Goal: Task Accomplishment & Management: Manage account settings

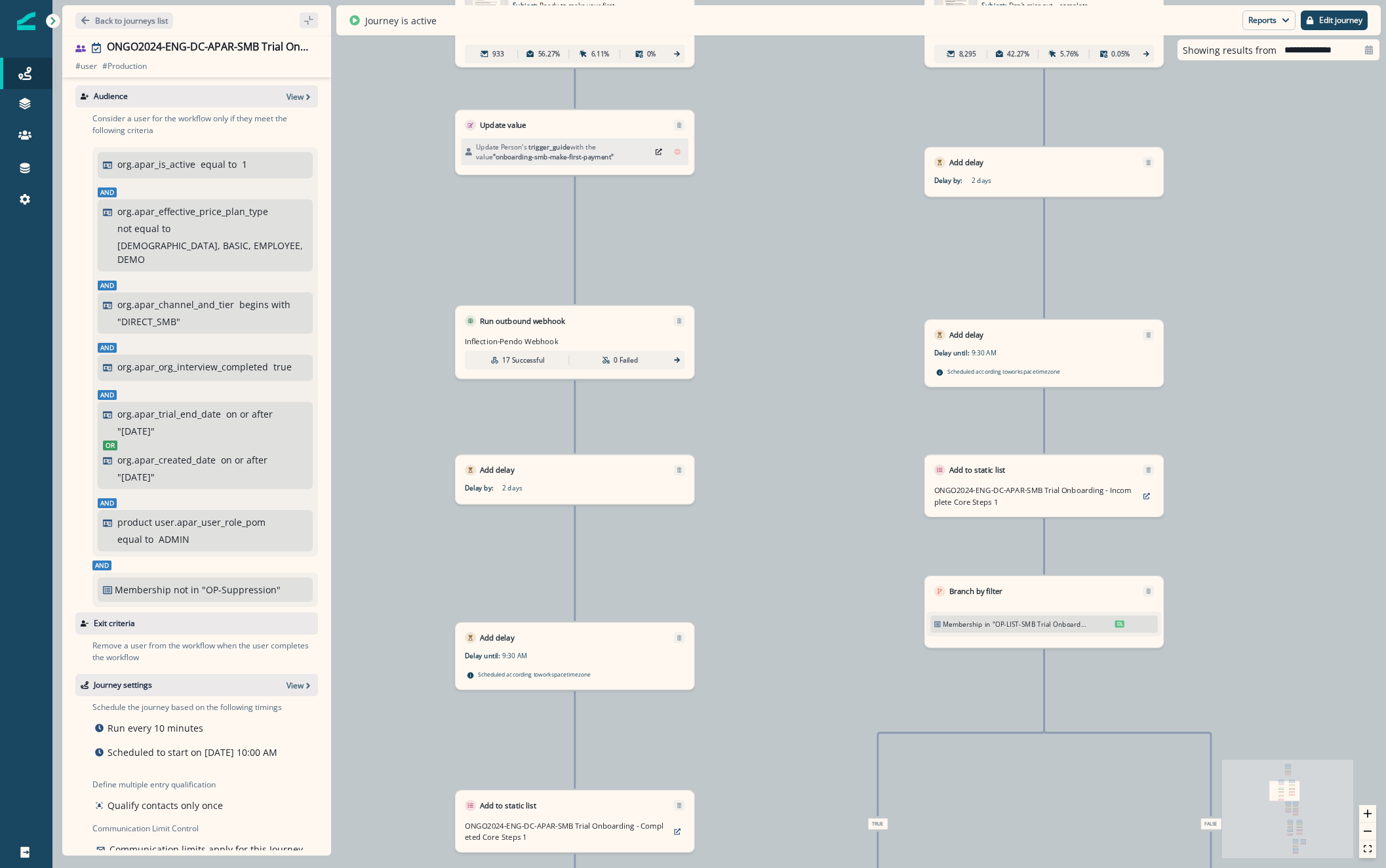
click at [677, 360] on icon at bounding box center [676, 360] width 9 height 9
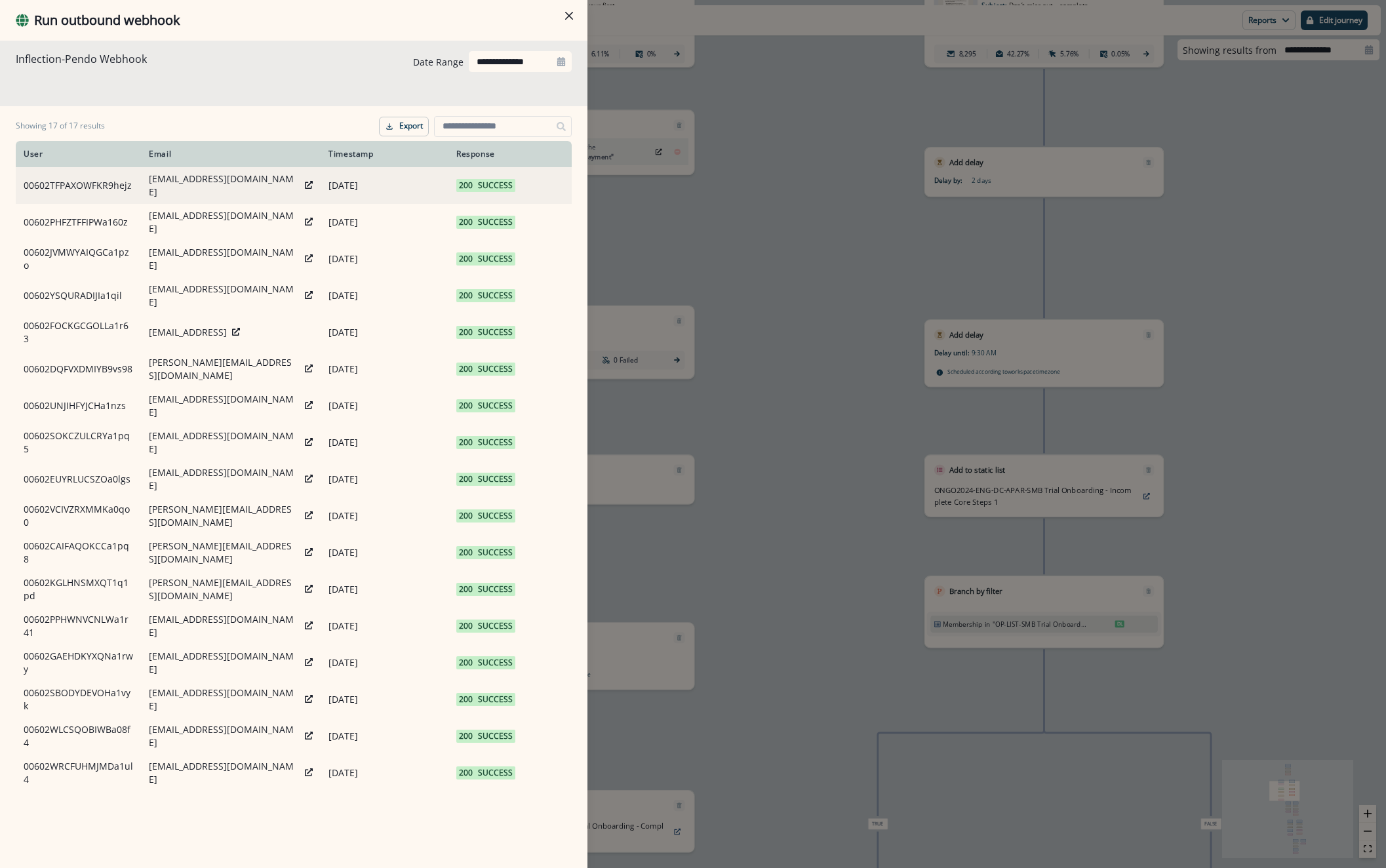
click at [310, 187] on icon at bounding box center [309, 185] width 8 height 8
click at [859, 348] on div "**********" at bounding box center [693, 434] width 1386 height 868
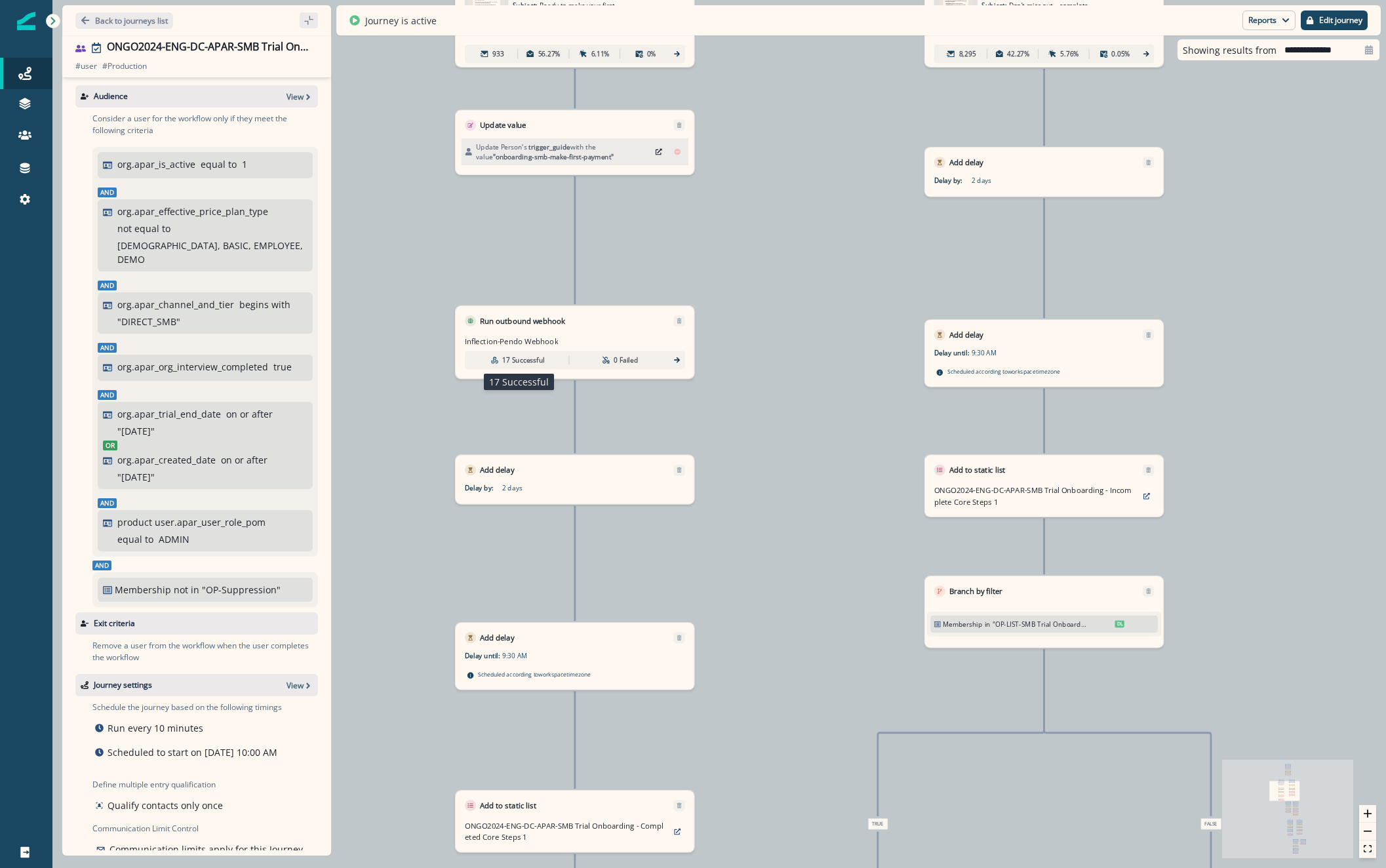
click at [501, 354] on div "17 Successful" at bounding box center [518, 360] width 99 height 17
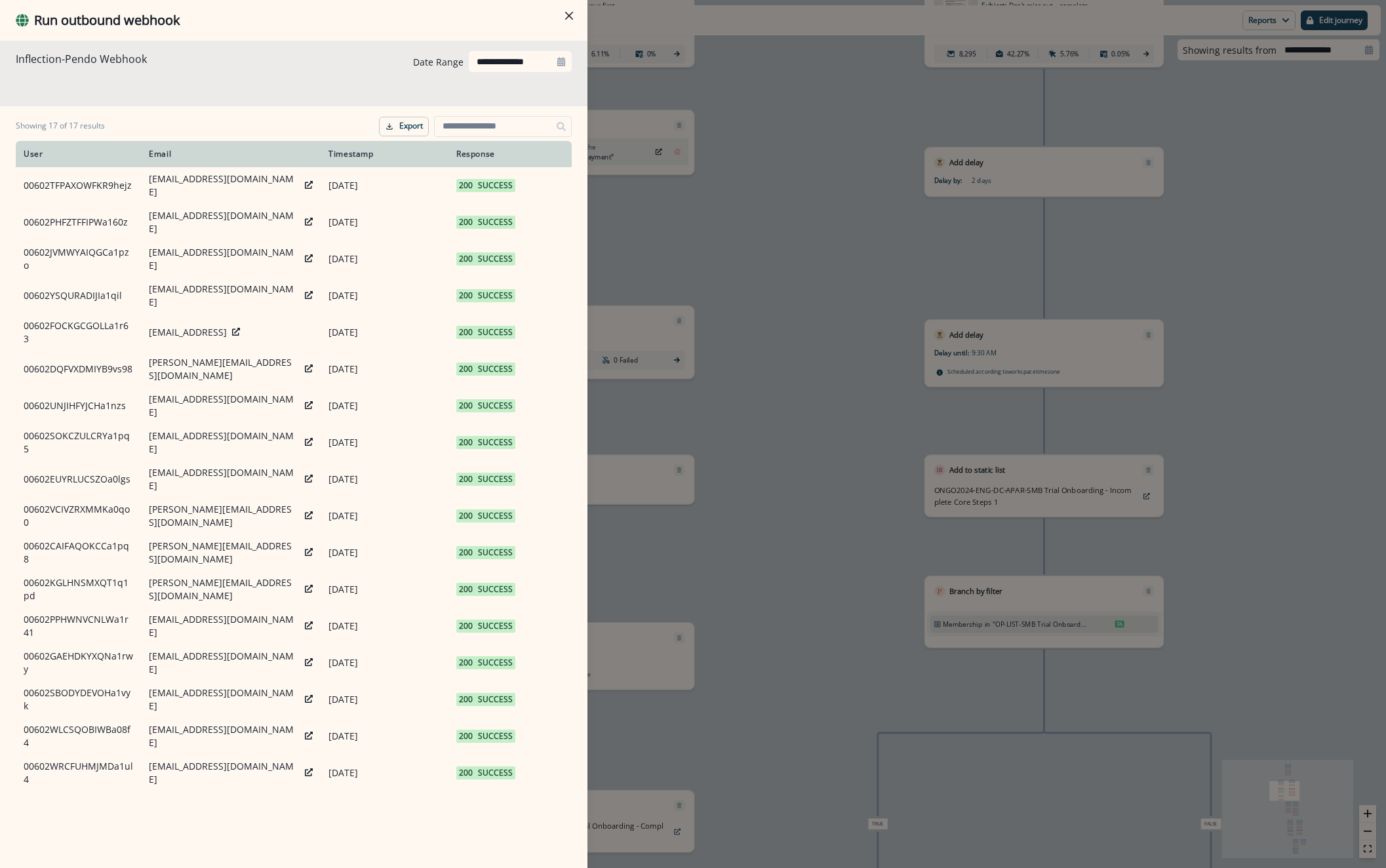
click at [756, 285] on div "**********" at bounding box center [693, 434] width 1386 height 868
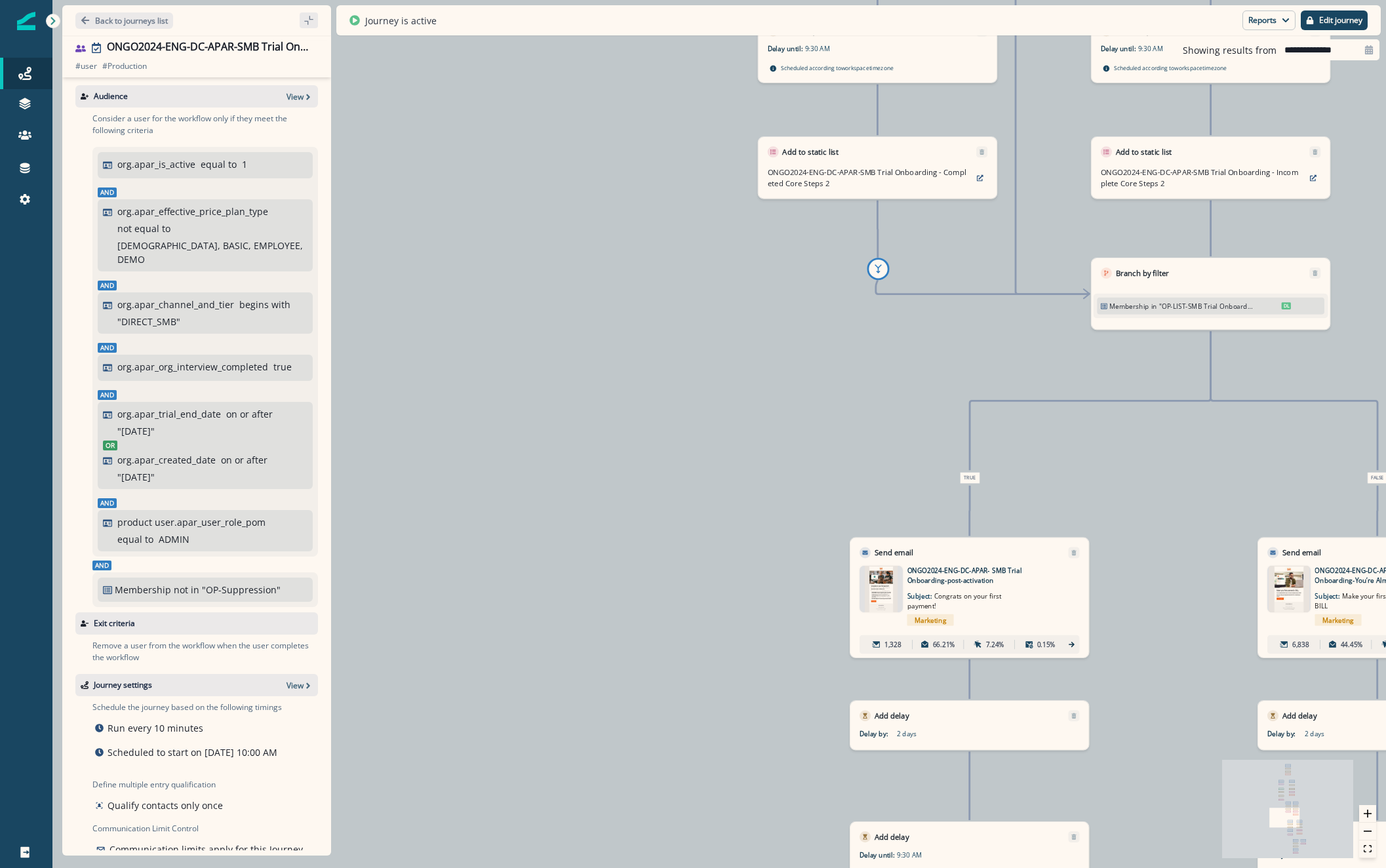
click at [1222, 306] on p ""OP-LIST-SMB Trial Onboarding - First Payment"" at bounding box center [1206, 306] width 95 height 10
click at [1283, 307] on span "DL" at bounding box center [1285, 305] width 9 height 7
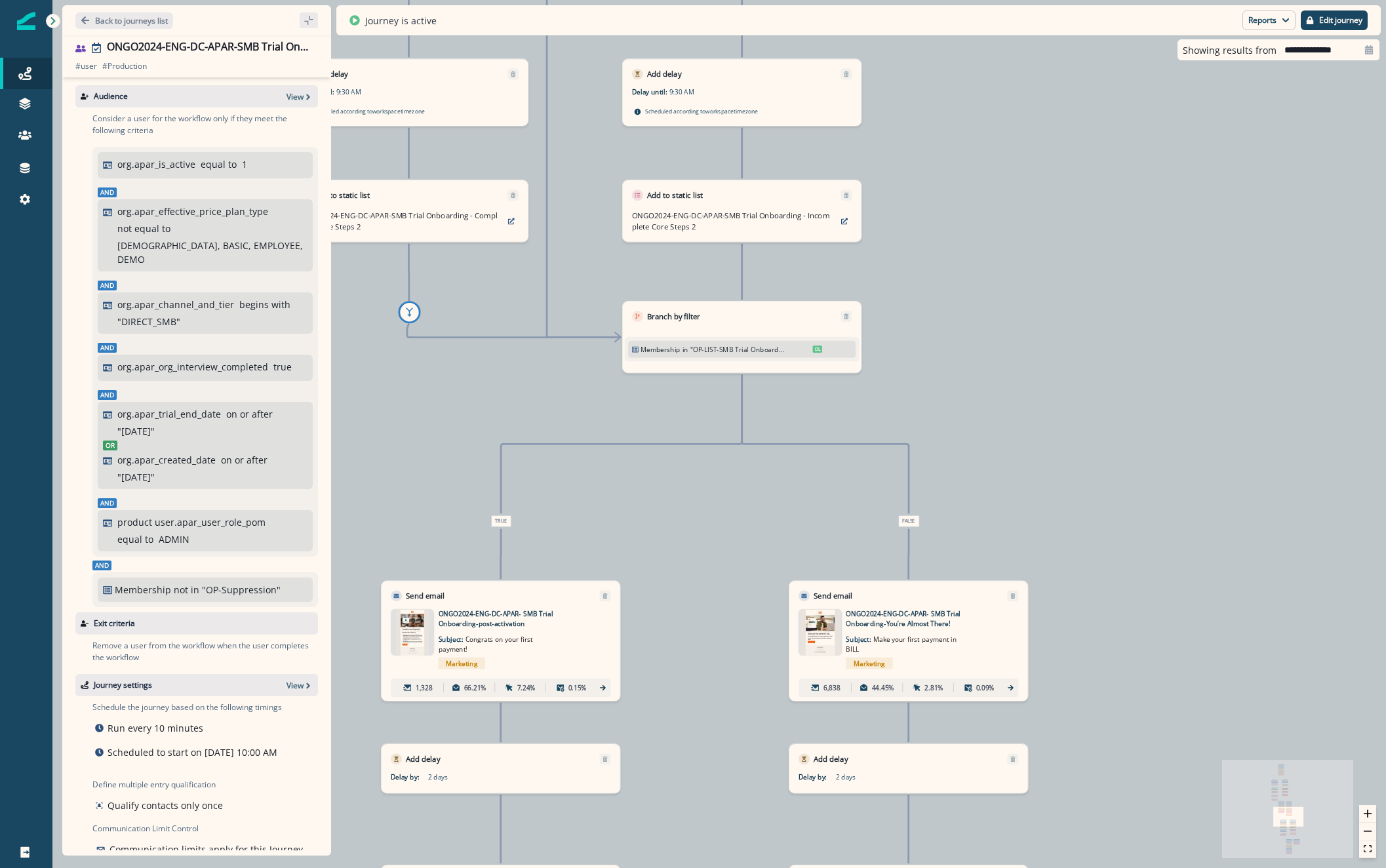
drag, startPoint x: 883, startPoint y: 457, endPoint x: 550, endPoint y: 352, distance: 349.2
click at [423, 400] on div "10,797 users have entered the journey Send email Email asset changed, journey r…" at bounding box center [719, 434] width 1333 height 868
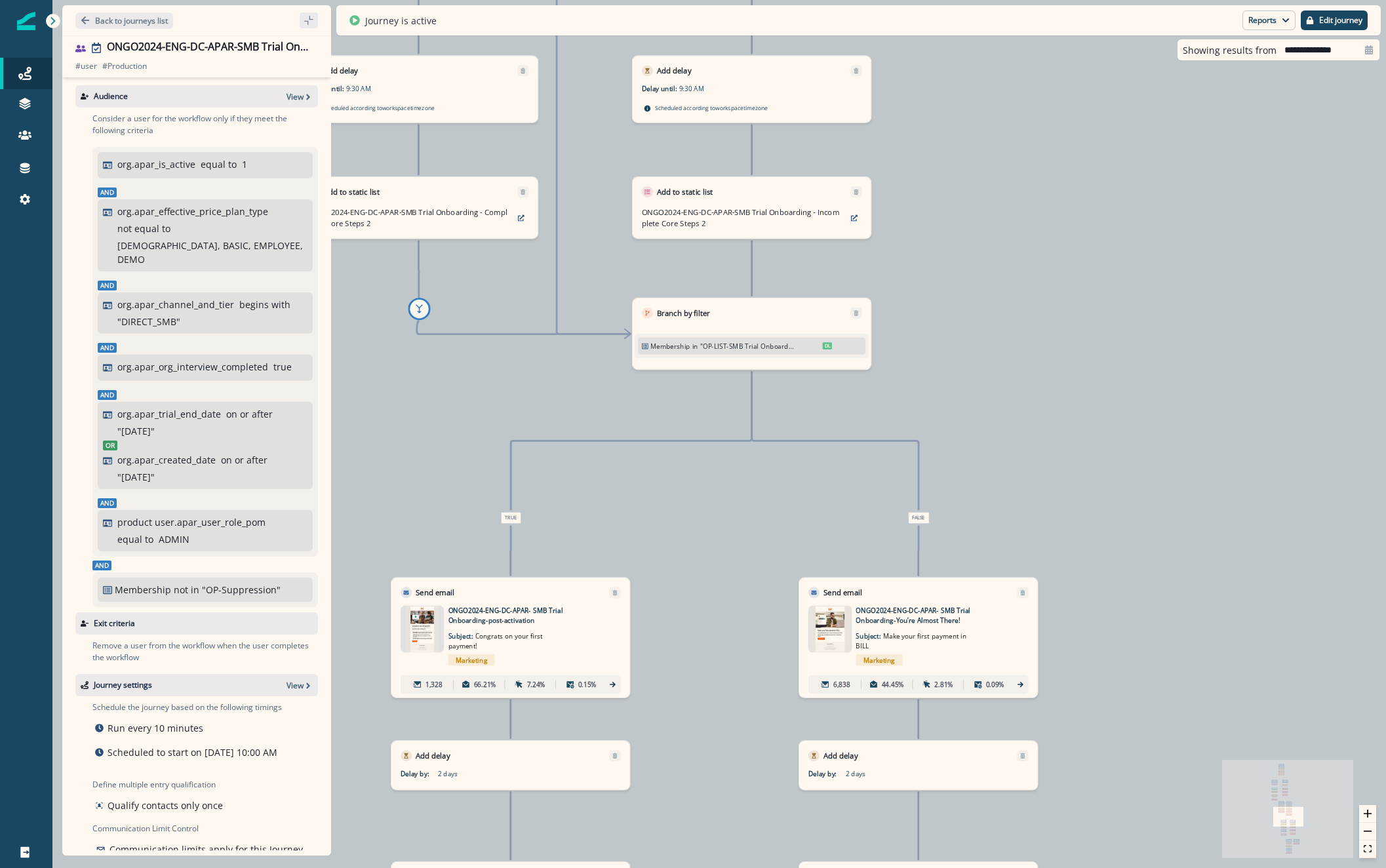
click at [798, 331] on div "Membership in "OP-LIST-SMB Trial Onboarding - First Payment" DL" at bounding box center [752, 343] width 235 height 28
click at [758, 342] on p ""OP-LIST-SMB Trial Onboarding - First Payment"" at bounding box center [747, 346] width 95 height 10
click at [824, 348] on span "DL" at bounding box center [827, 345] width 9 height 7
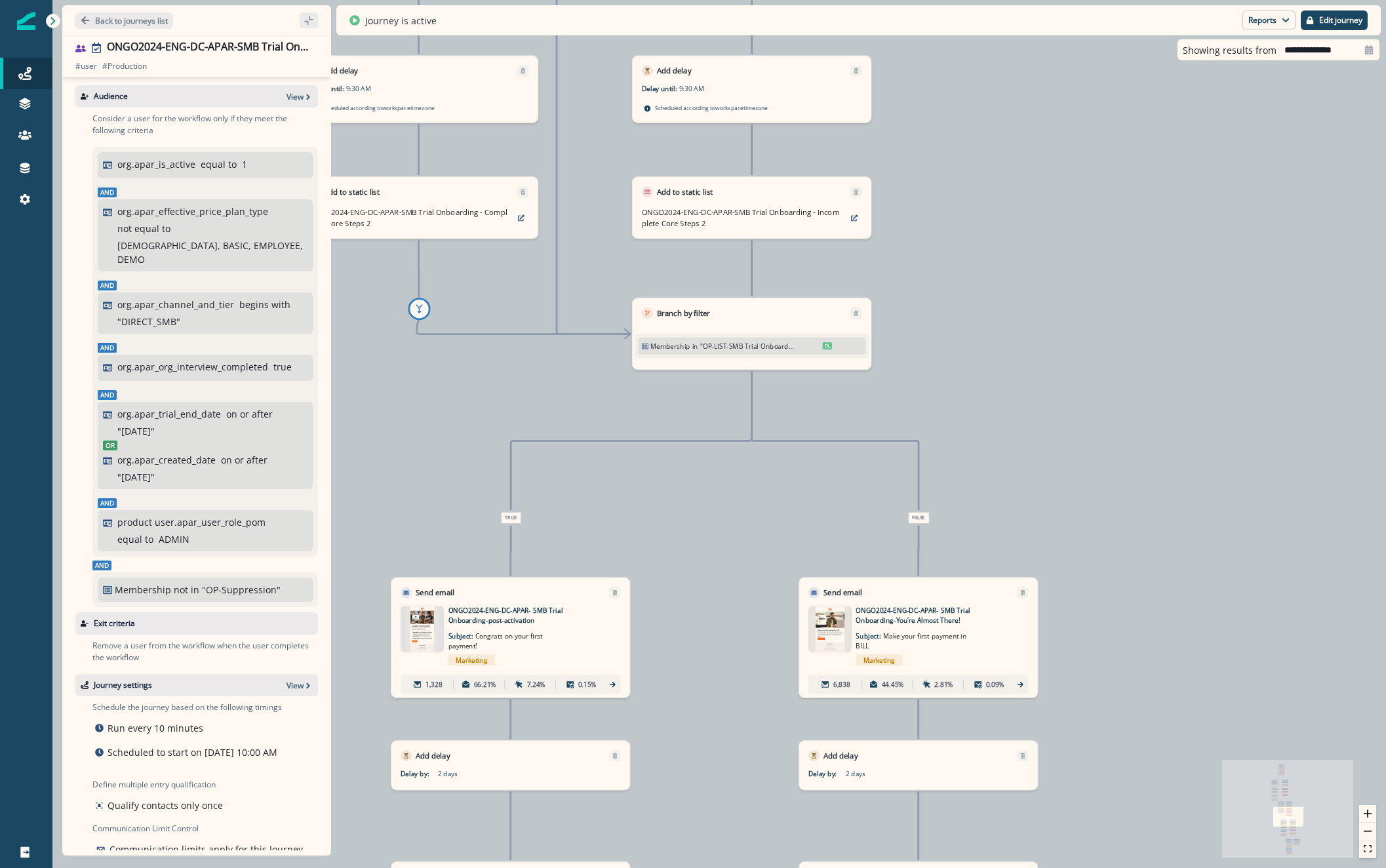
click at [1021, 362] on div "10,797 users have entered the journey Send email Email asset changed, journey r…" at bounding box center [719, 434] width 1333 height 868
click at [1362, 809] on button "zoom in" at bounding box center [1367, 814] width 17 height 18
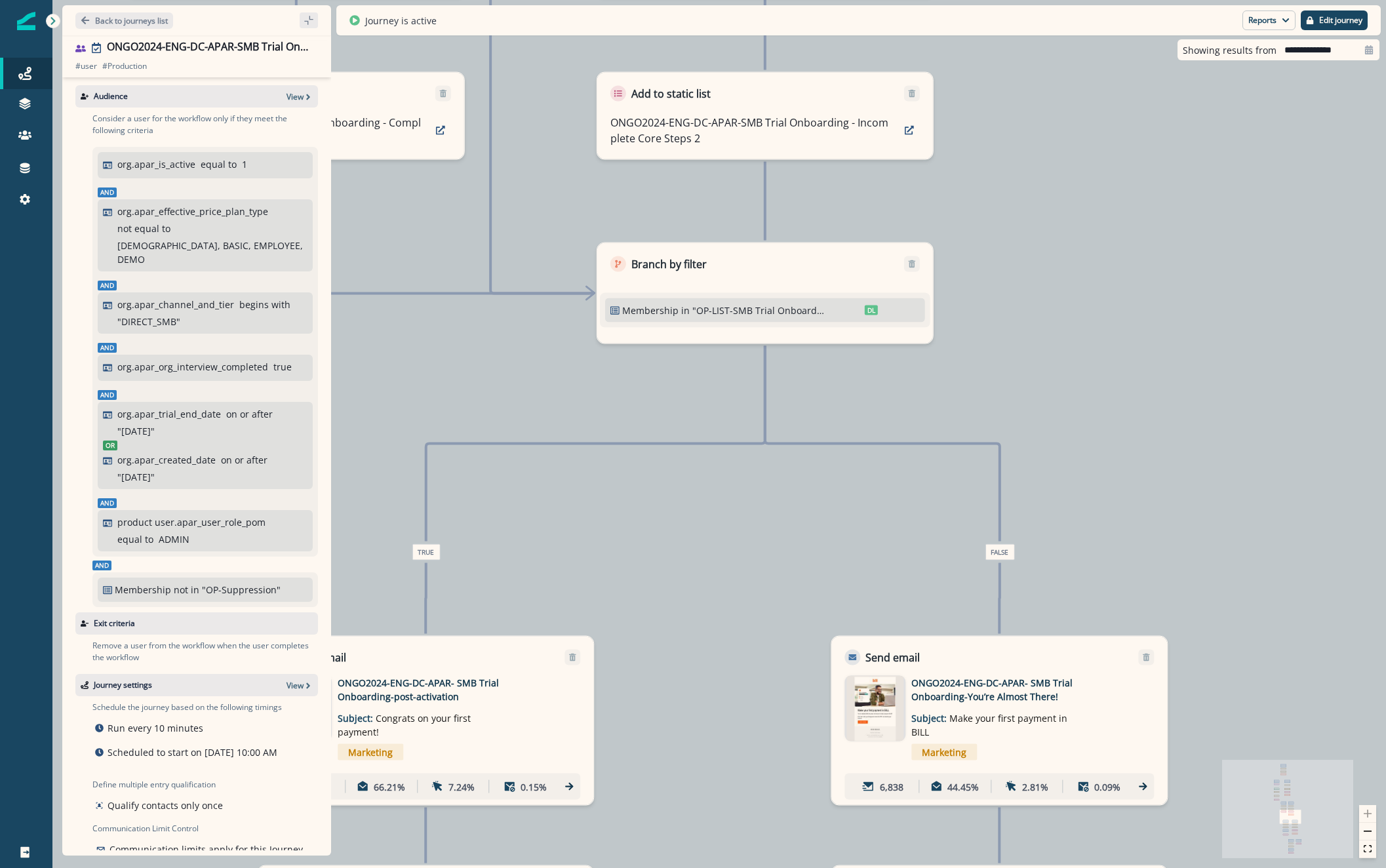
click at [616, 308] on icon at bounding box center [615, 310] width 9 height 8
click at [621, 260] on icon at bounding box center [619, 264] width 8 height 8
click at [1321, 12] on button "Edit journey" at bounding box center [1334, 21] width 66 height 20
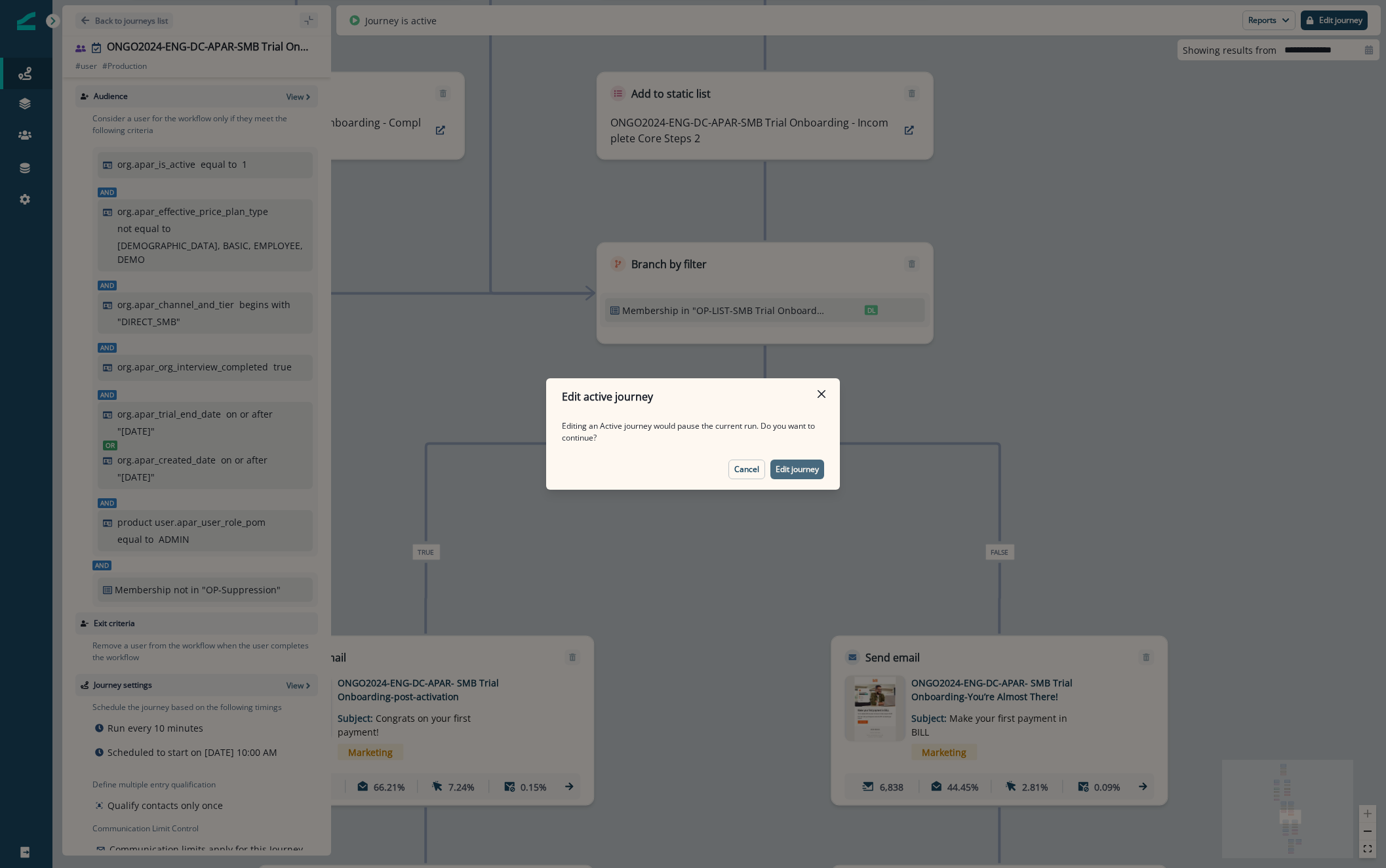
click at [807, 462] on button "Edit journey" at bounding box center [797, 469] width 54 height 20
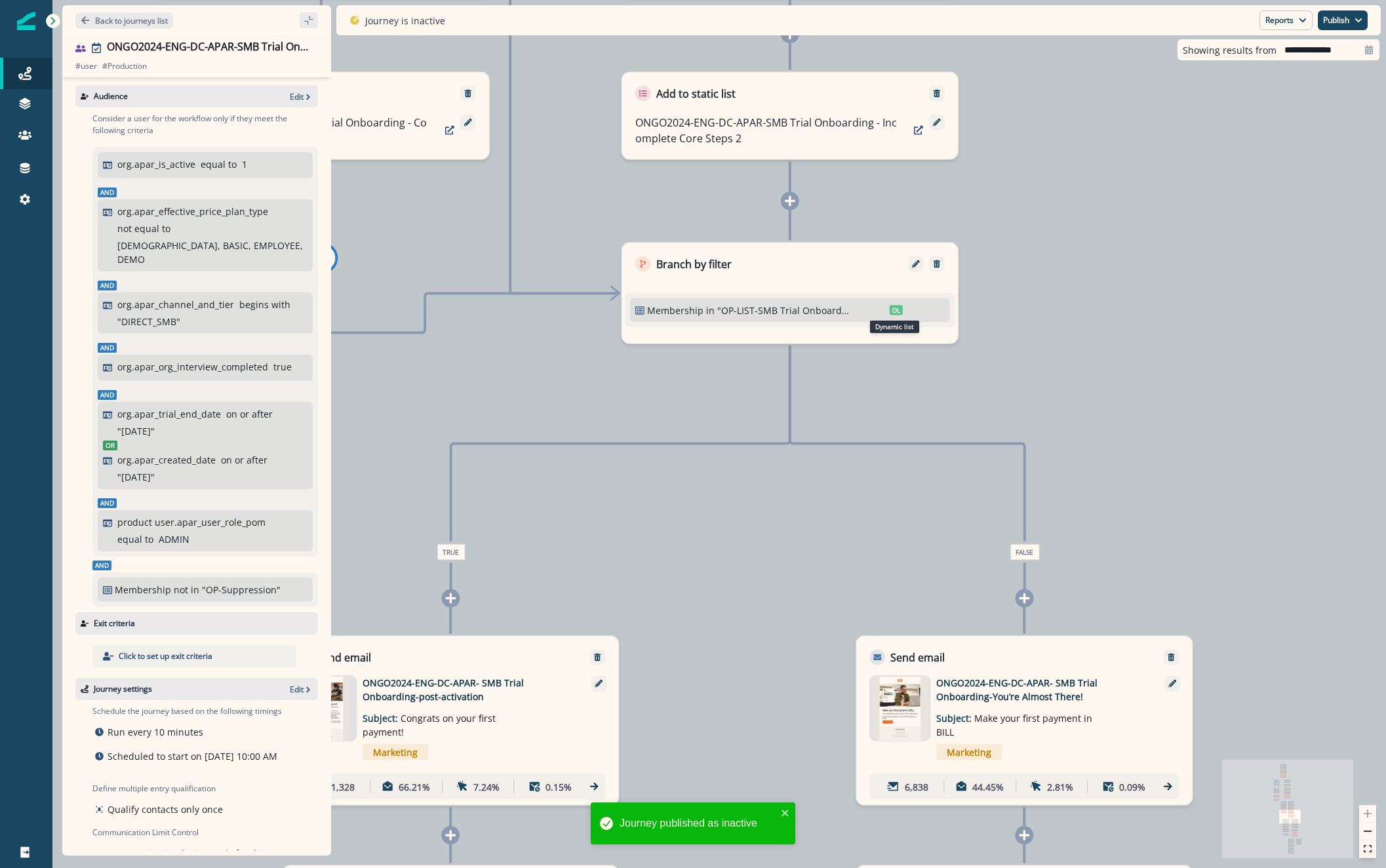
click at [895, 310] on span "DL" at bounding box center [895, 311] width 13 height 10
click at [910, 269] on div at bounding box center [916, 264] width 16 height 16
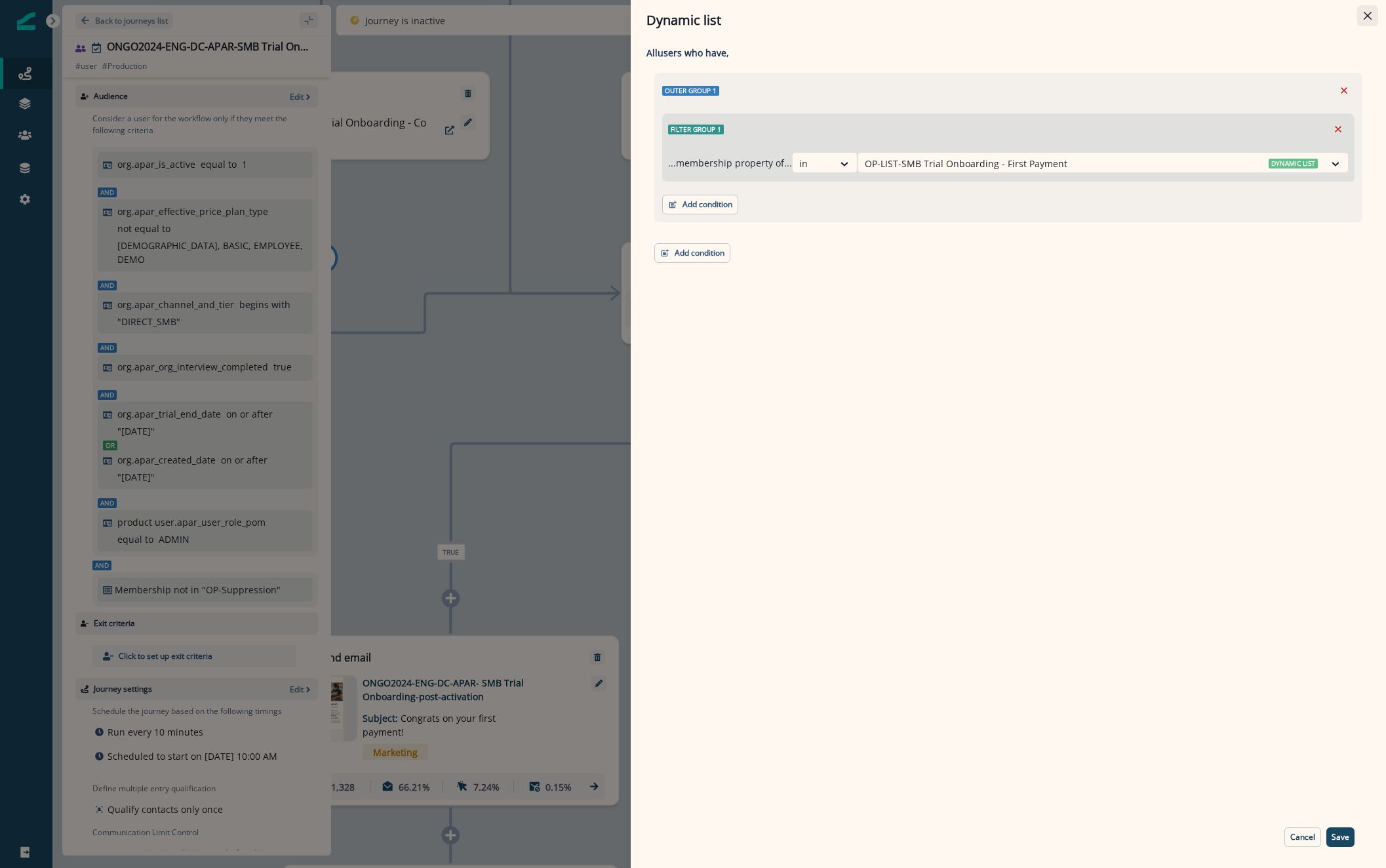
click at [1365, 17] on icon "Close" at bounding box center [1367, 16] width 8 height 8
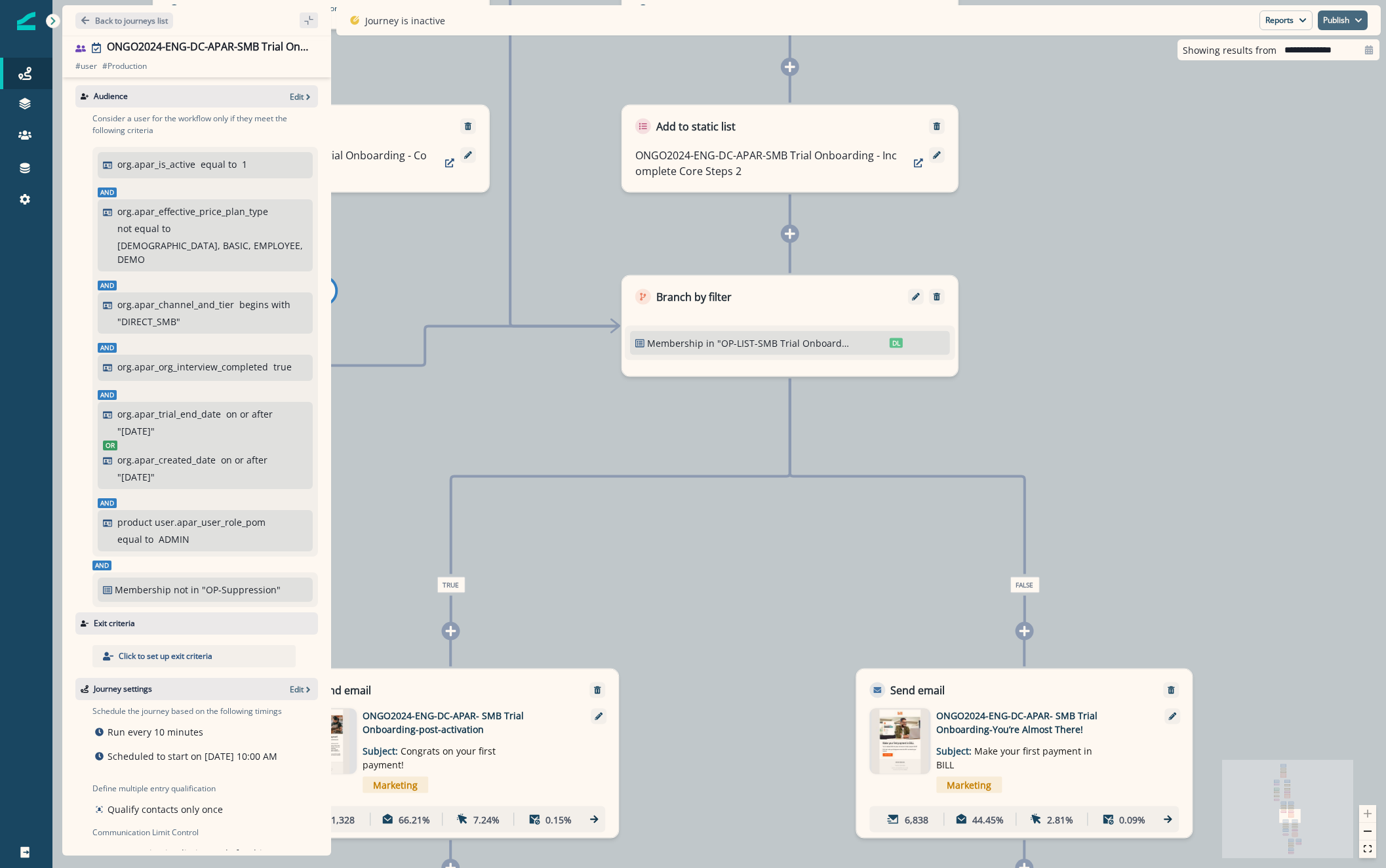
click at [1343, 22] on button "Publish" at bounding box center [1342, 21] width 50 height 20
click at [911, 302] on div at bounding box center [916, 297] width 16 height 16
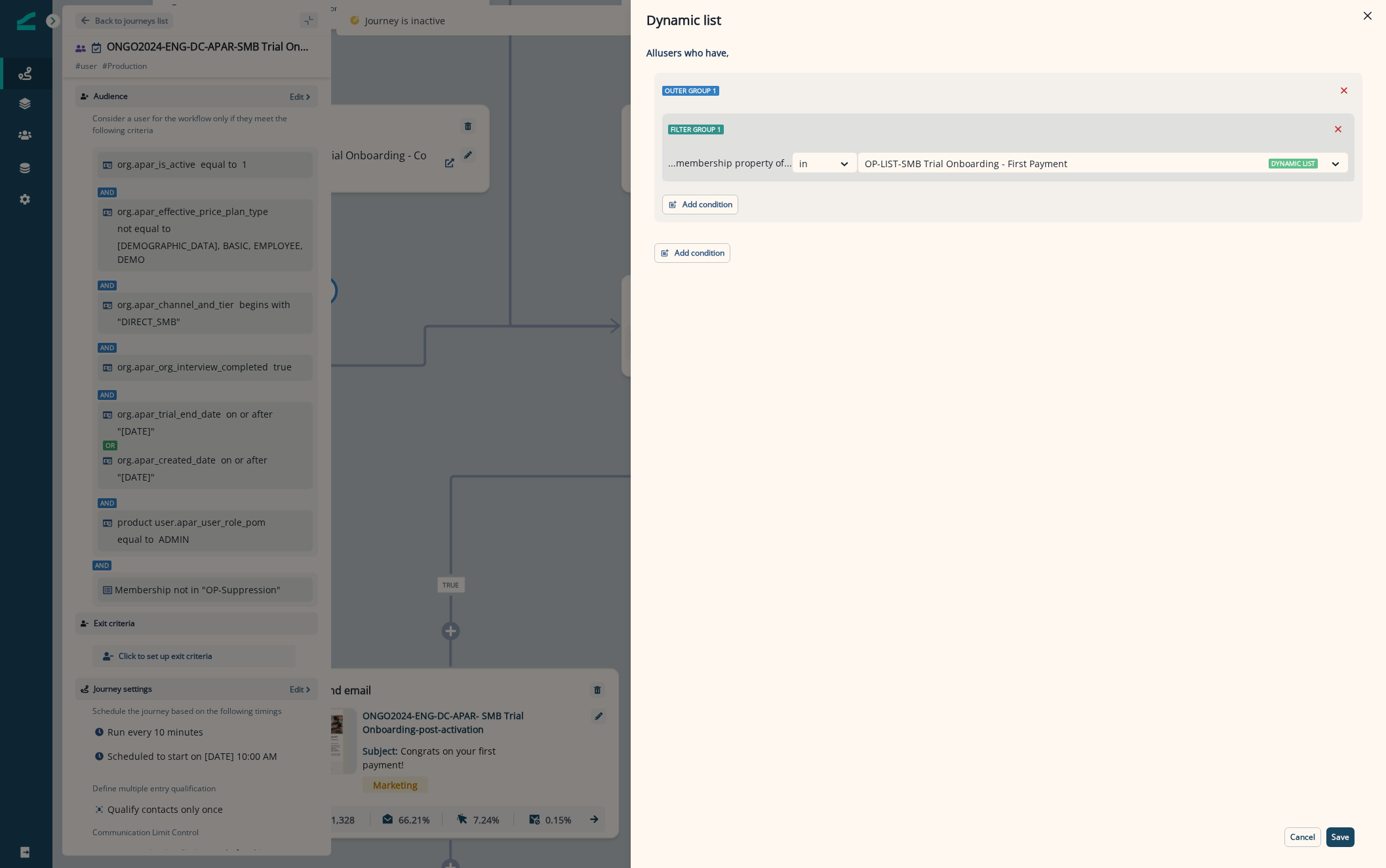
click at [536, 543] on div "Dynamic list All user s who have, Outer group 1 Filter group 1 ...membership pr…" at bounding box center [693, 434] width 1386 height 868
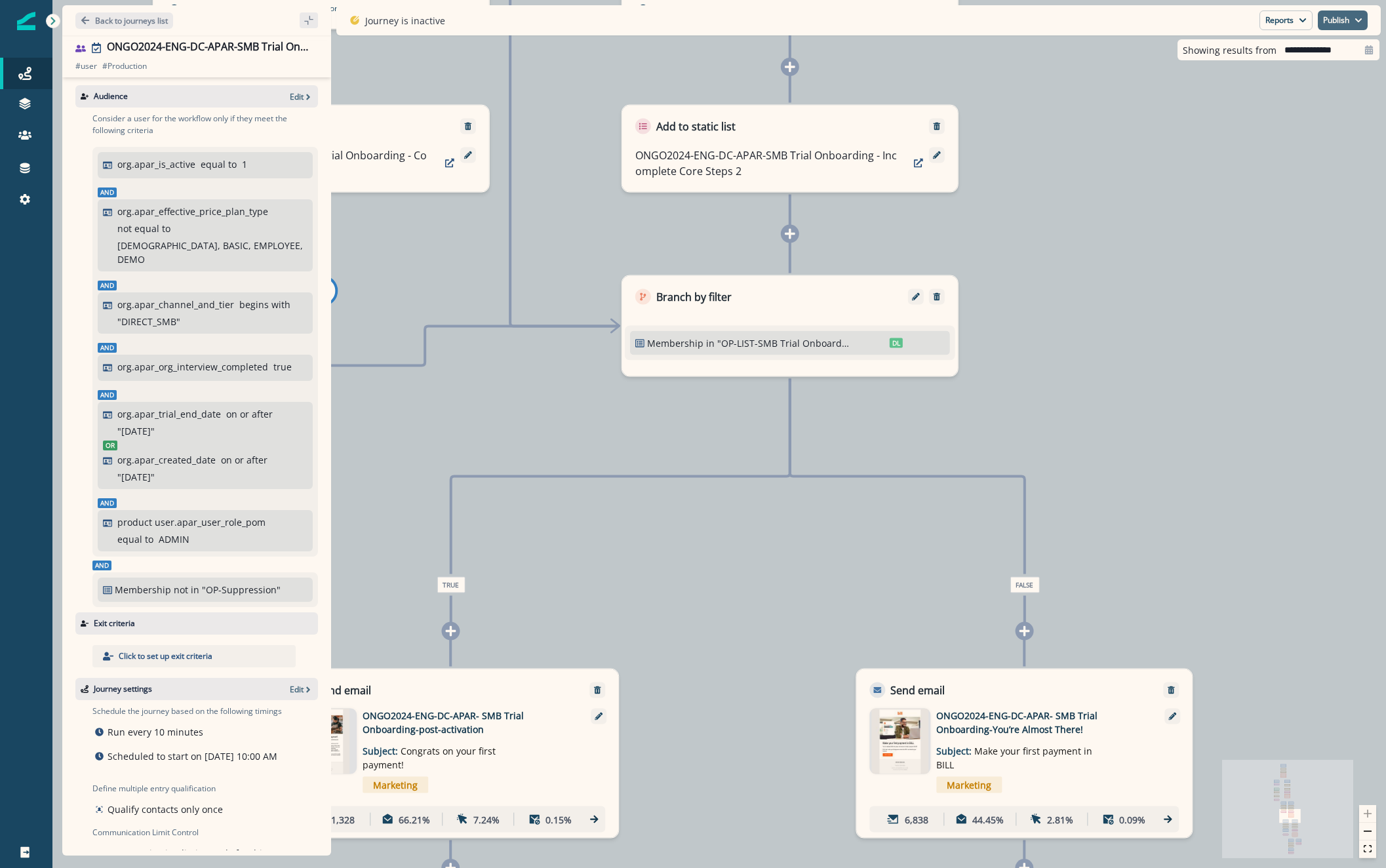
click at [1331, 18] on button "Publish" at bounding box center [1342, 21] width 50 height 20
click at [1288, 49] on button "as active journey" at bounding box center [1294, 53] width 146 height 23
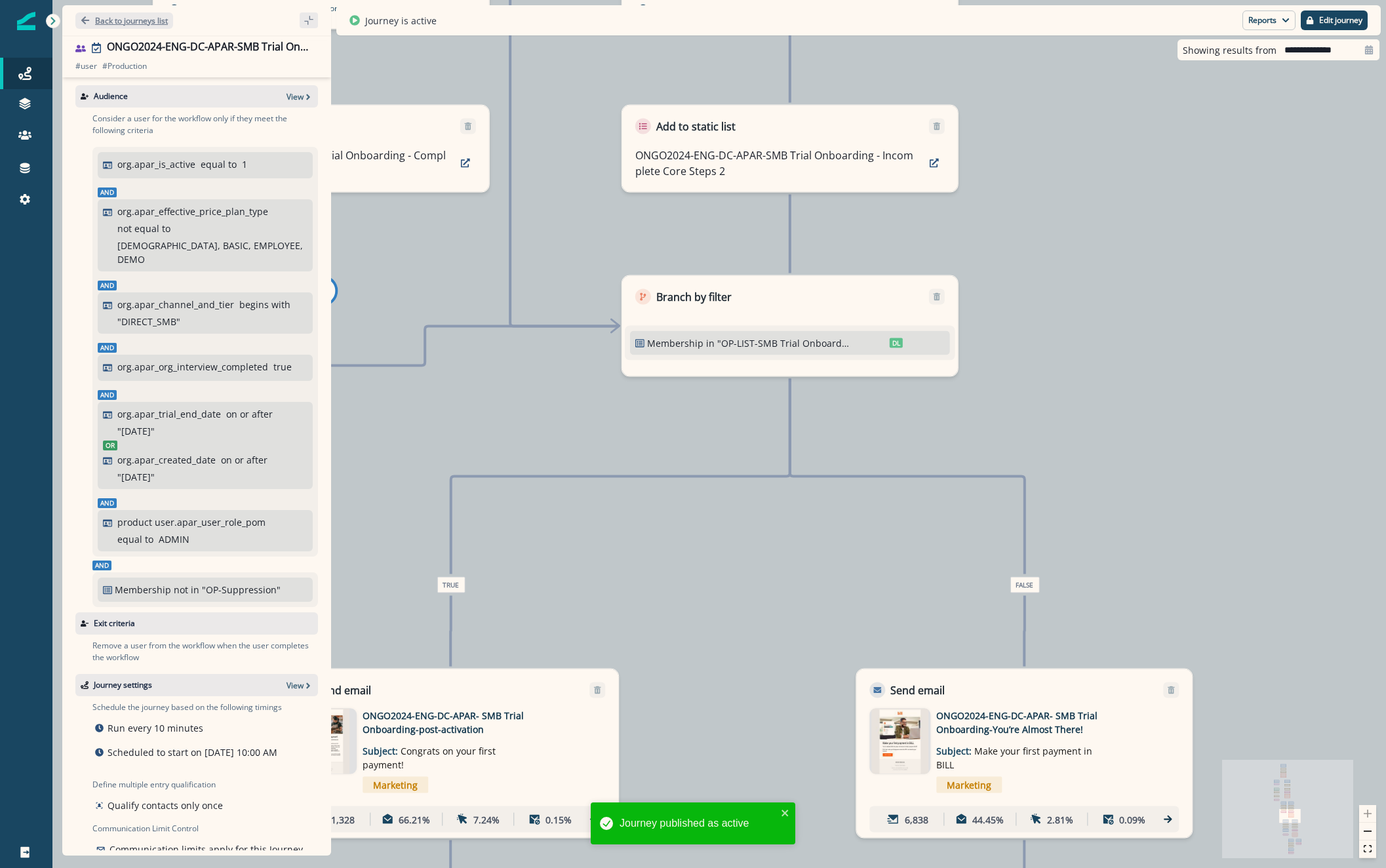
click at [112, 19] on p "Back to journeys list" at bounding box center [131, 20] width 72 height 11
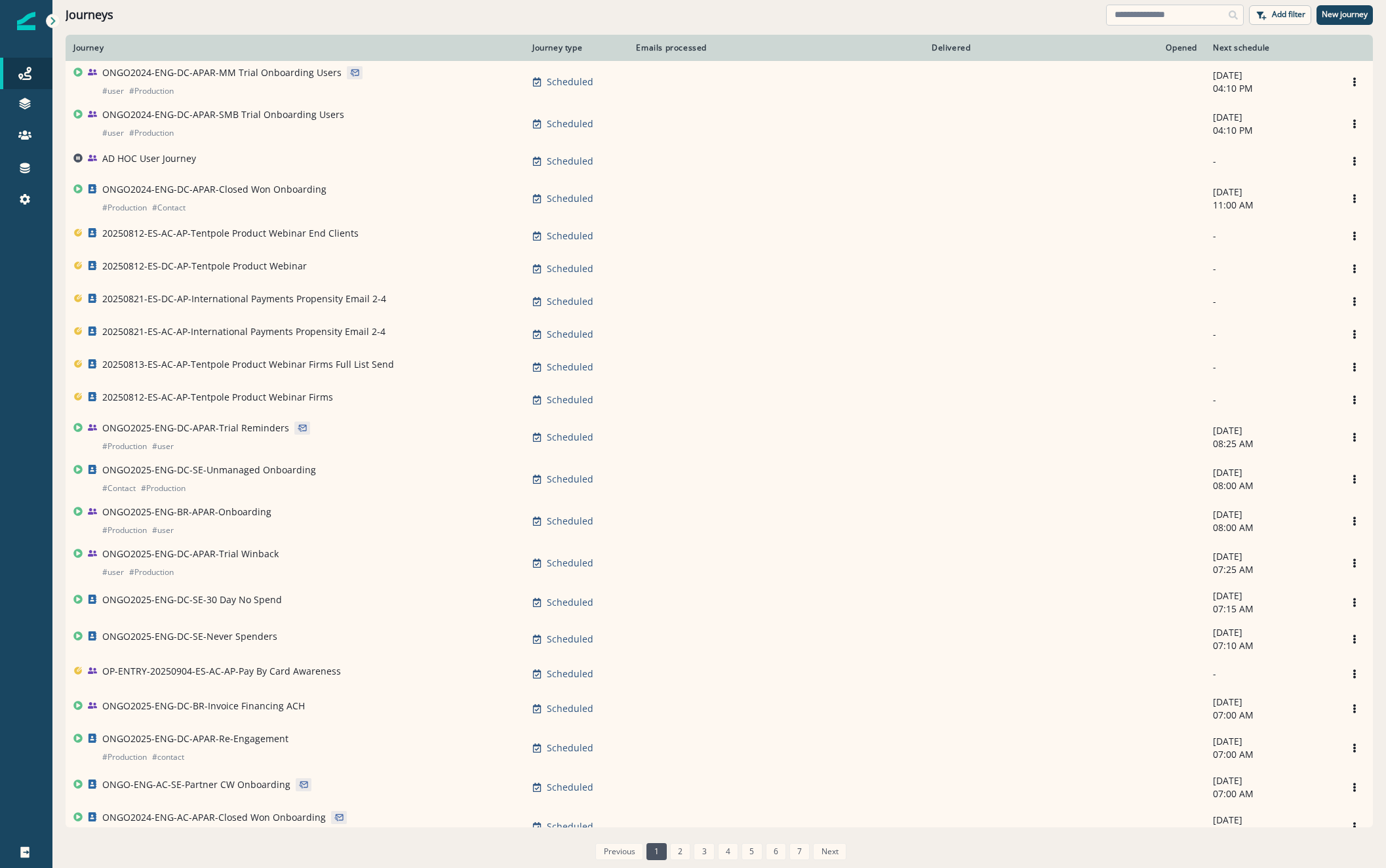
click at [1159, 15] on input at bounding box center [1175, 15] width 138 height 21
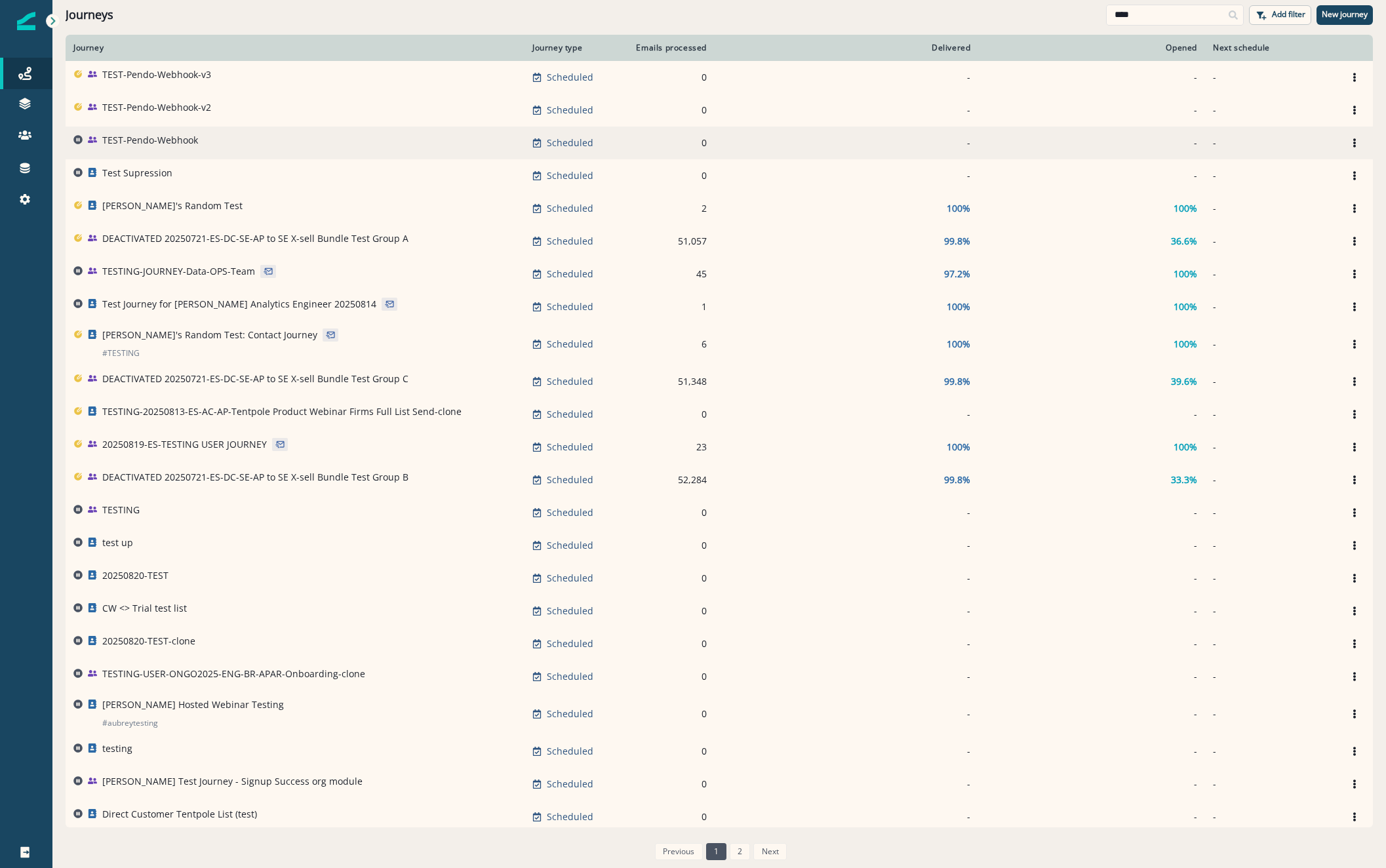
type input "****"
click at [137, 141] on p "TEST-Pendo-Webhook" at bounding box center [151, 140] width 96 height 13
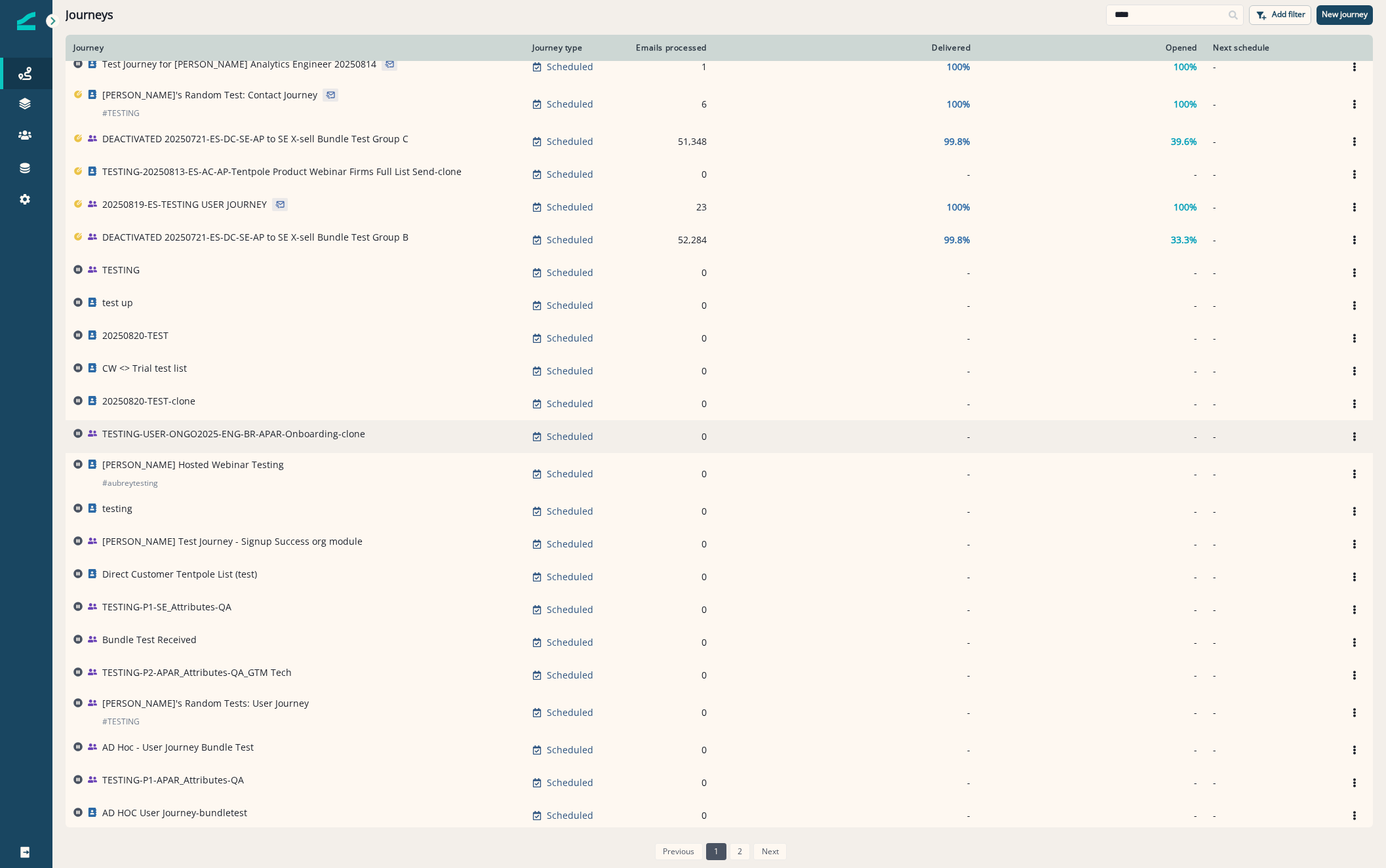
scroll to position [247, 0]
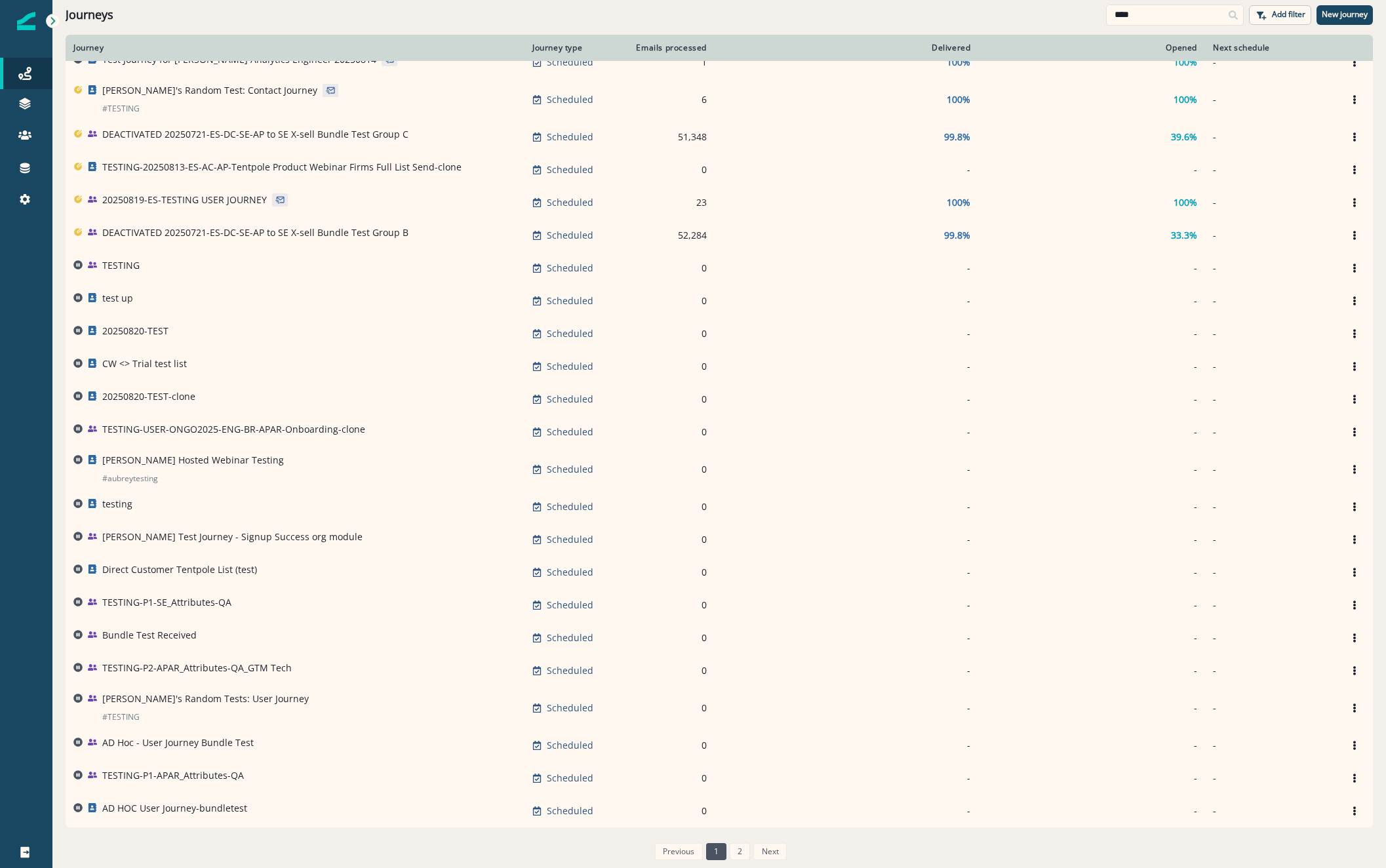
drag, startPoint x: 1149, startPoint y: 17, endPoint x: 852, endPoint y: 17, distance: 297.0
click at [861, 17] on div "Journeys **** Add filter New journey" at bounding box center [719, 15] width 1333 height 29
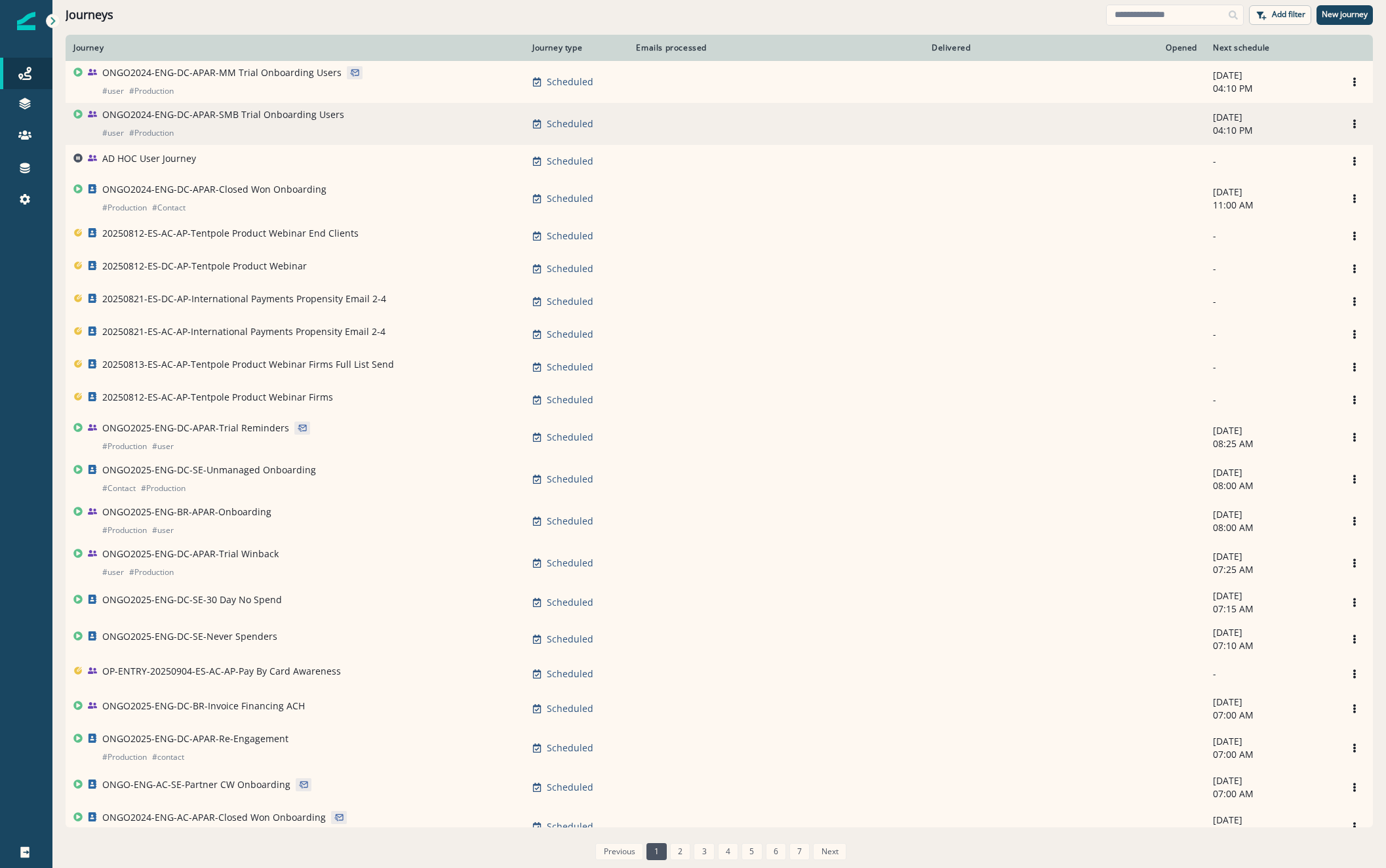
click at [282, 123] on div "ONGO2024-ENG-DC-APAR-SMB Trial Onboarding Users # user # Production" at bounding box center [224, 124] width 242 height 31
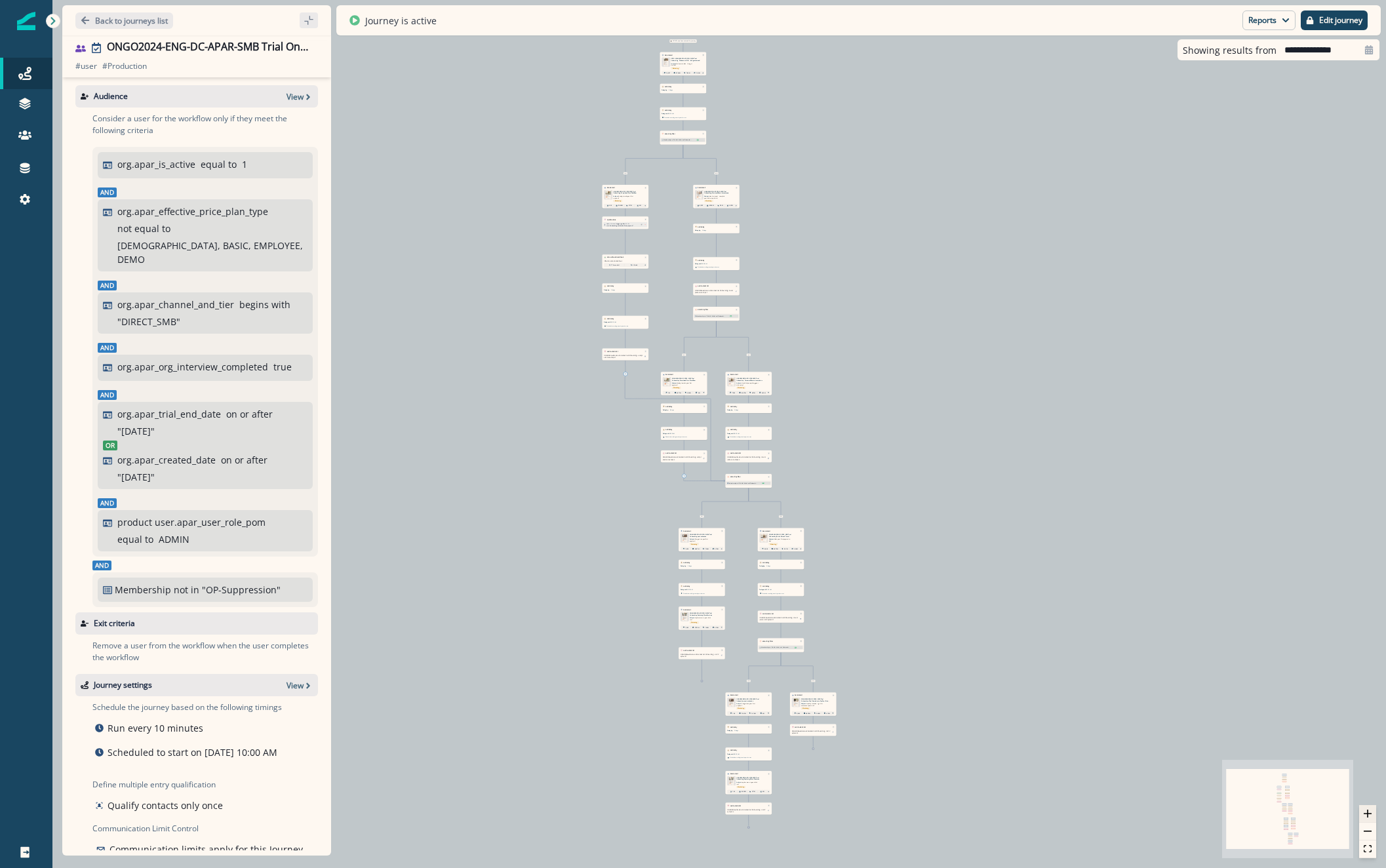
click at [1364, 818] on button "zoom in" at bounding box center [1367, 814] width 17 height 18
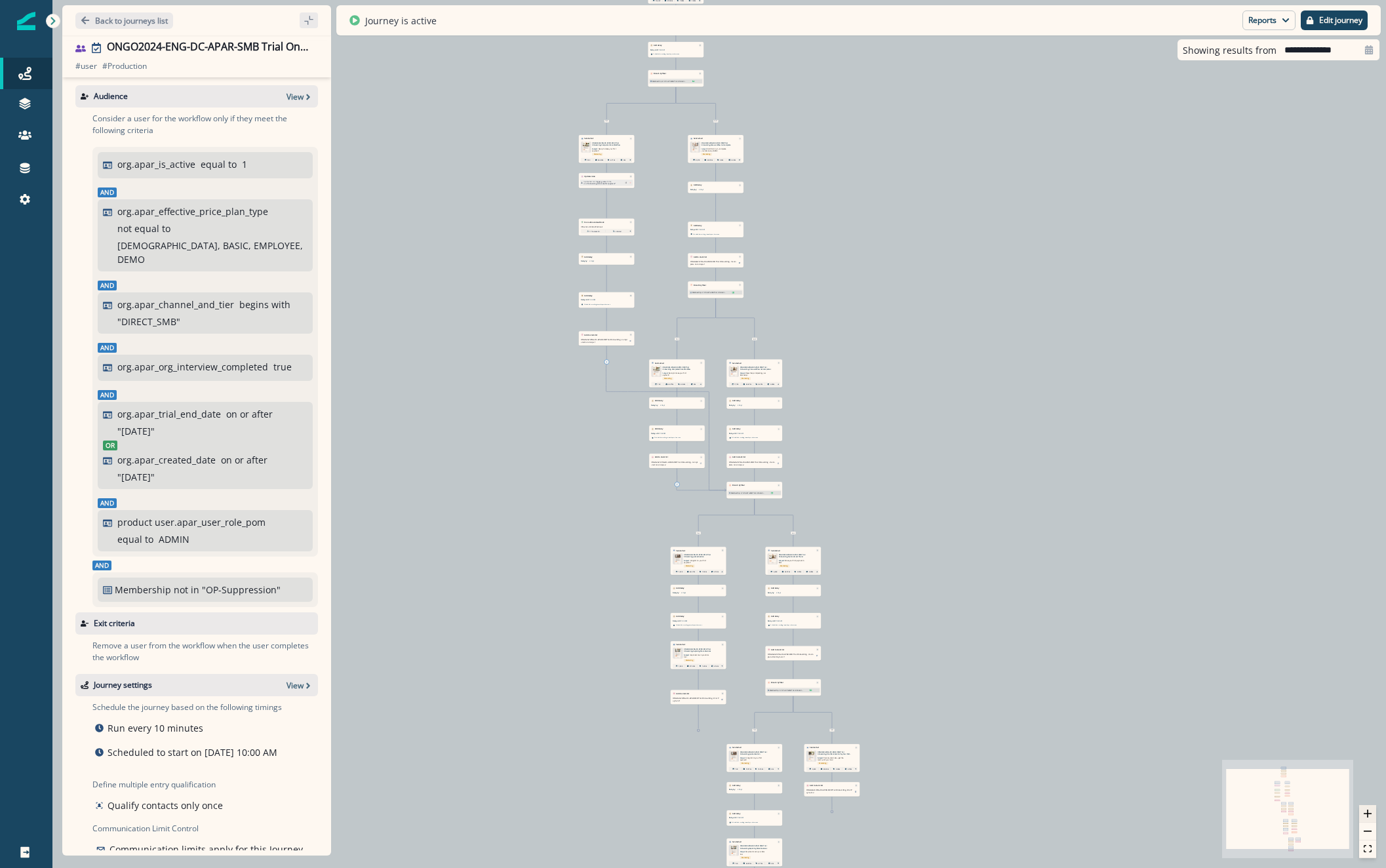
click at [1364, 818] on button "zoom in" at bounding box center [1367, 814] width 17 height 18
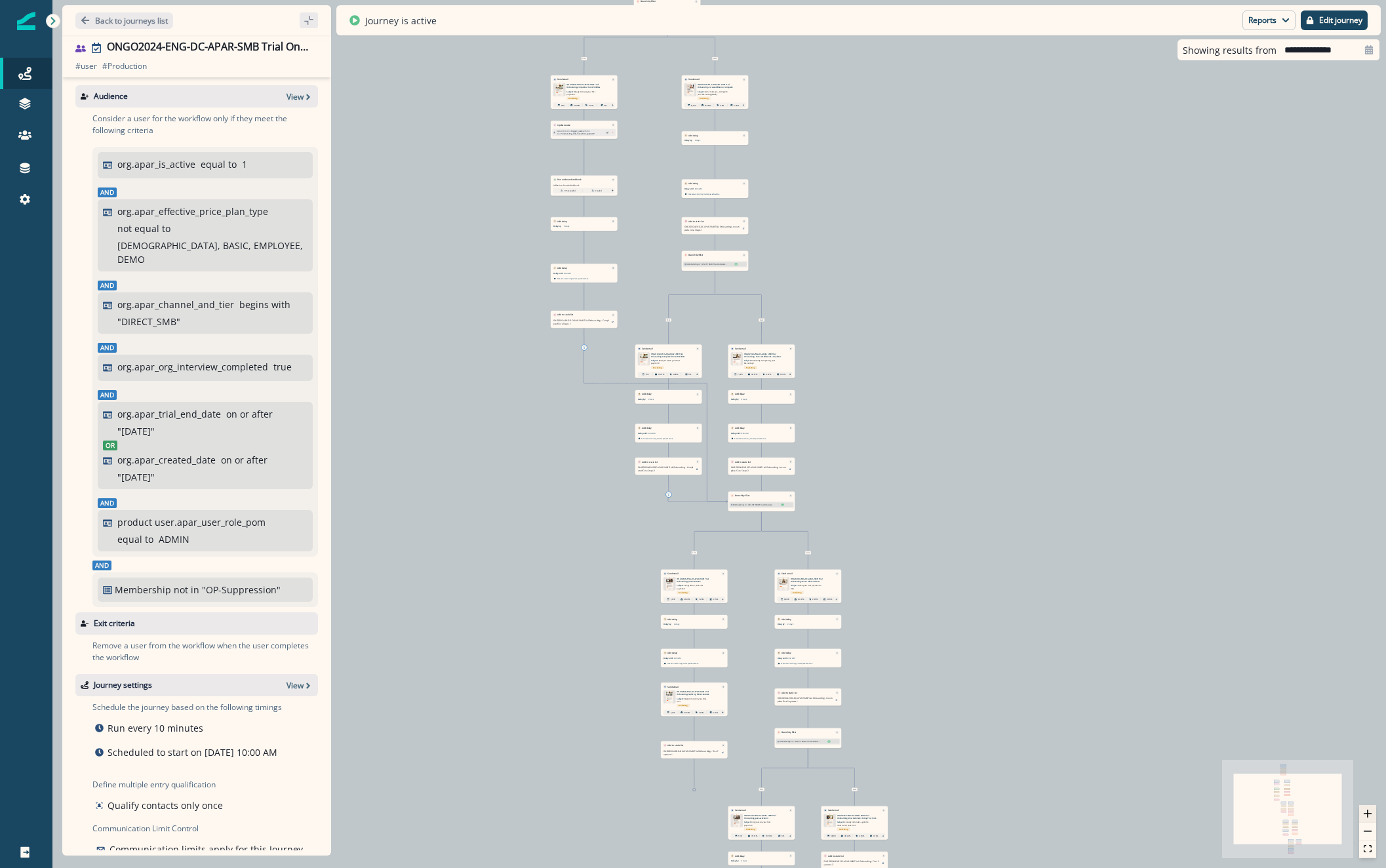
click at [1364, 818] on button "zoom in" at bounding box center [1367, 814] width 17 height 18
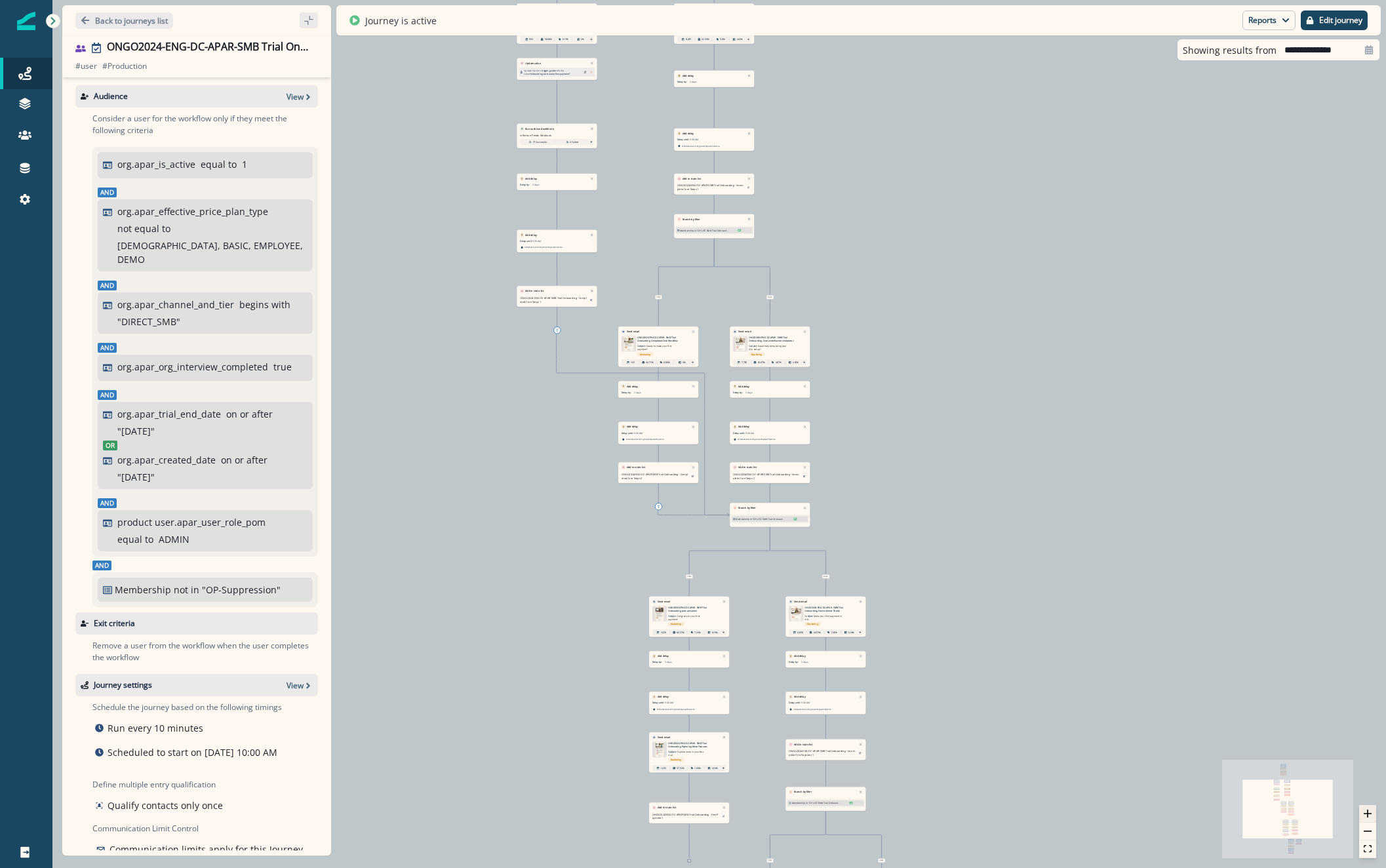
click at [1362, 818] on button "zoom in" at bounding box center [1367, 814] width 17 height 18
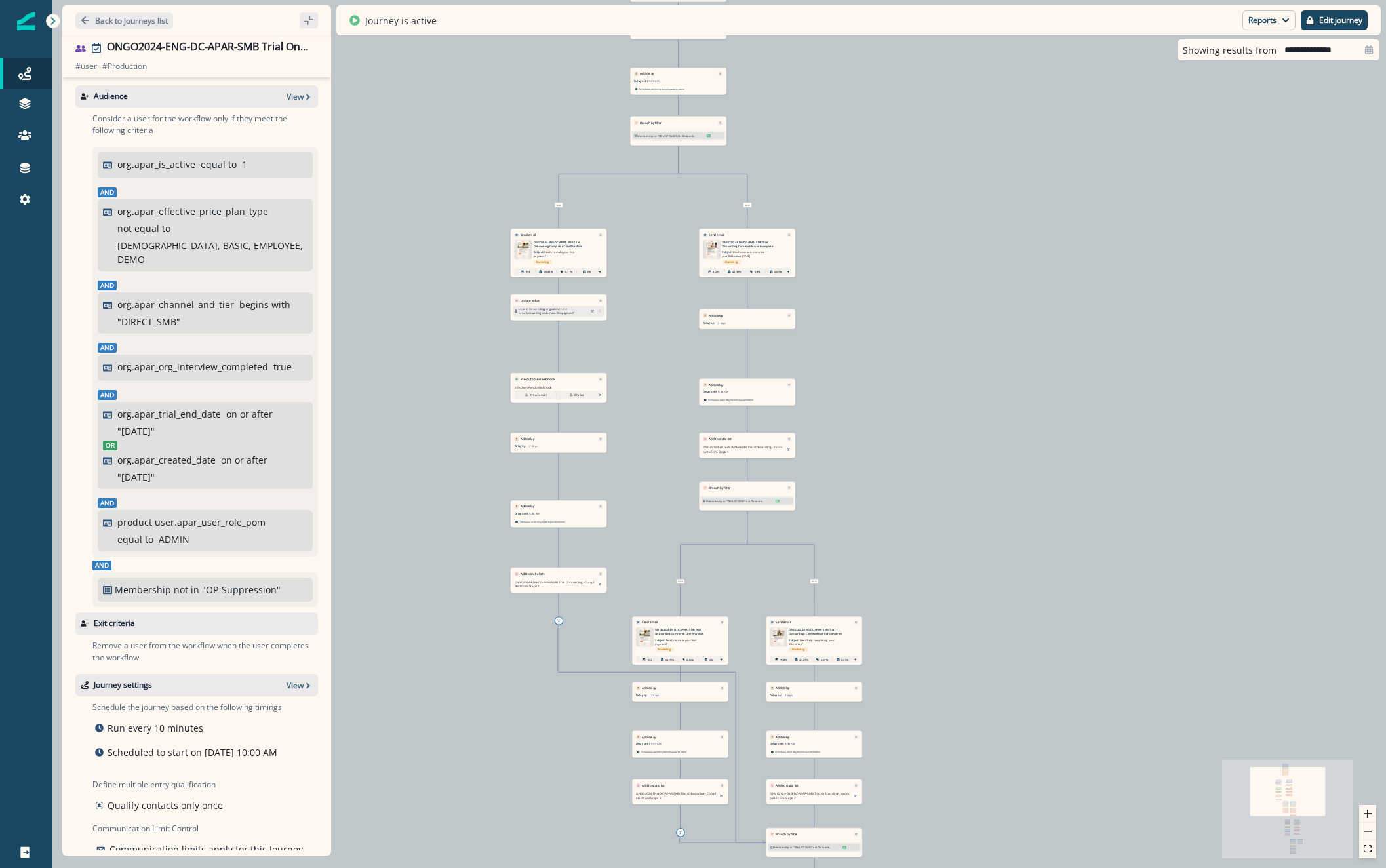
drag, startPoint x: 1096, startPoint y: 319, endPoint x: 1130, endPoint y: 630, distance: 312.9
click at [1130, 630] on div "10,797 users have entered the journey Send email Email asset changed, journey r…" at bounding box center [719, 434] width 1333 height 868
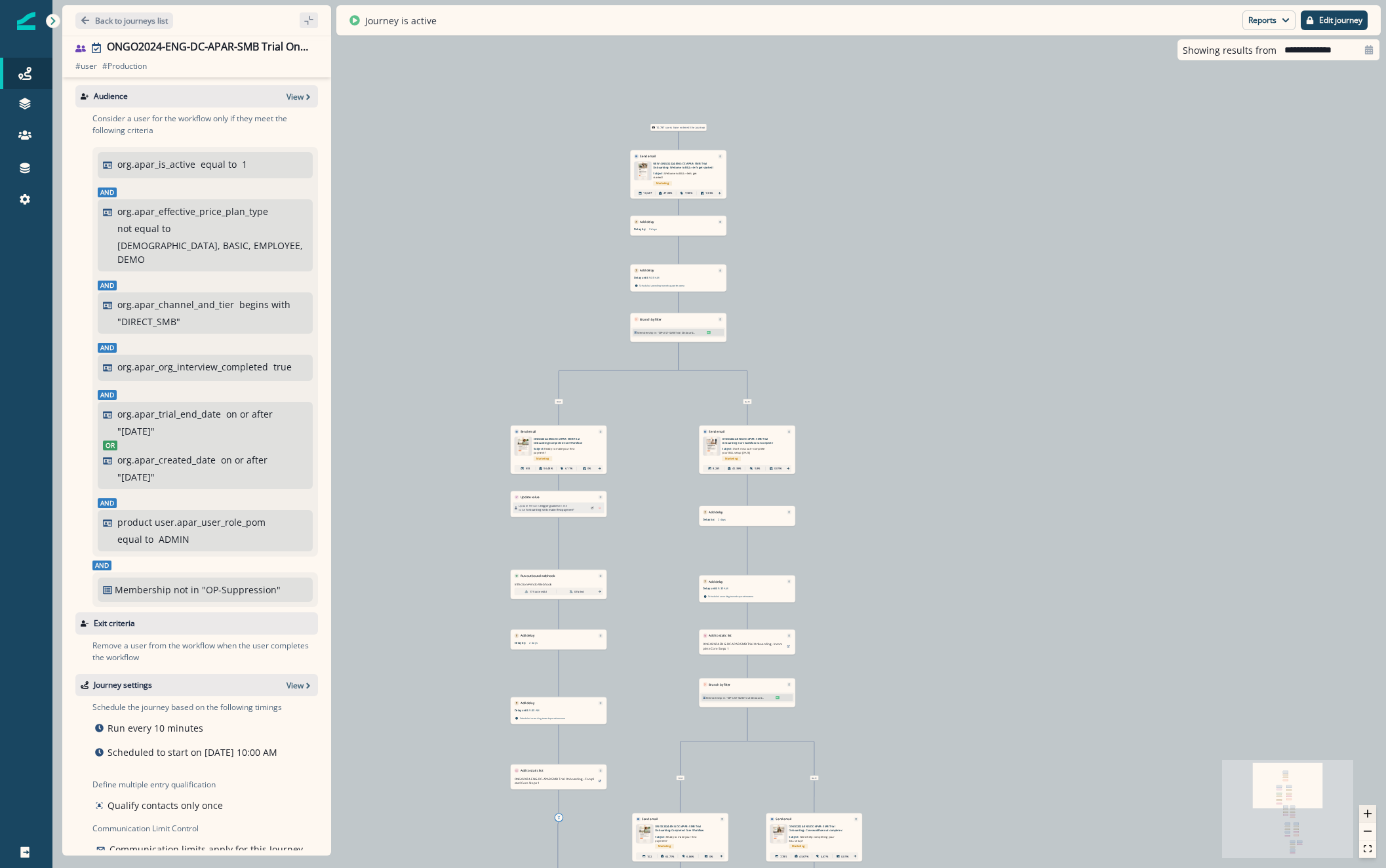
click at [1373, 814] on button "zoom in" at bounding box center [1367, 814] width 17 height 18
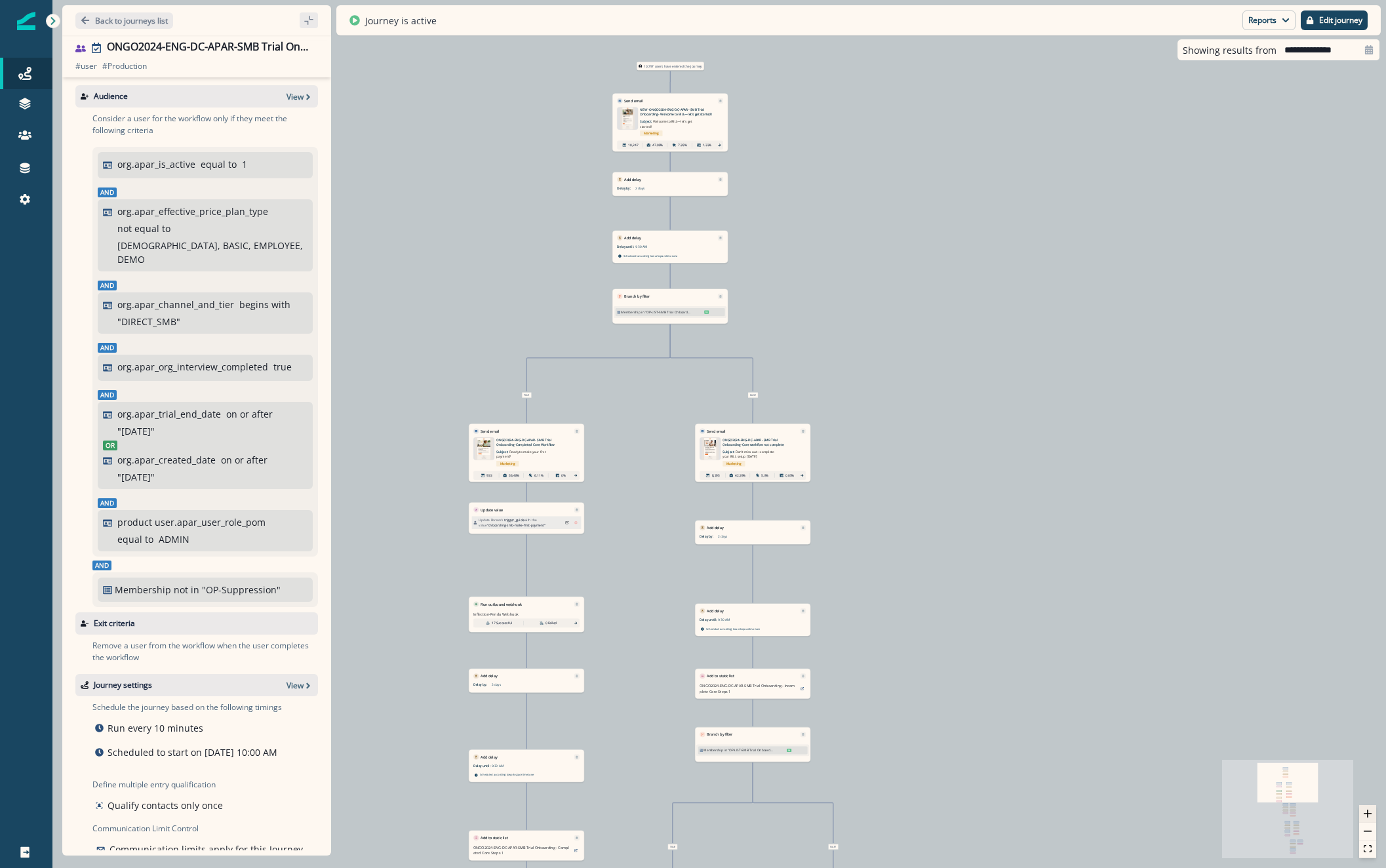
click at [1372, 814] on button "zoom in" at bounding box center [1367, 814] width 17 height 18
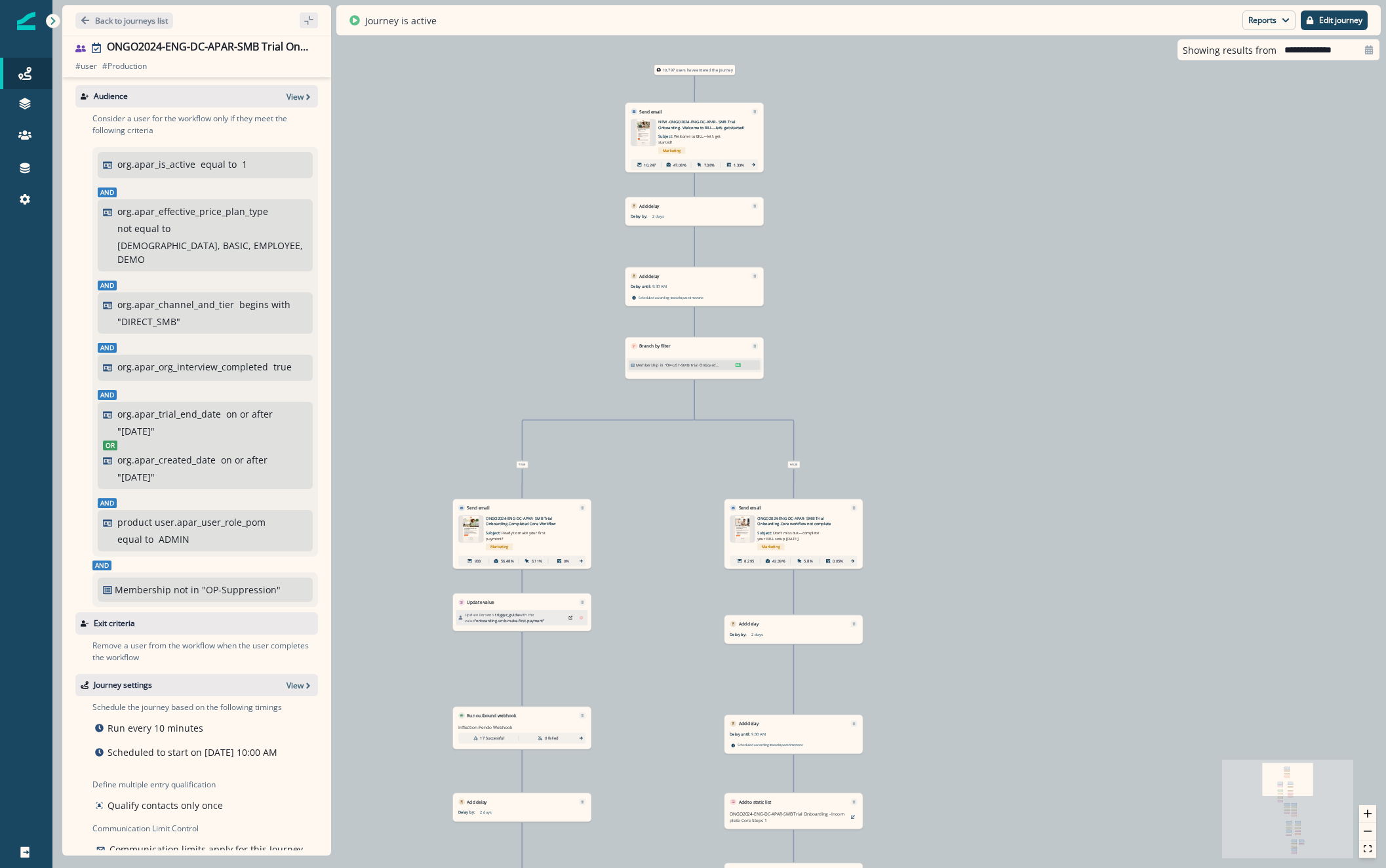
drag, startPoint x: 1040, startPoint y: 454, endPoint x: 1083, endPoint y: 533, distance: 89.9
click at [1080, 533] on div "10,797 users have entered the journey Send email Email asset changed, journey r…" at bounding box center [719, 434] width 1333 height 868
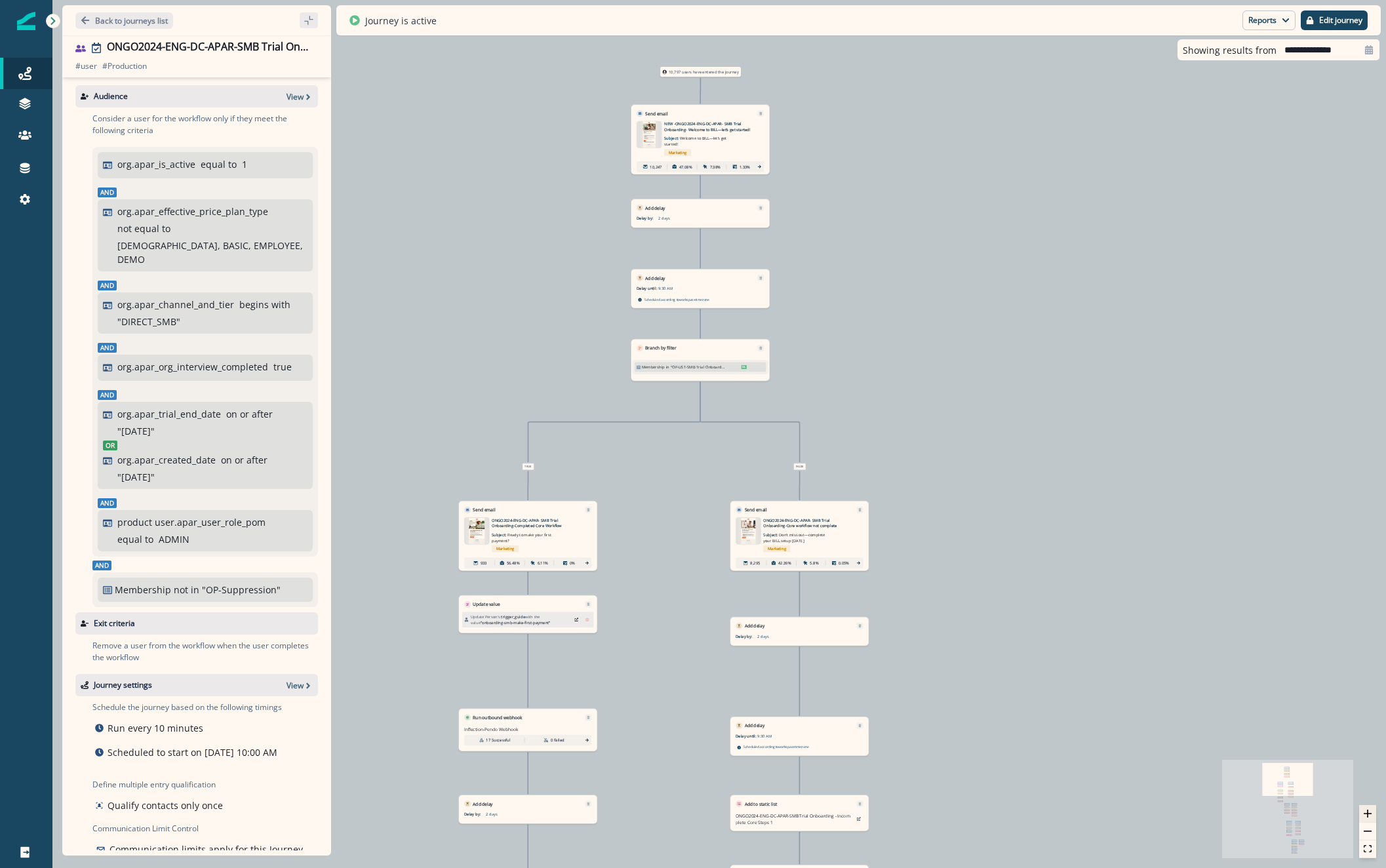
click at [1363, 811] on button "zoom in" at bounding box center [1367, 814] width 17 height 18
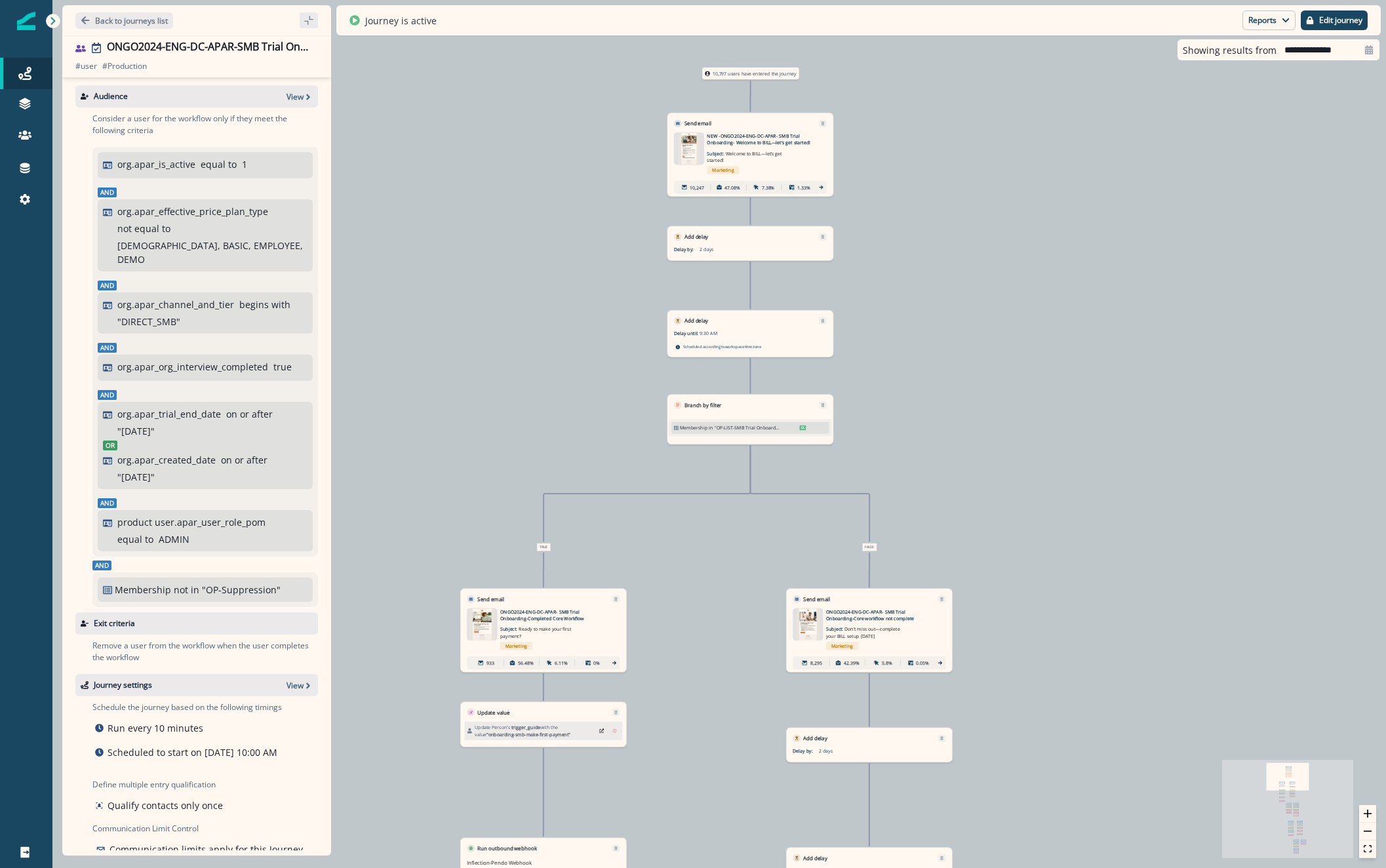
drag, startPoint x: 1185, startPoint y: 523, endPoint x: 1260, endPoint y: 596, distance: 104.7
click at [1239, 581] on div "10,797 users have entered the journey Send email Email asset changed, journey r…" at bounding box center [719, 434] width 1333 height 868
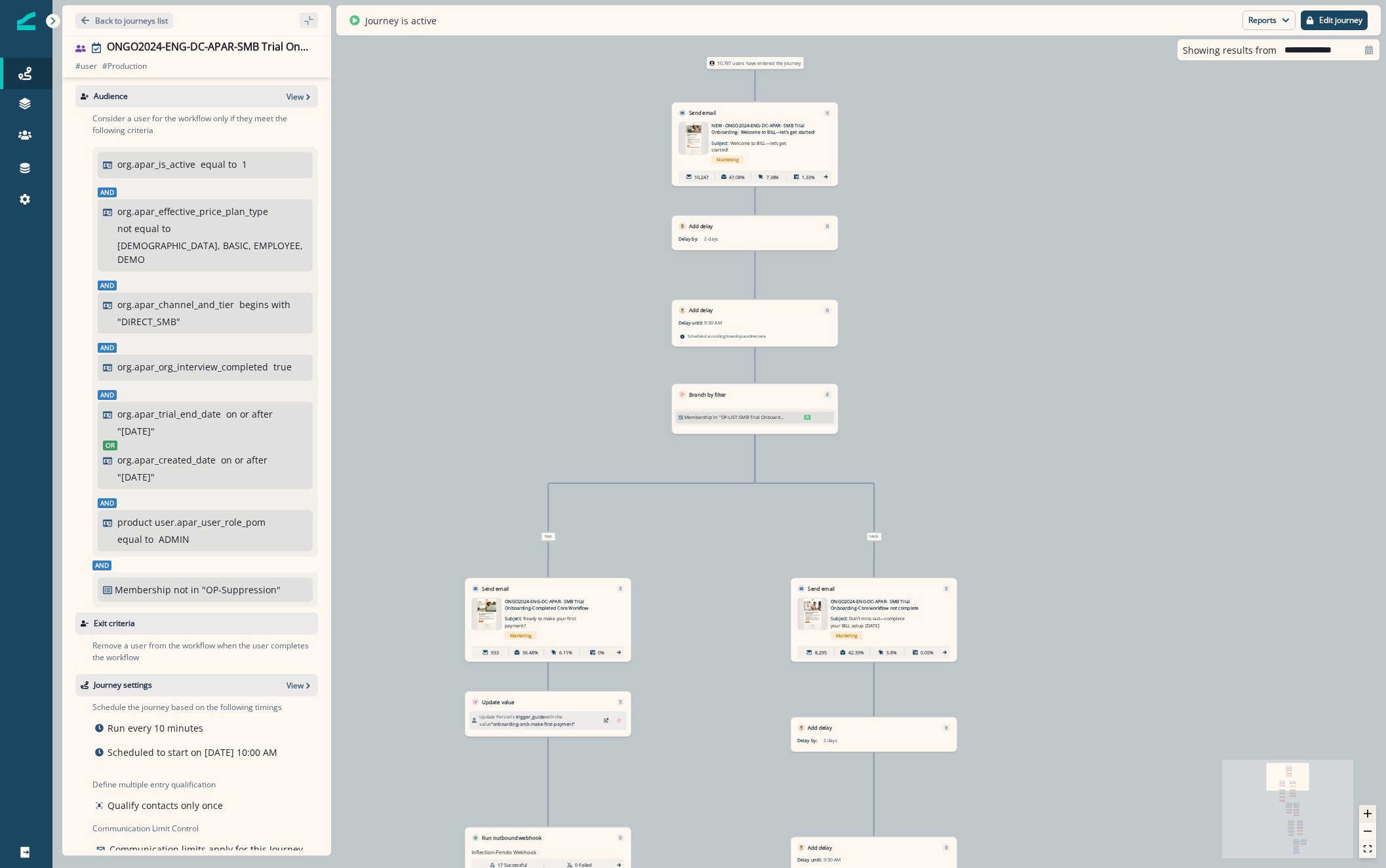
click at [1371, 814] on button "zoom in" at bounding box center [1367, 814] width 17 height 18
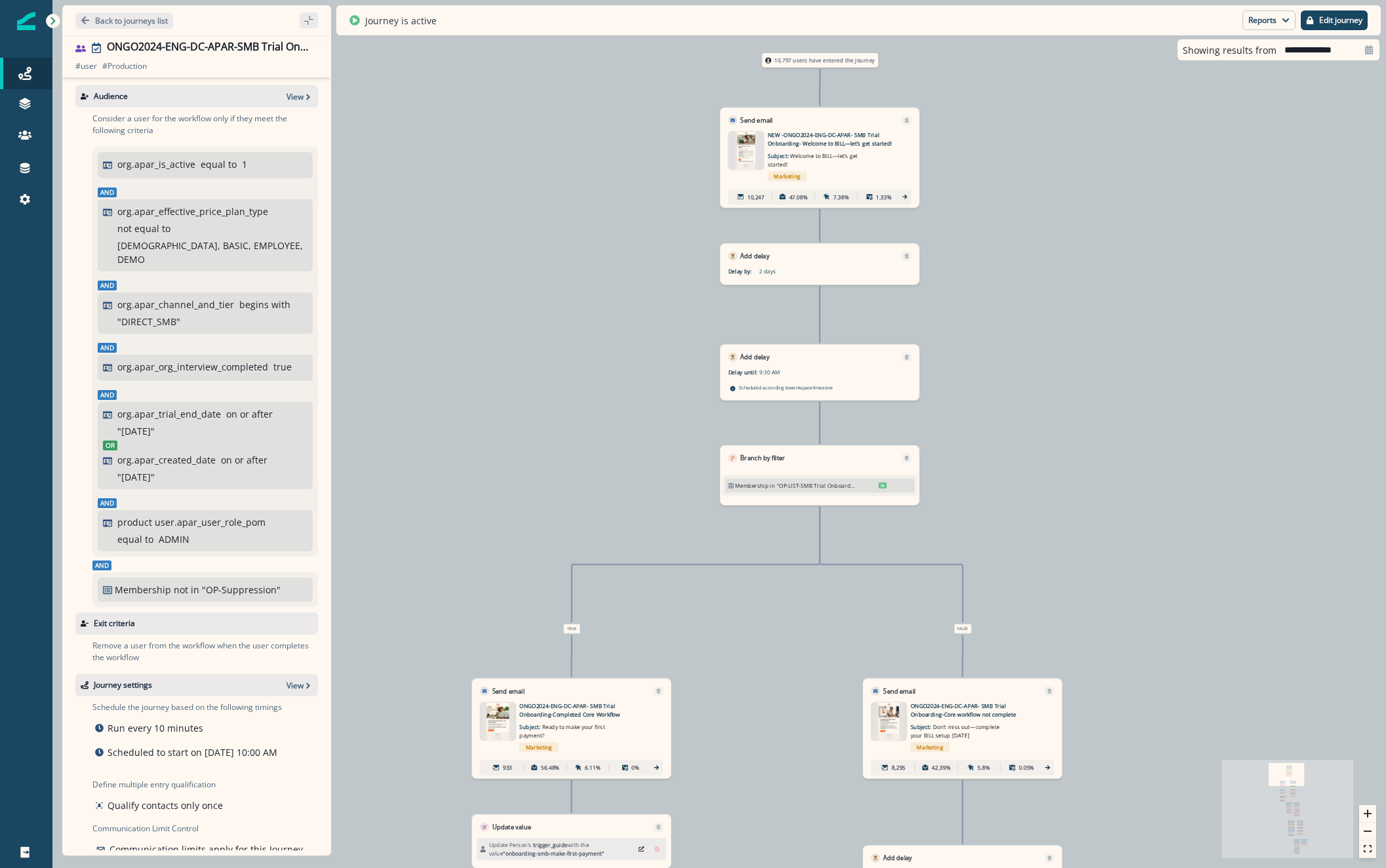
drag, startPoint x: 1108, startPoint y: 433, endPoint x: 1153, endPoint y: 504, distance: 84.1
click at [1154, 504] on div "10,797 users have entered the journey Send email Email asset changed, journey r…" at bounding box center [719, 434] width 1333 height 868
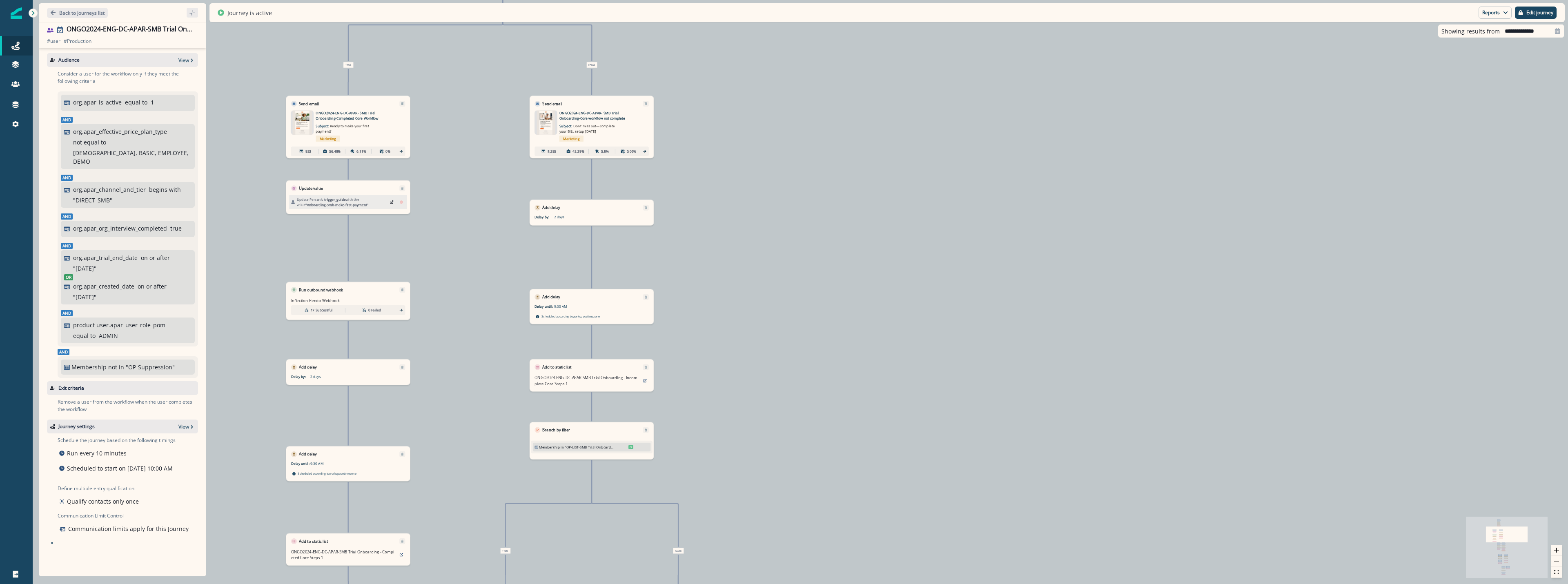
click at [863, 540] on div "10,797 users have entered the journey Send email Email asset changed, journey r…" at bounding box center [800, 292] width 1535 height 584
click at [863, 540] on button "zoom in" at bounding box center [1556, 551] width 10 height 11
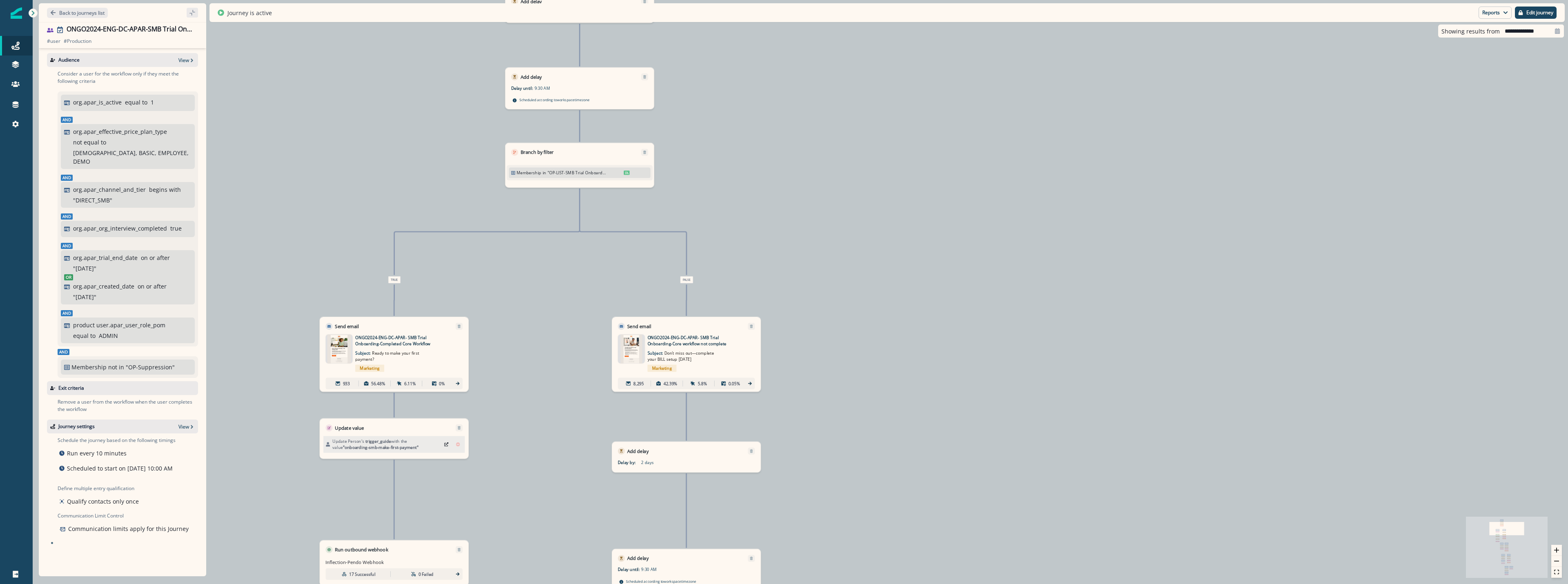
drag, startPoint x: 1045, startPoint y: 356, endPoint x: 1171, endPoint y: 598, distance: 272.8
click at [863, 540] on html "A newer version of Inflection.io is available. Refresh your page to load the la…" at bounding box center [784, 292] width 1568 height 584
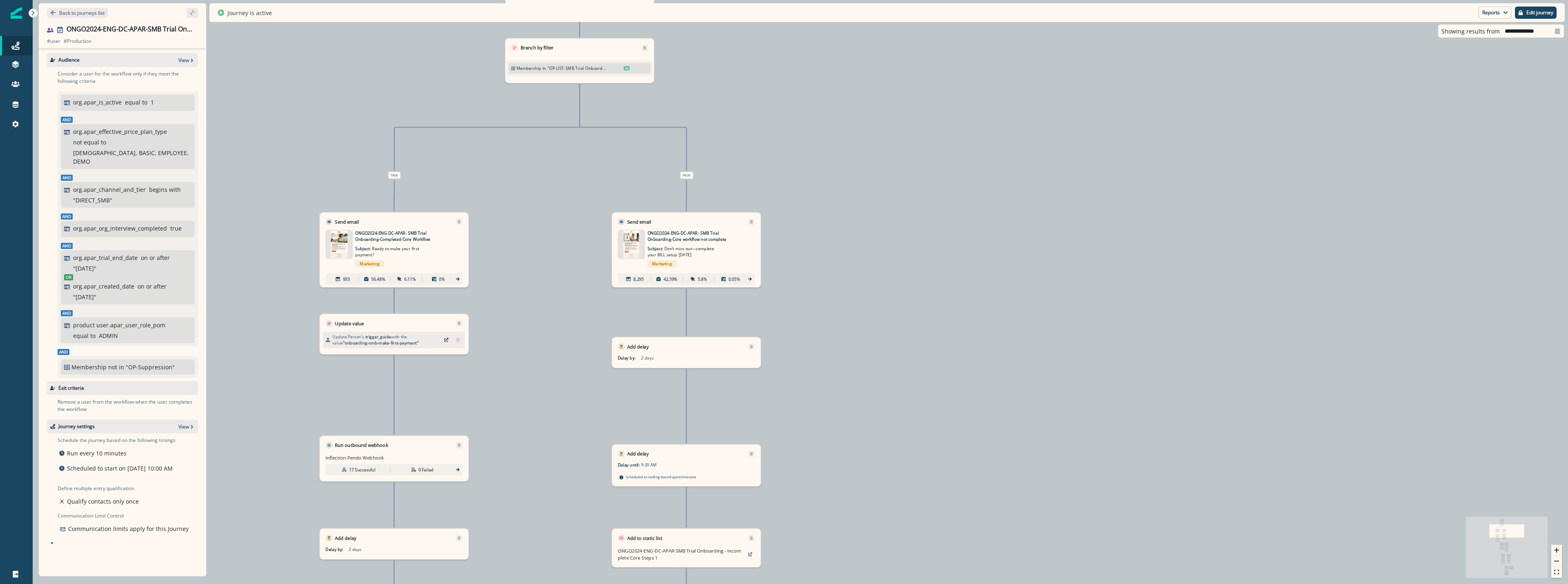
drag, startPoint x: 1002, startPoint y: 265, endPoint x: 989, endPoint y: 258, distance: 14.8
click at [863, 265] on div "10,797 users have entered the journey Send email Email asset changed, journey r…" at bounding box center [800, 292] width 1535 height 584
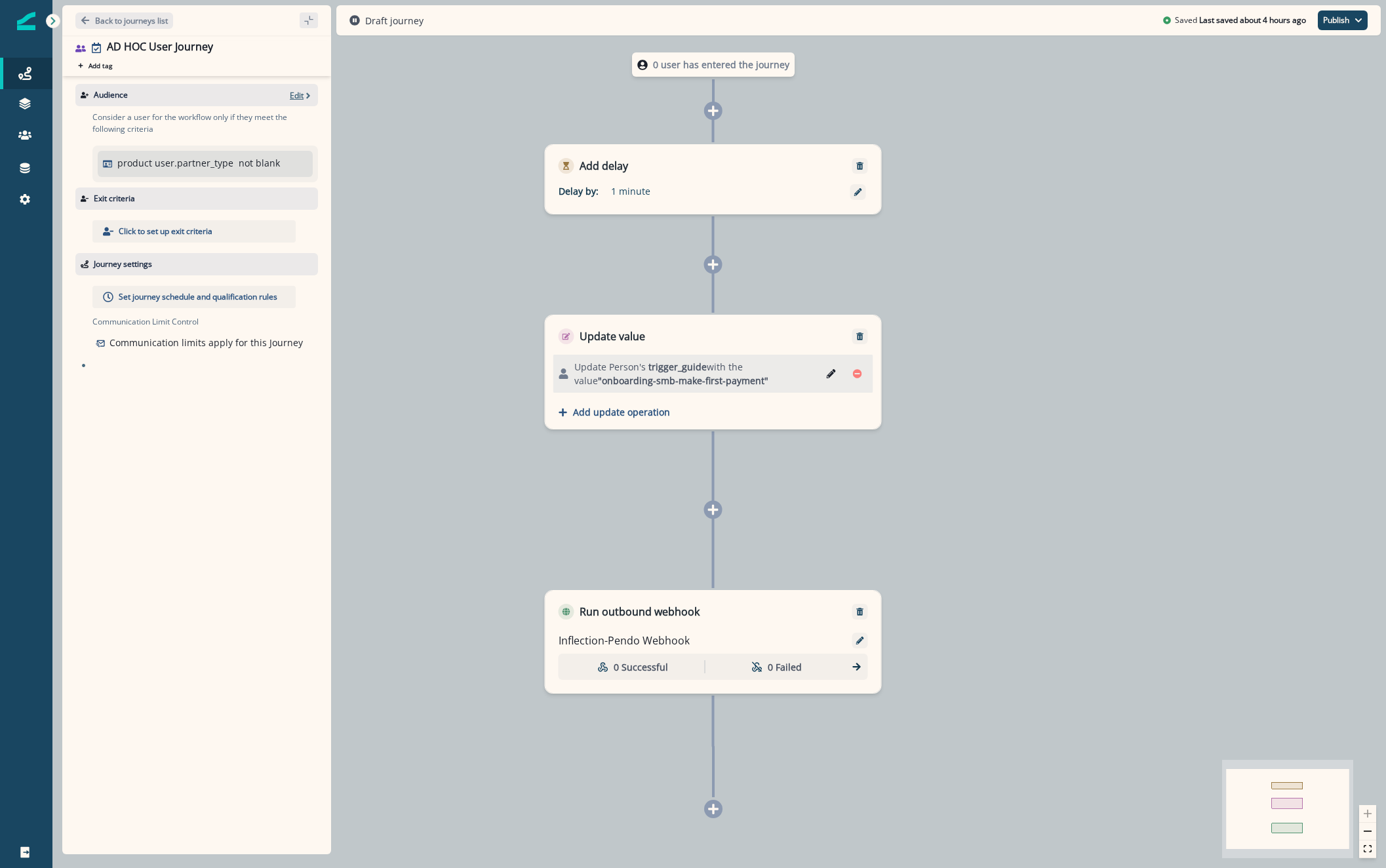
click at [294, 97] on p "Edit" at bounding box center [297, 95] width 14 height 11
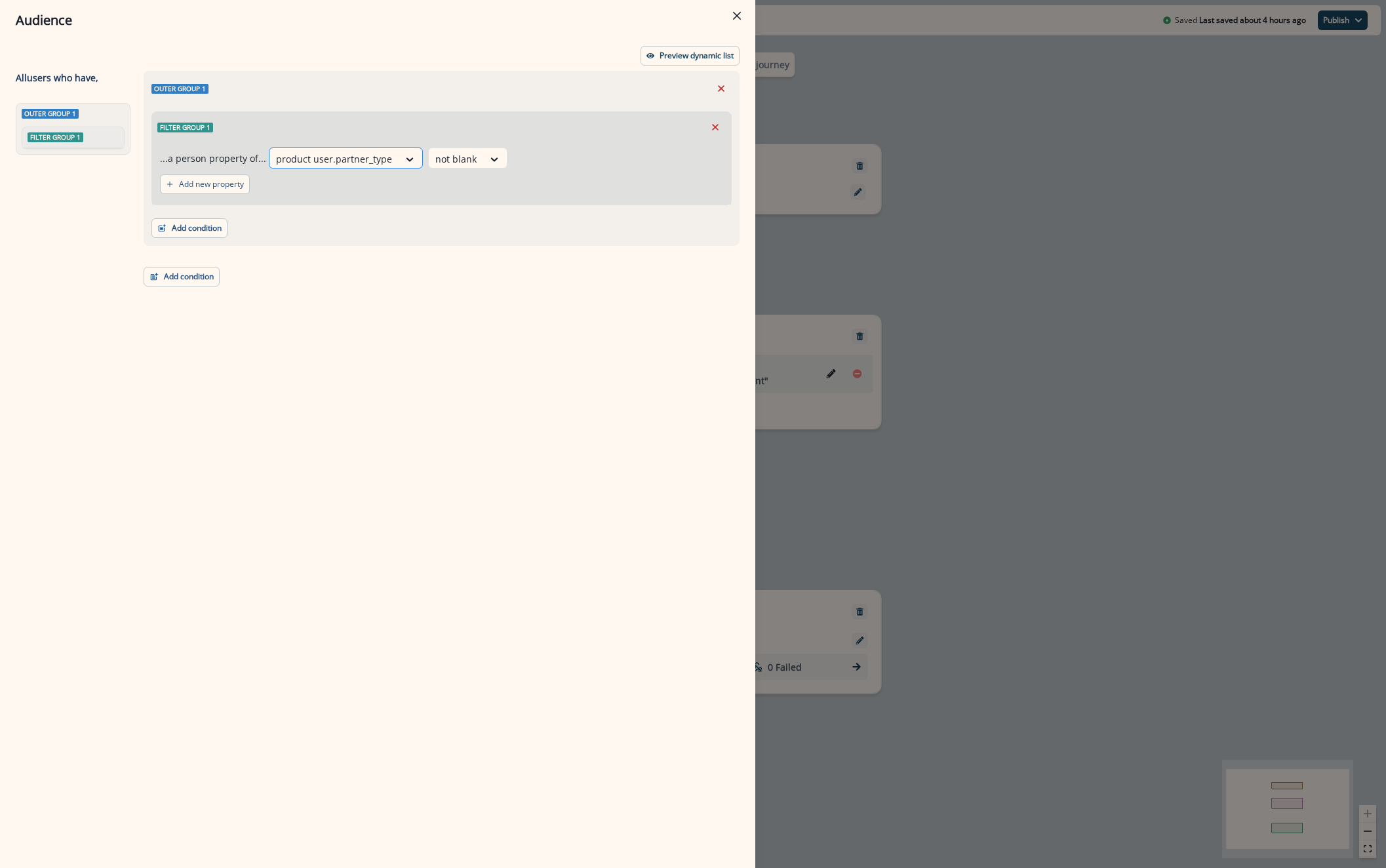
click at [350, 160] on div at bounding box center [333, 158] width 116 height 17
type input "*******"
click at [303, 194] on div "trigger_guide" at bounding box center [303, 188] width 74 height 24
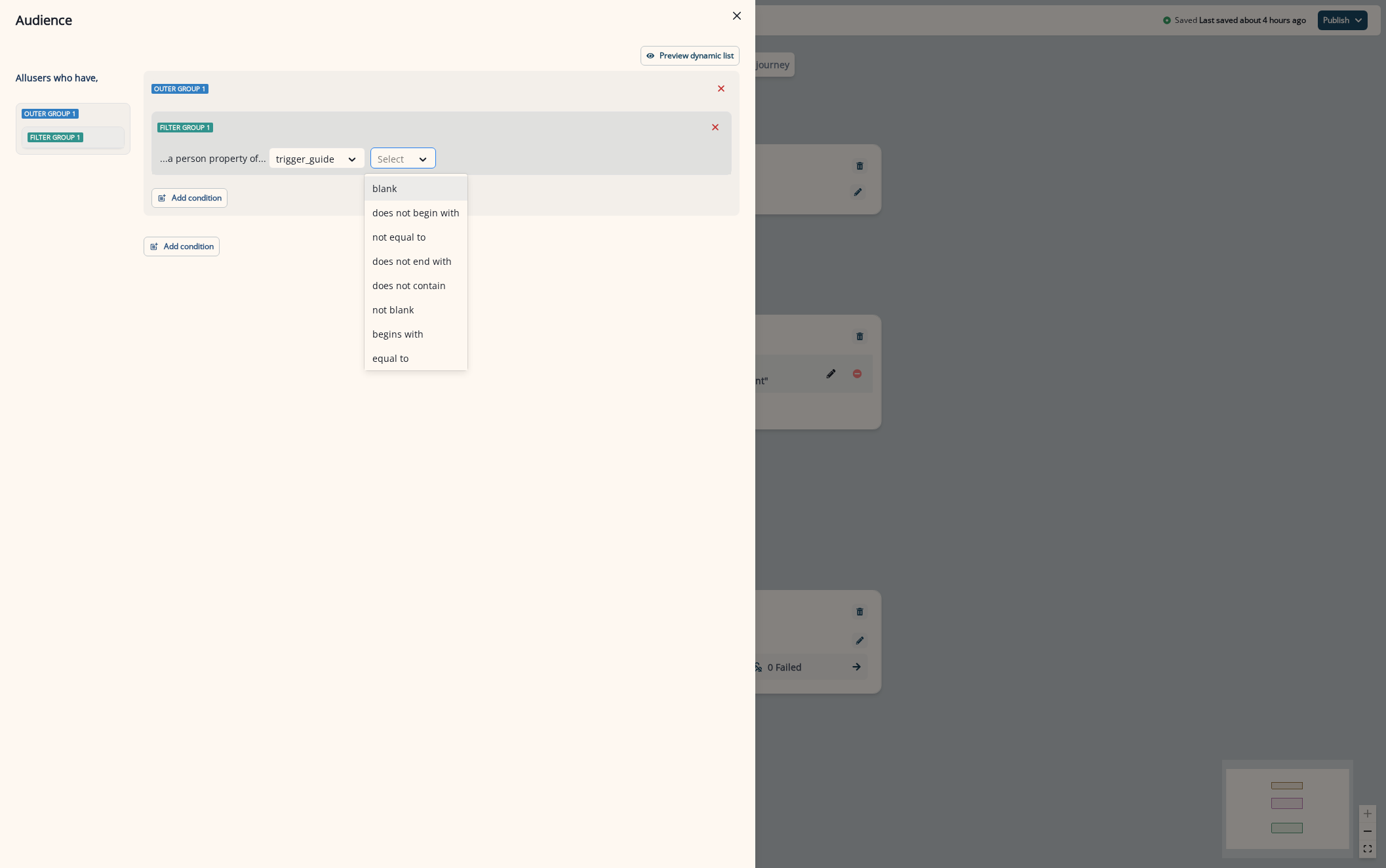
click at [402, 159] on div "Select" at bounding box center [392, 159] width 41 height 22
click at [393, 356] on div "equal to" at bounding box center [415, 358] width 103 height 24
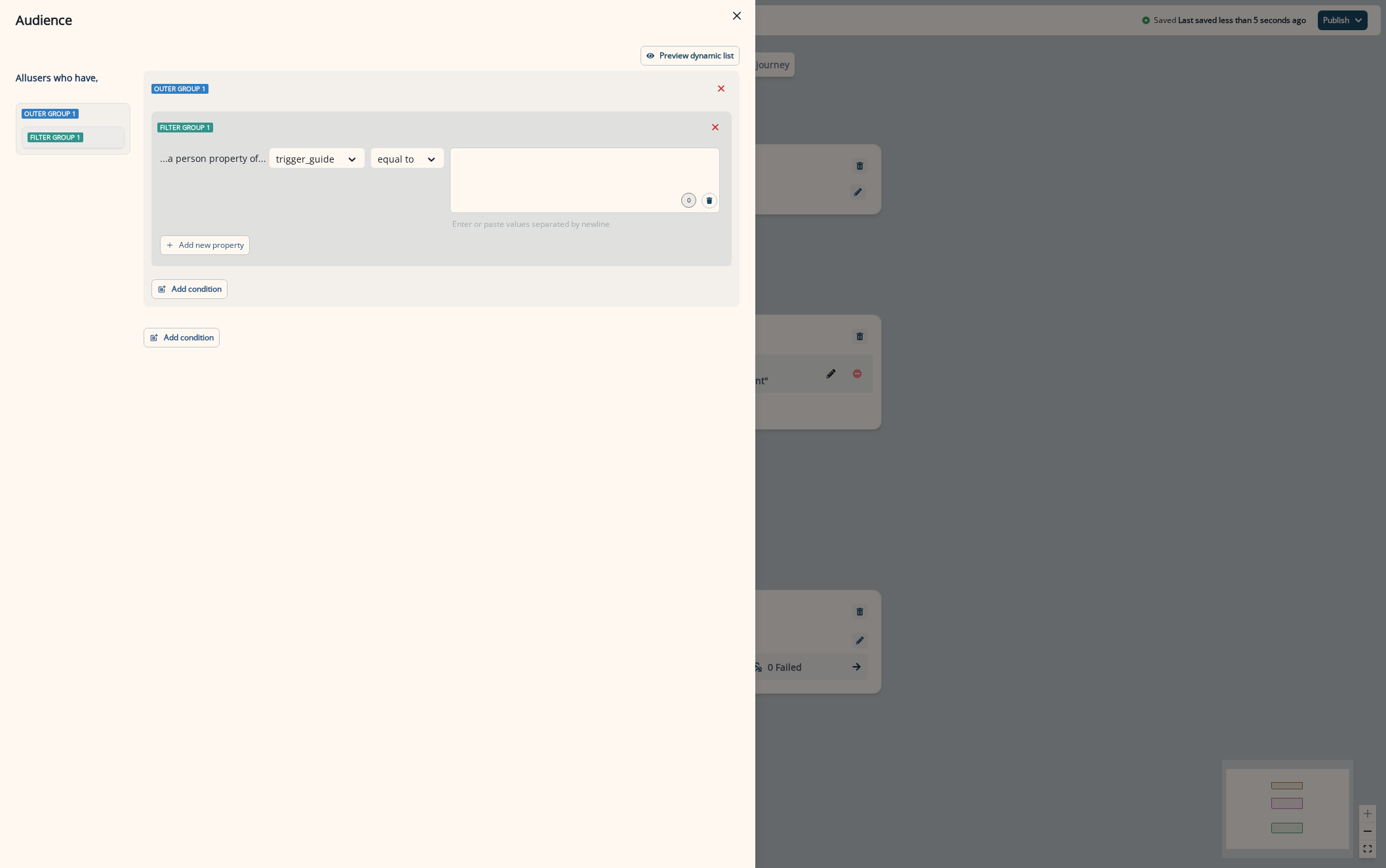
click at [542, 191] on div at bounding box center [585, 180] width 270 height 65
click at [465, 158] on icon "close" at bounding box center [471, 164] width 12 height 12
click at [664, 65] on button "Preview dynamic list" at bounding box center [689, 56] width 99 height 20
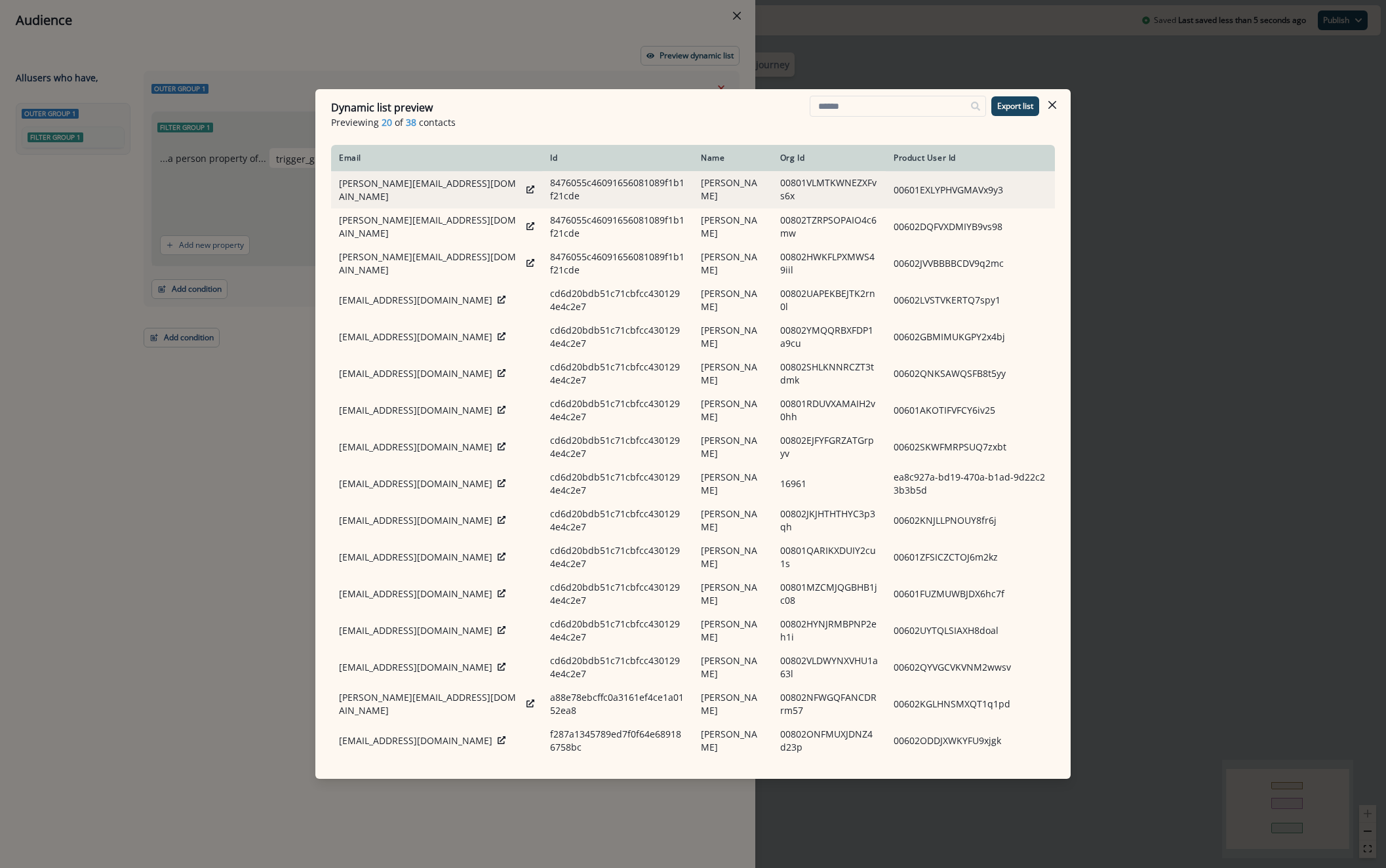
drag, startPoint x: 1008, startPoint y: 101, endPoint x: 977, endPoint y: 177, distance: 82.1
click at [1008, 102] on p "Export list" at bounding box center [1015, 106] width 36 height 9
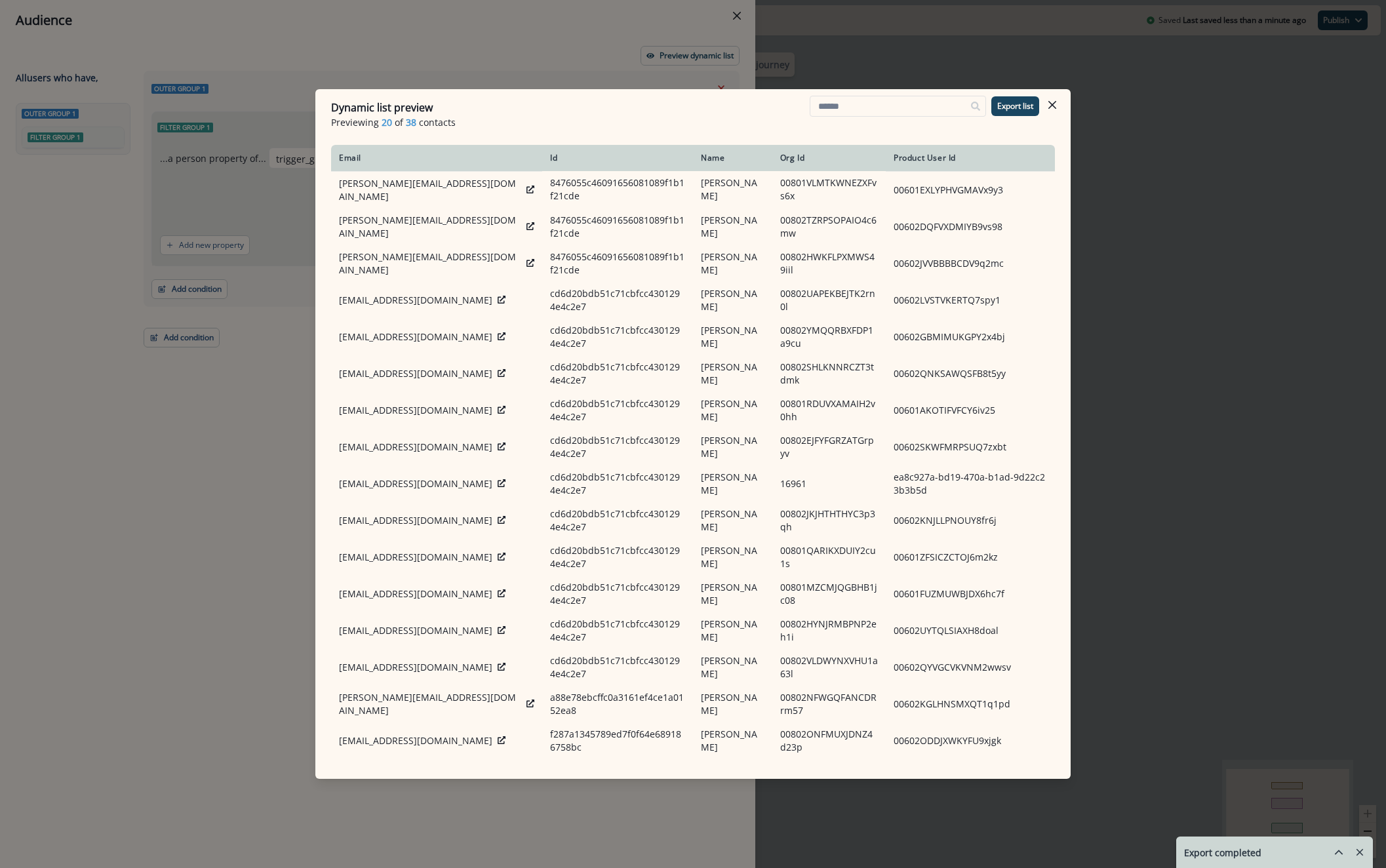
drag, startPoint x: 240, startPoint y: 782, endPoint x: 196, endPoint y: 742, distance: 59.5
click at [238, 781] on div "Dynamic list preview Previewing 20 of 38 contacts Export list Email Id Name Org…" at bounding box center [693, 434] width 1386 height 868
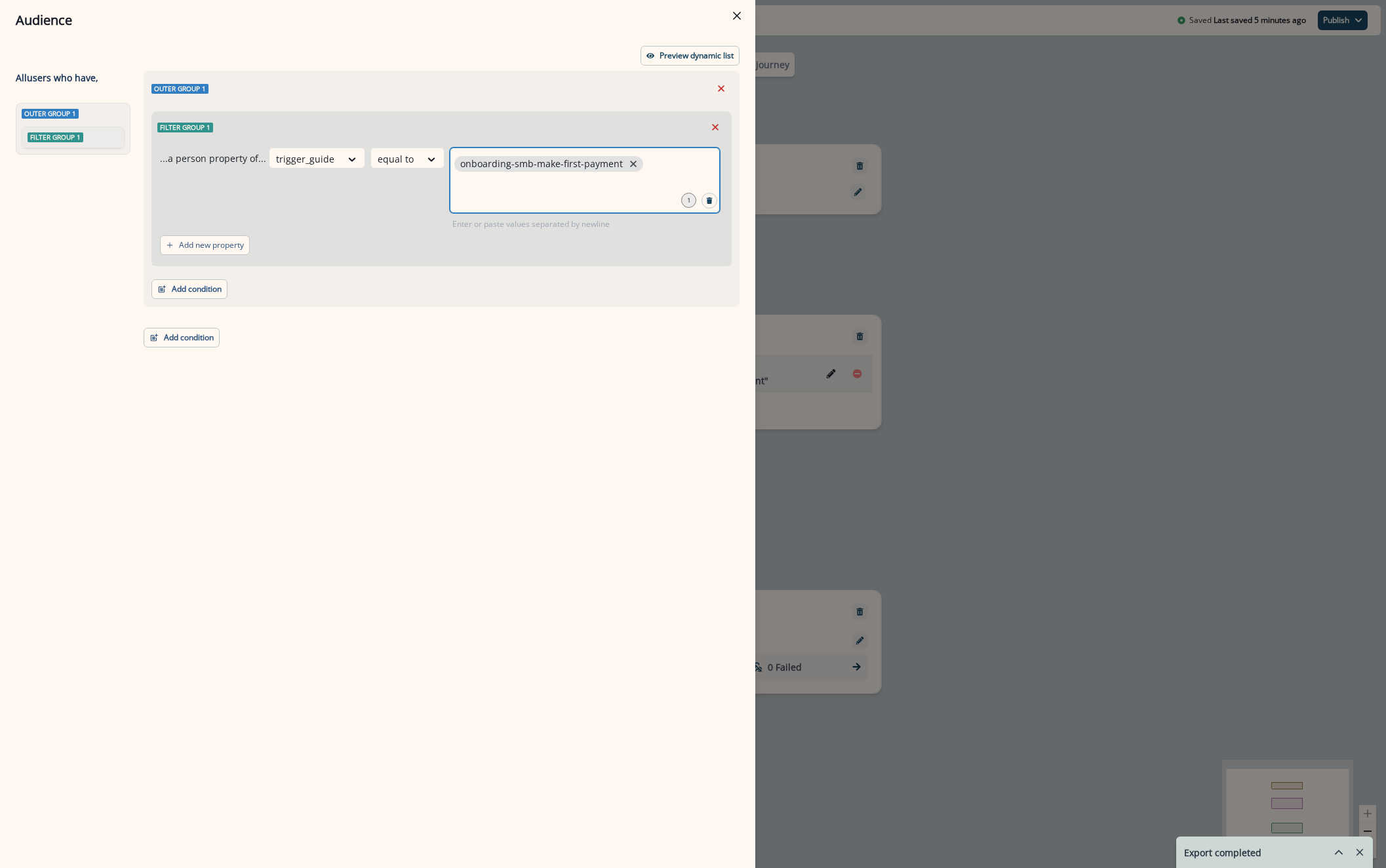
click at [630, 162] on icon "close" at bounding box center [633, 163] width 7 height 7
click at [736, 19] on icon "Close" at bounding box center [737, 16] width 8 height 8
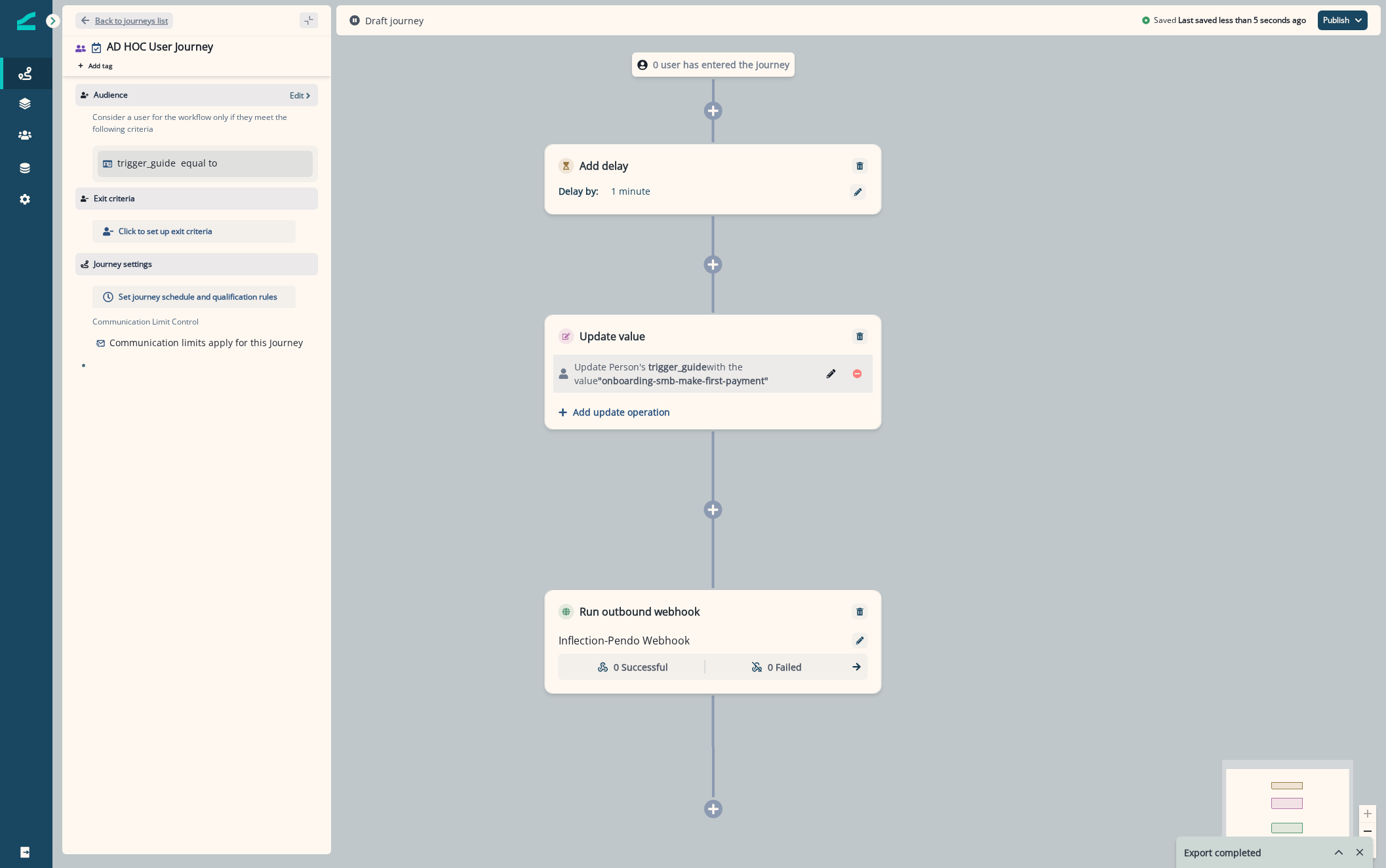
click at [144, 21] on p "Back to journeys list" at bounding box center [131, 20] width 72 height 11
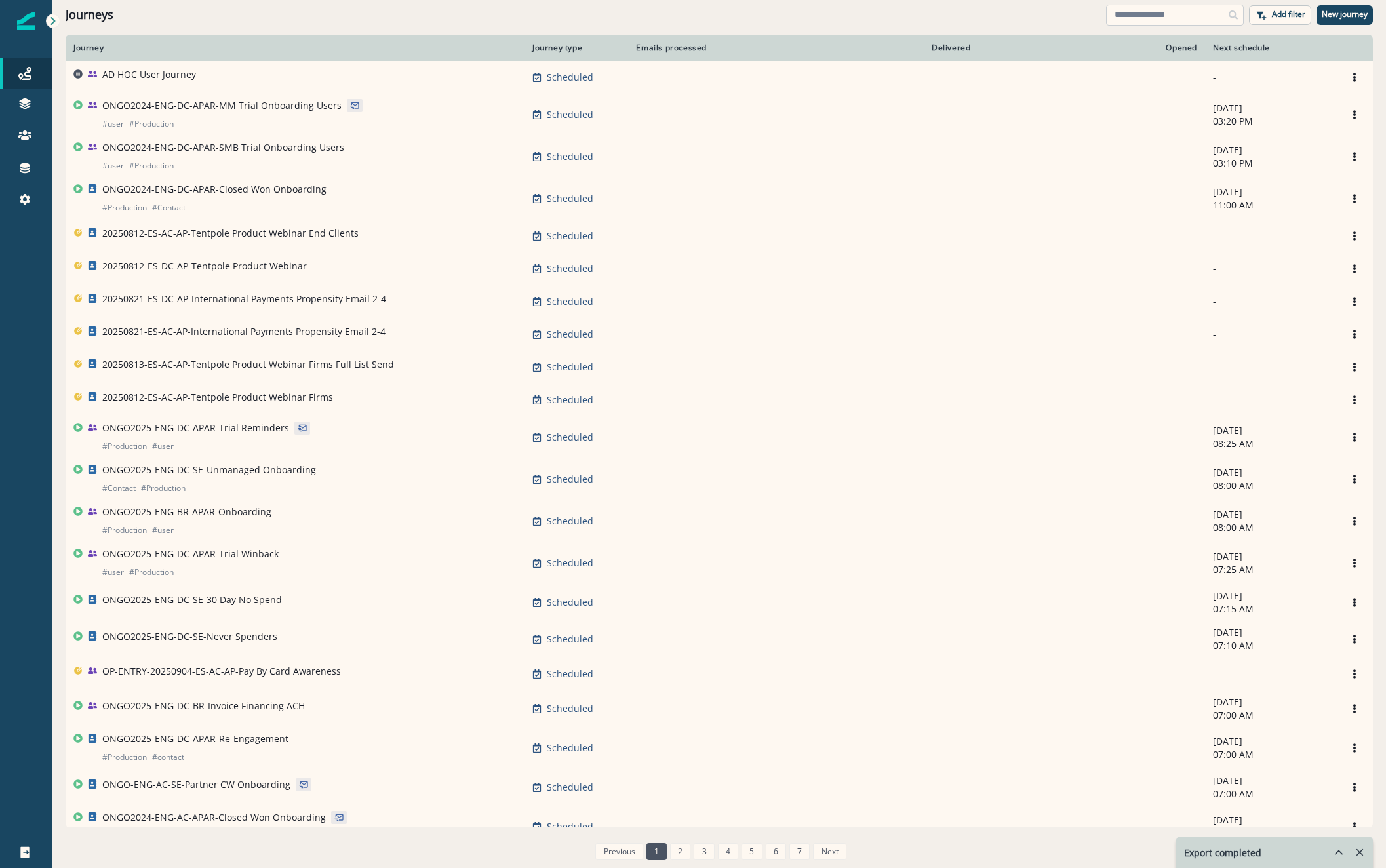
click at [1191, 14] on input at bounding box center [1175, 15] width 138 height 21
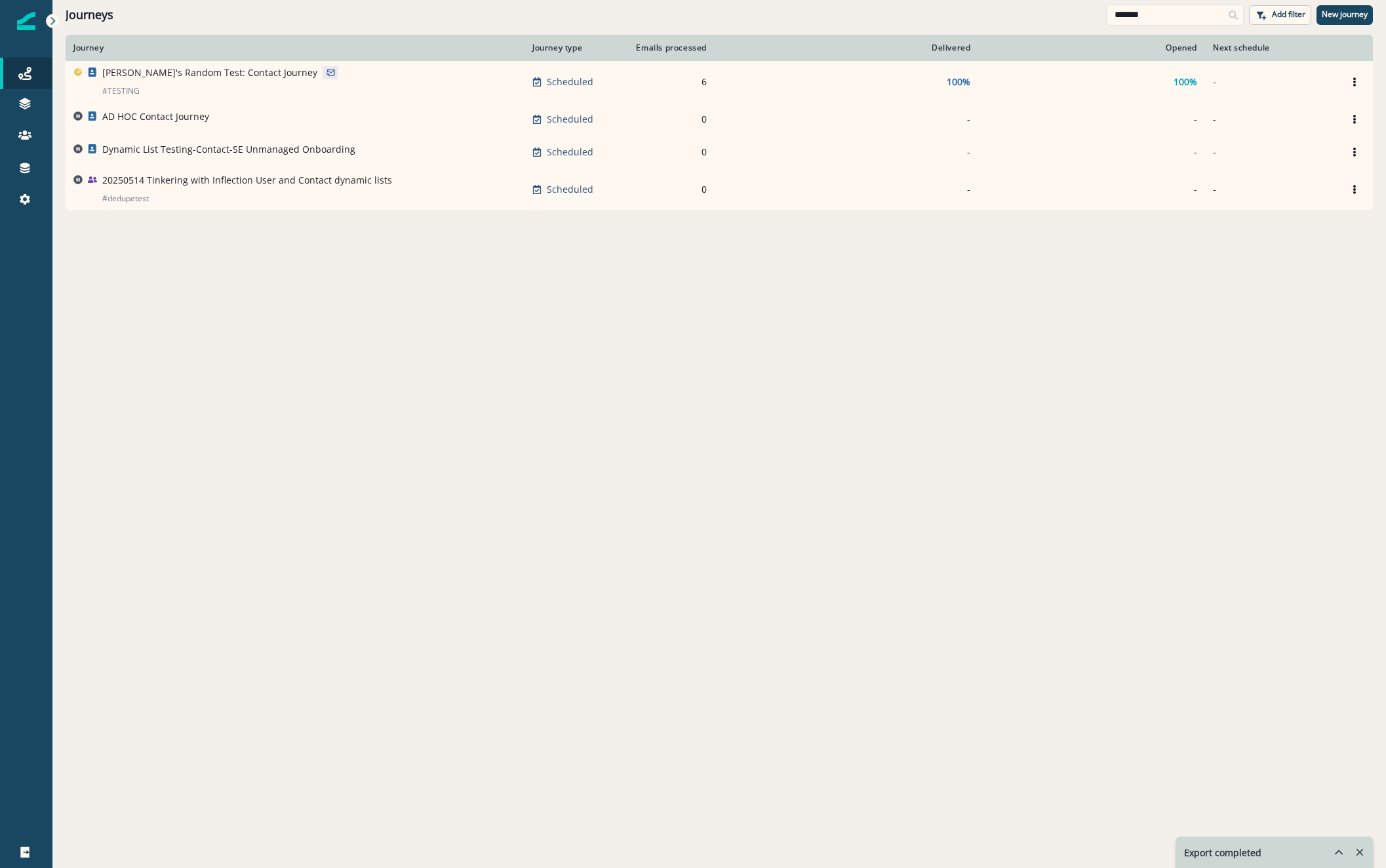
drag, startPoint x: 1174, startPoint y: 15, endPoint x: 163, endPoint y: -122, distance: 1020.2
click at [163, 0] on html "A newer version of Inflection.io is available. Refresh your page to load the la…" at bounding box center [693, 434] width 1386 height 868
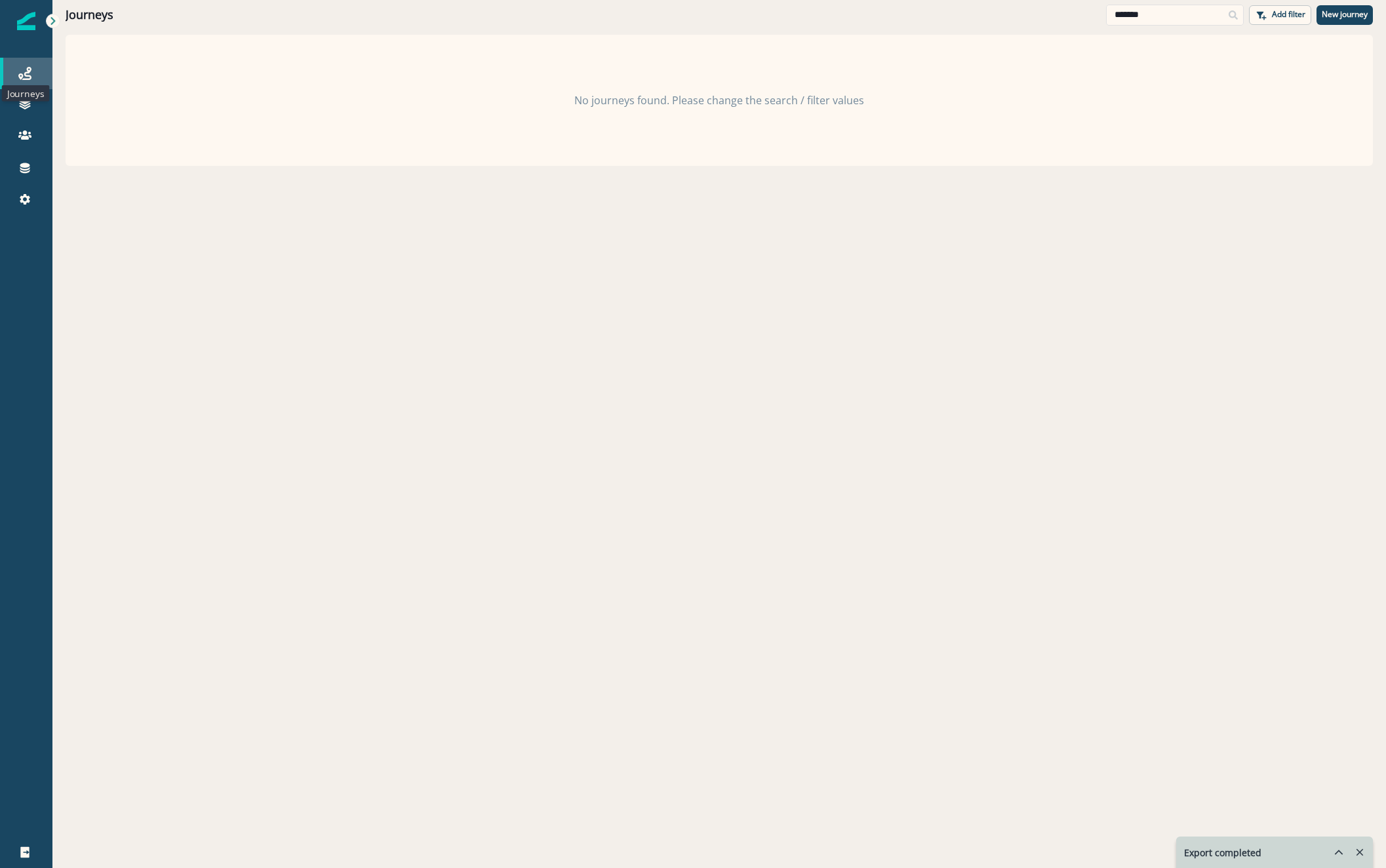
click at [30, 66] on icon at bounding box center [24, 72] width 13 height 13
click at [1169, 16] on input "*******" at bounding box center [1175, 15] width 138 height 21
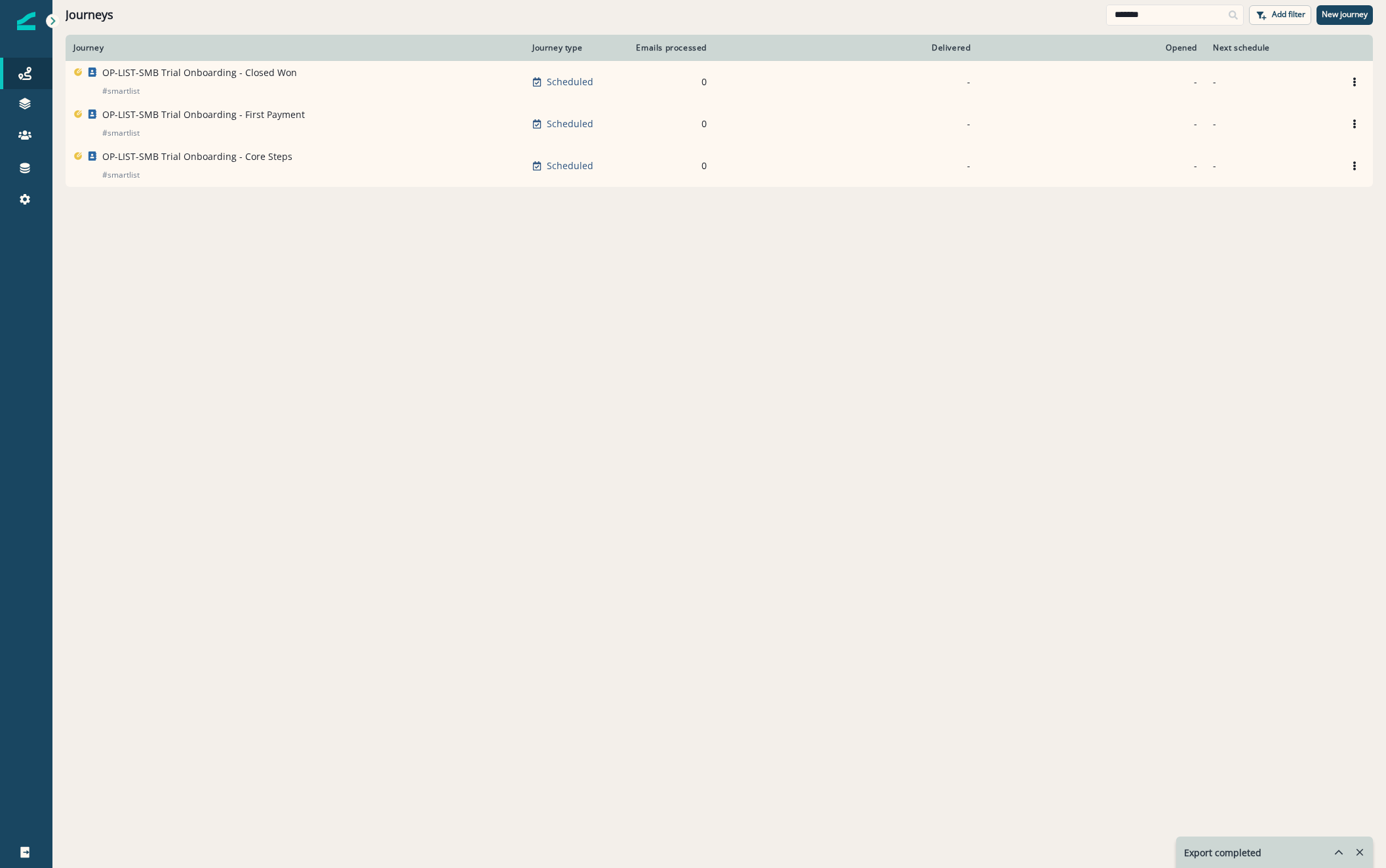
type input "*******"
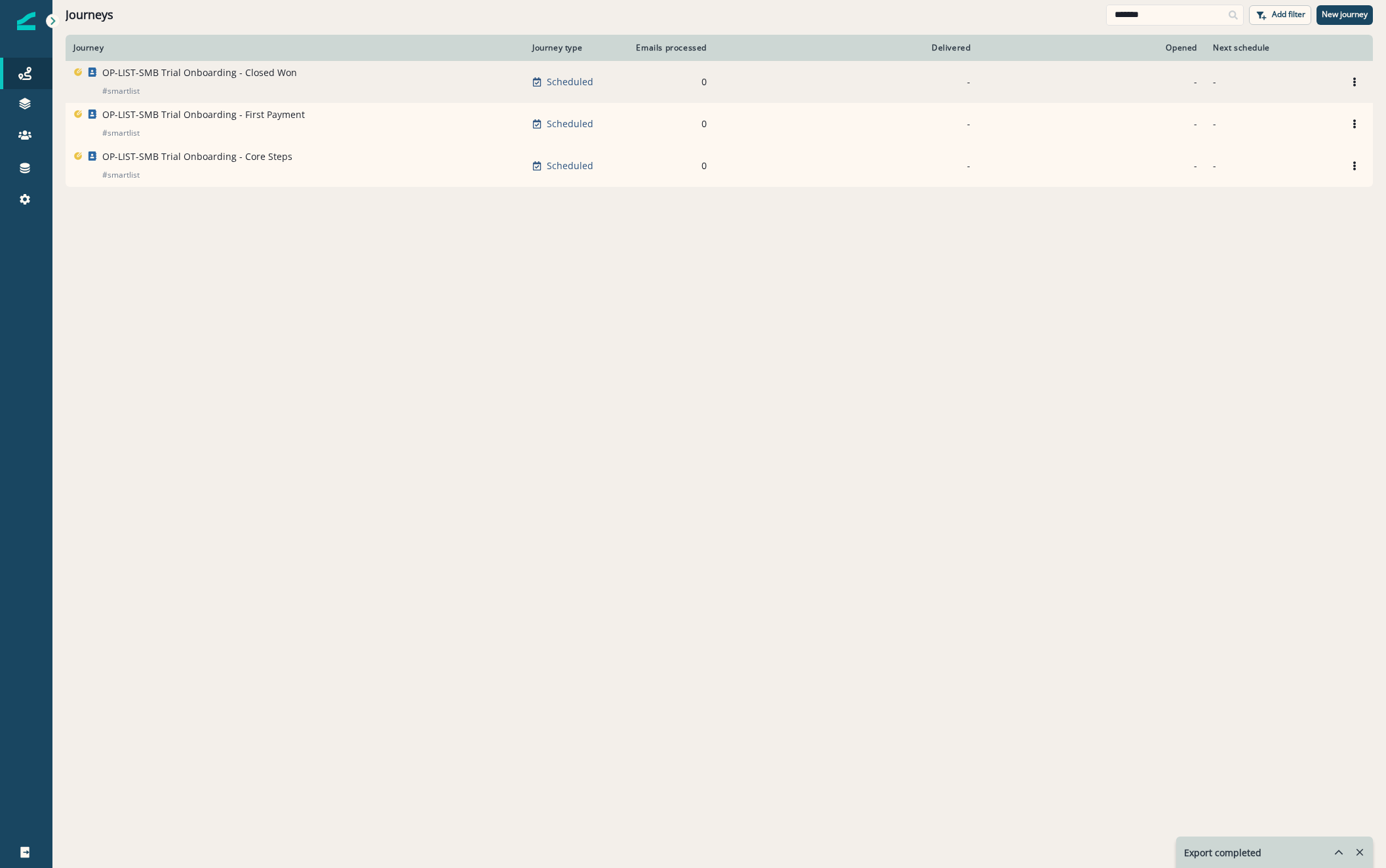
click at [184, 103] on td "OP-LIST-SMB Trial Onboarding - Closed Won # smartlist" at bounding box center [295, 81] width 459 height 42
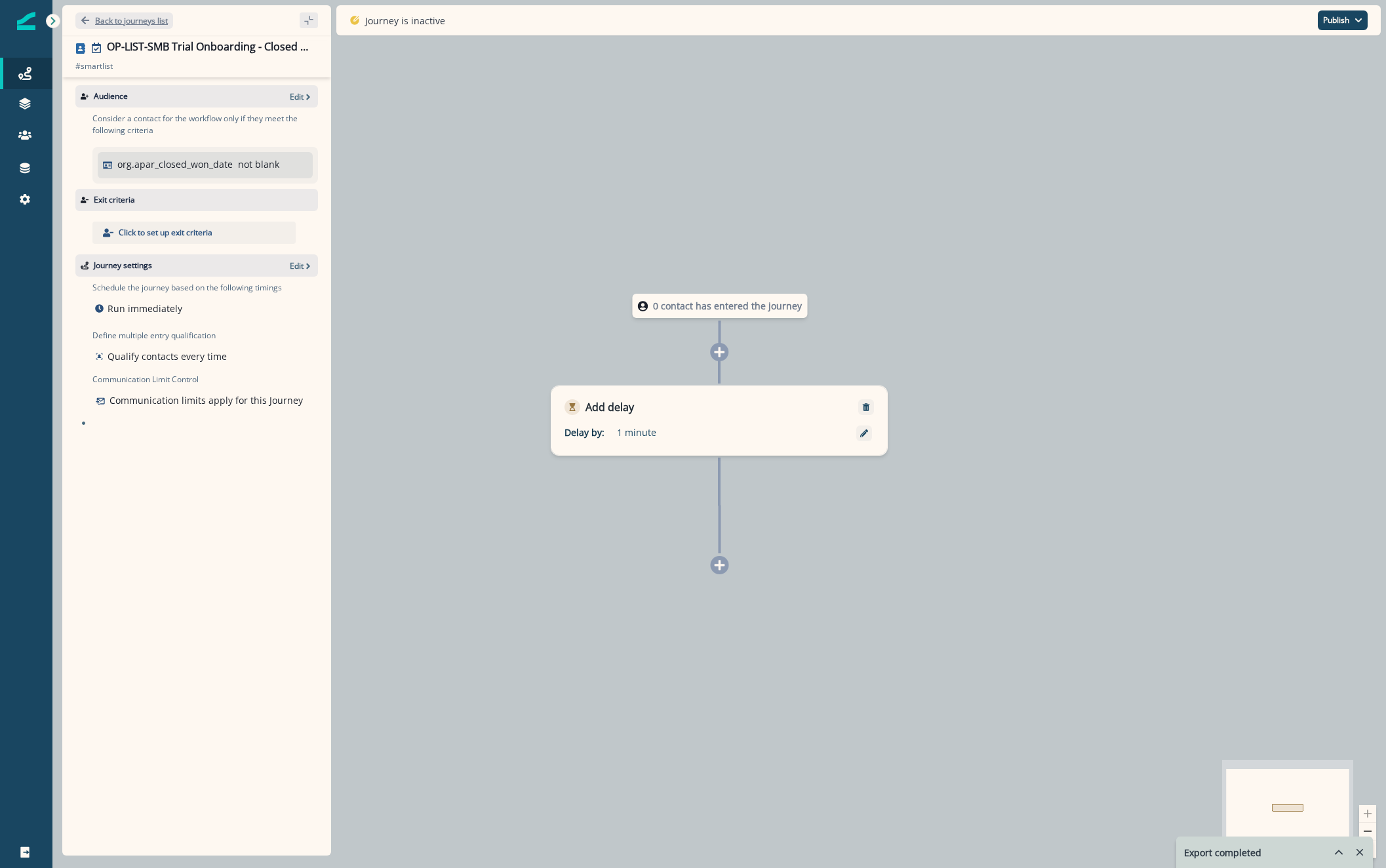
click at [93, 15] on button "Back to journeys list" at bounding box center [124, 21] width 98 height 17
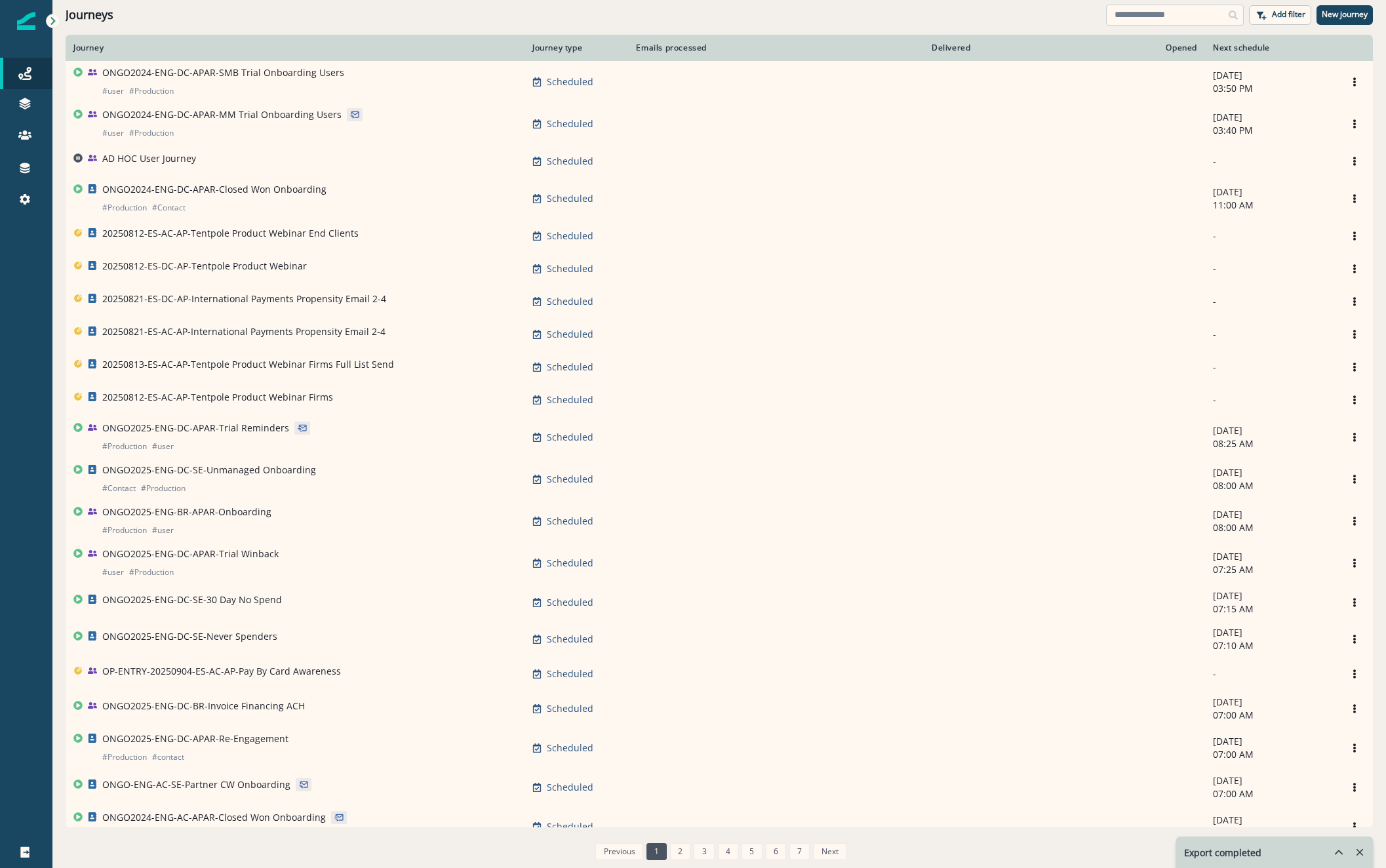
click at [1141, 18] on input at bounding box center [1175, 15] width 138 height 21
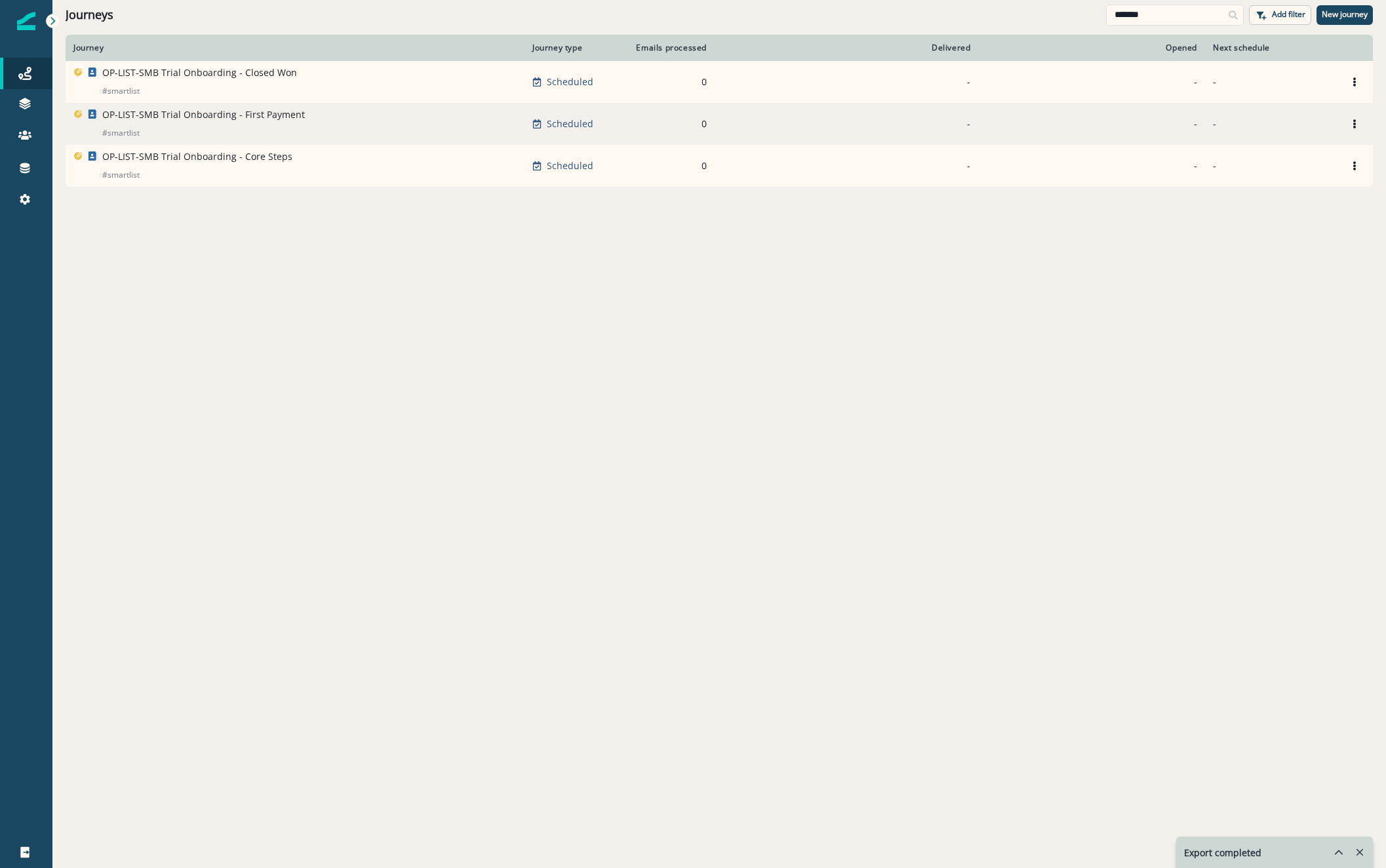
type input "*******"
click at [196, 121] on p "OP-LIST-SMB Trial Onboarding - First Payment" at bounding box center [203, 114] width 202 height 13
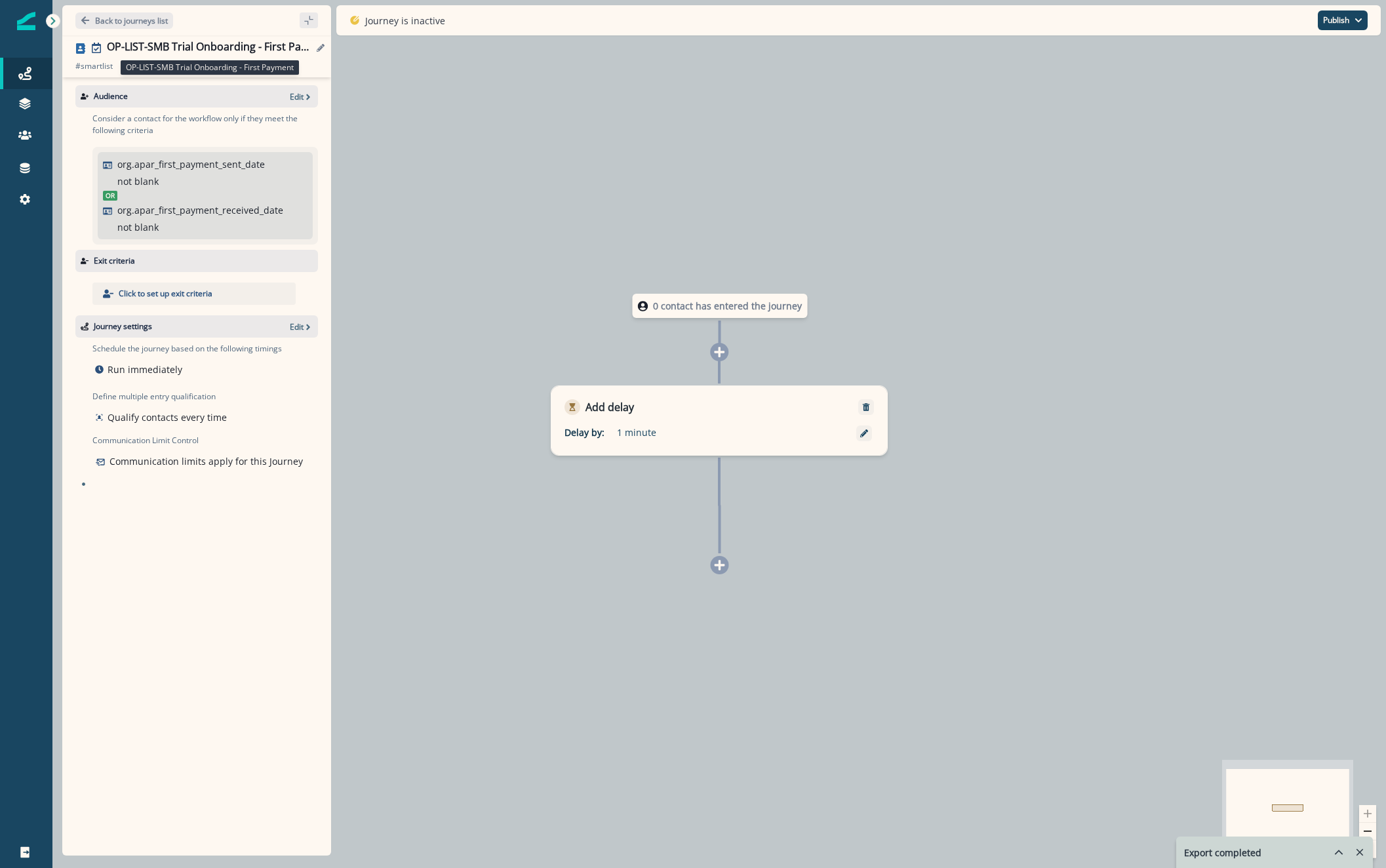
click at [242, 50] on div "OP-LIST-SMB Trial Onboarding - First Payment" at bounding box center [209, 48] width 206 height 15
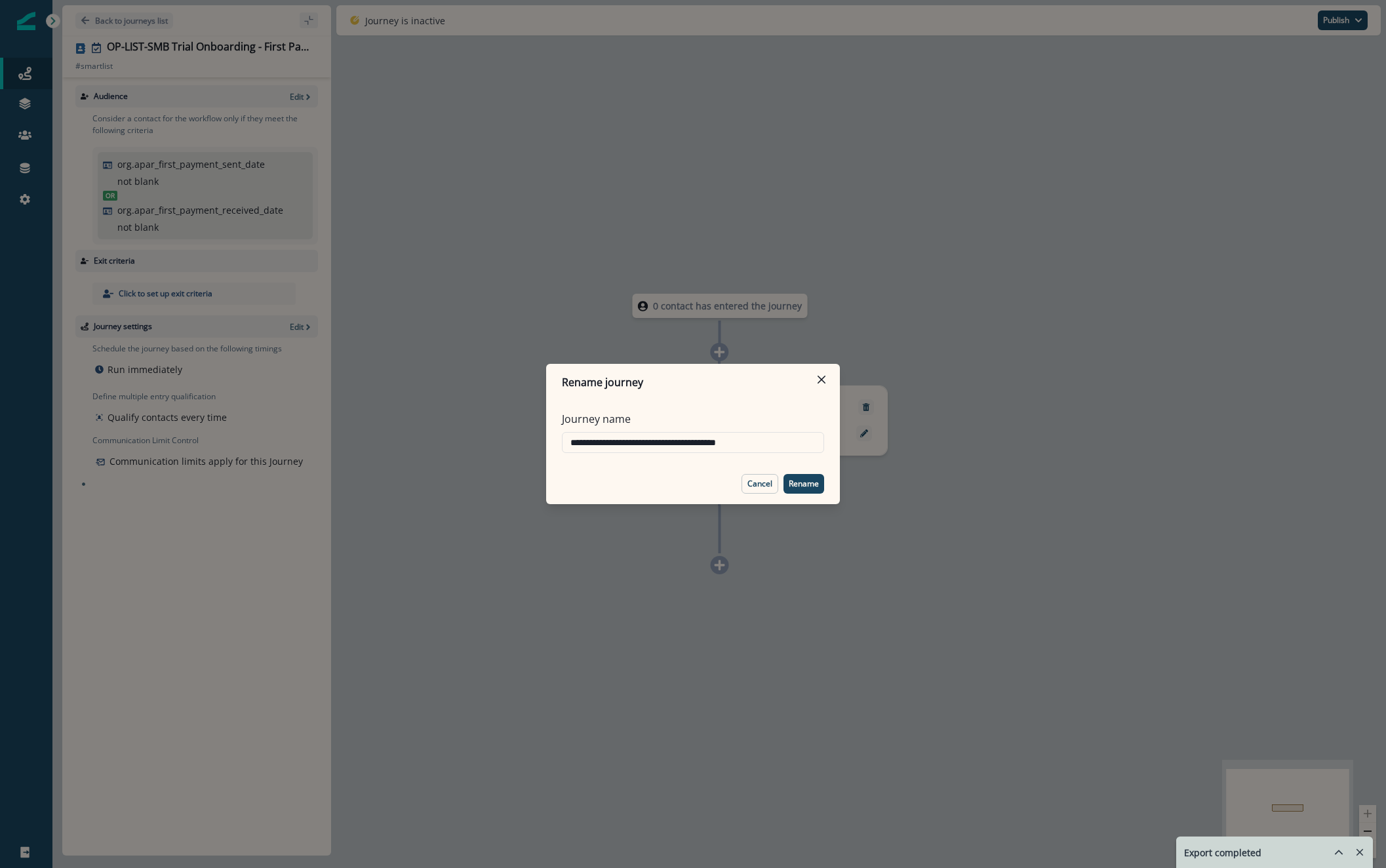
drag, startPoint x: 792, startPoint y: 444, endPoint x: 71, endPoint y: 423, distance: 721.3
click at [71, 423] on div "**********" at bounding box center [693, 434] width 1386 height 868
click at [743, 484] on button "Cancel" at bounding box center [760, 484] width 37 height 20
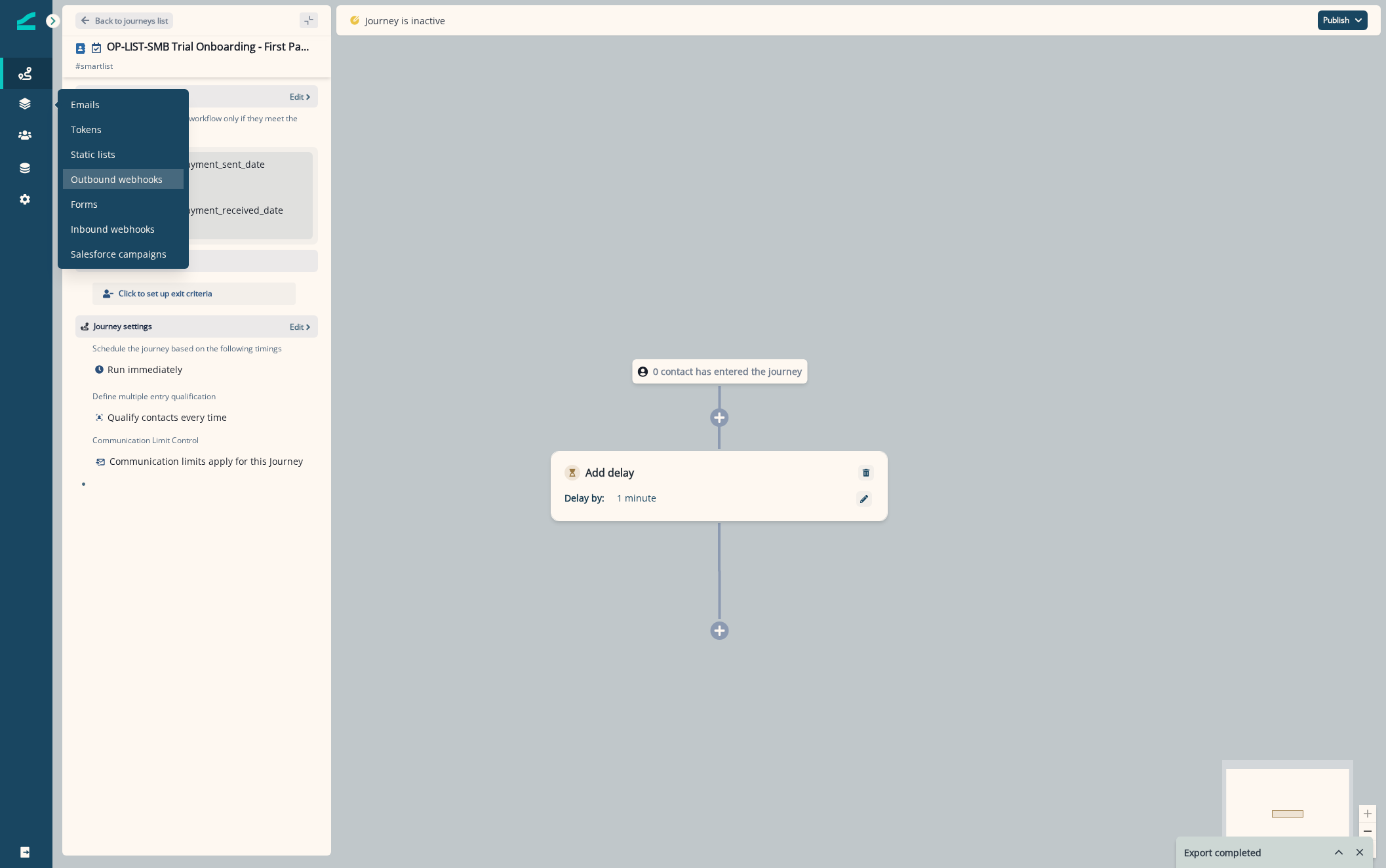
click at [82, 183] on p "Outbound webhooks" at bounding box center [116, 179] width 92 height 14
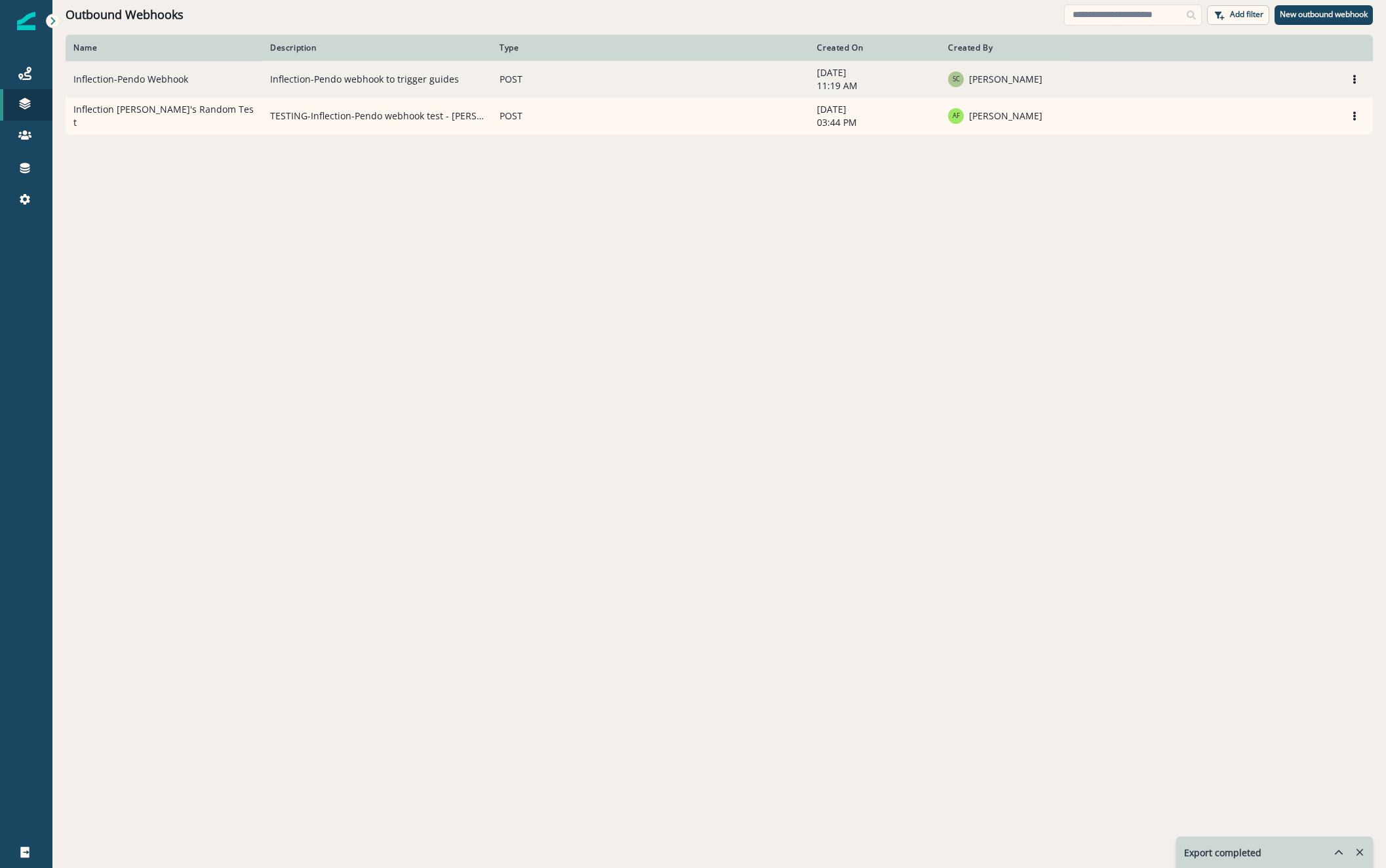
click at [200, 78] on td "Inflection-Pendo Webhook" at bounding box center [163, 79] width 196 height 37
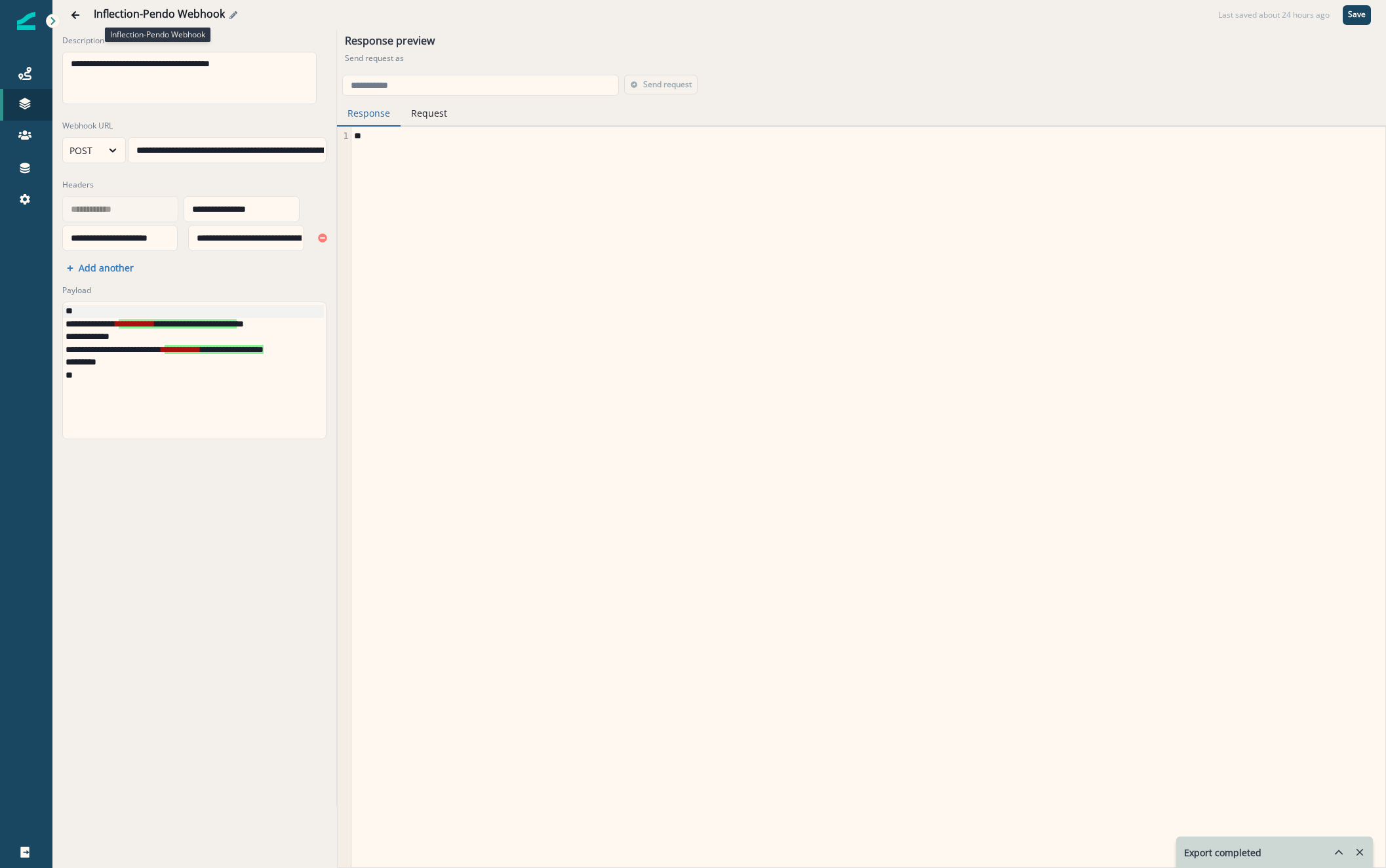
drag, startPoint x: 225, startPoint y: 11, endPoint x: 130, endPoint y: 12, distance: 95.0
click at [130, 12] on div "Inflection-Pendo Webhook" at bounding box center [653, 15] width 1119 height 15
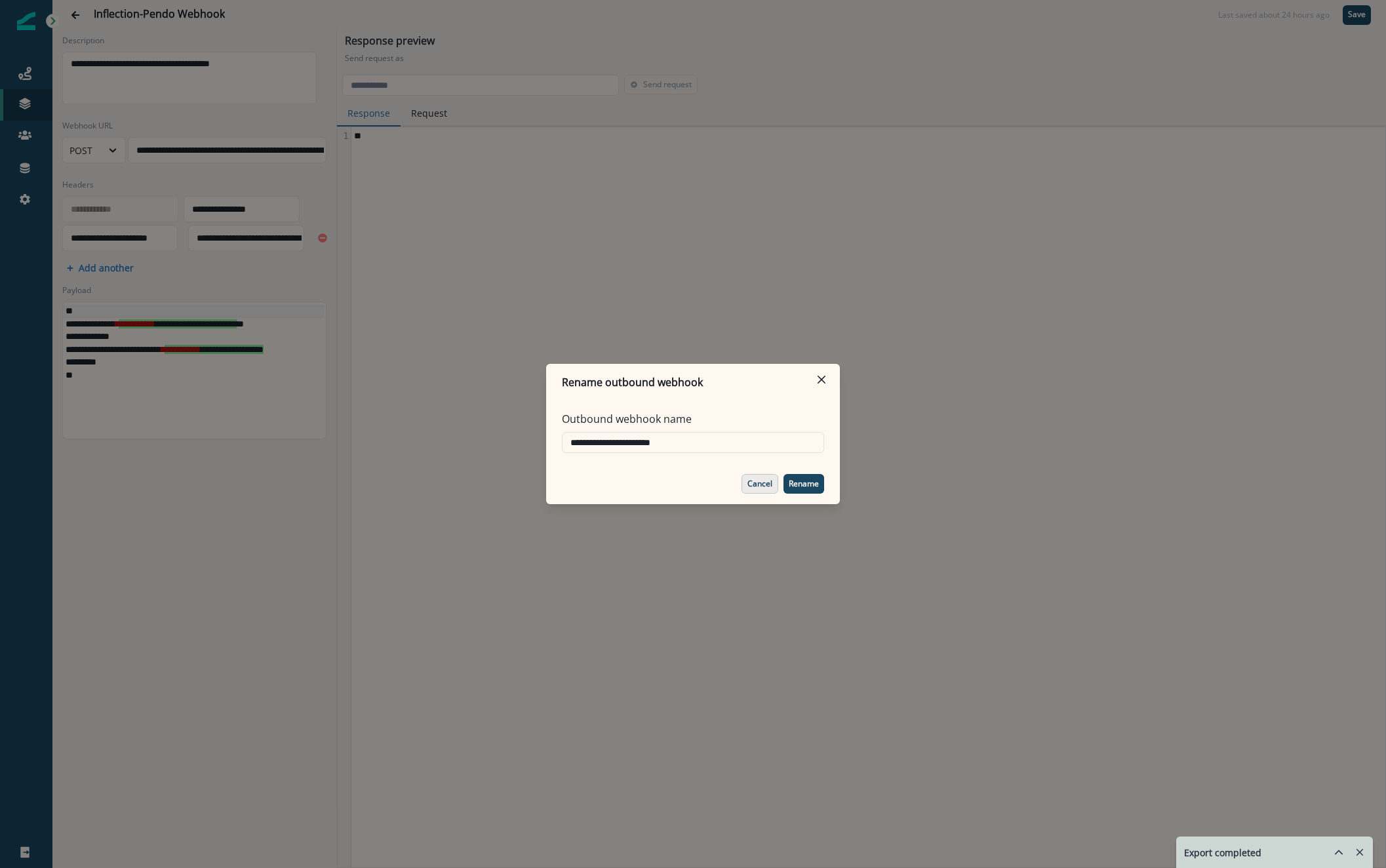
click at [772, 487] on button "Cancel" at bounding box center [760, 484] width 37 height 20
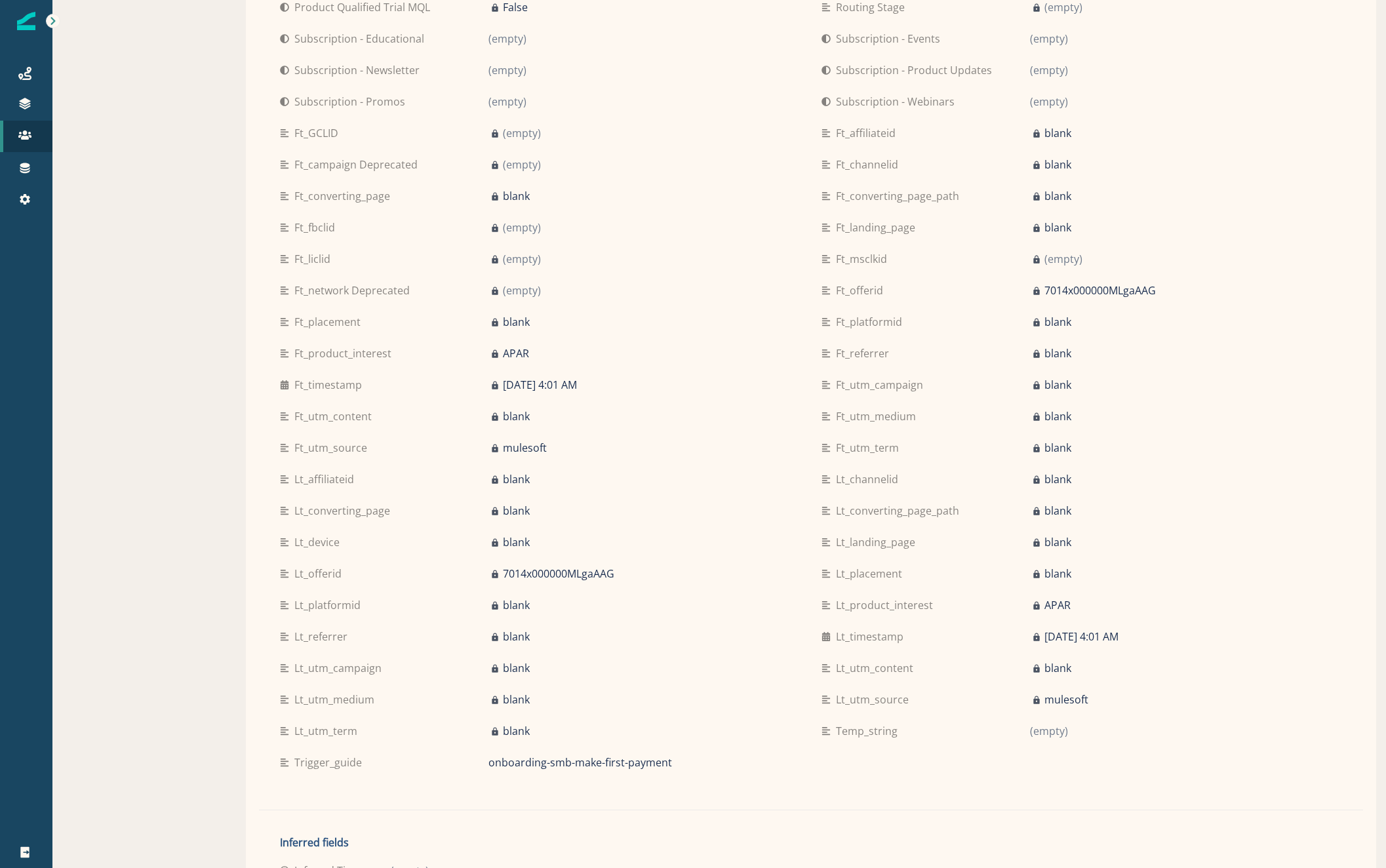
scroll to position [1308, 0]
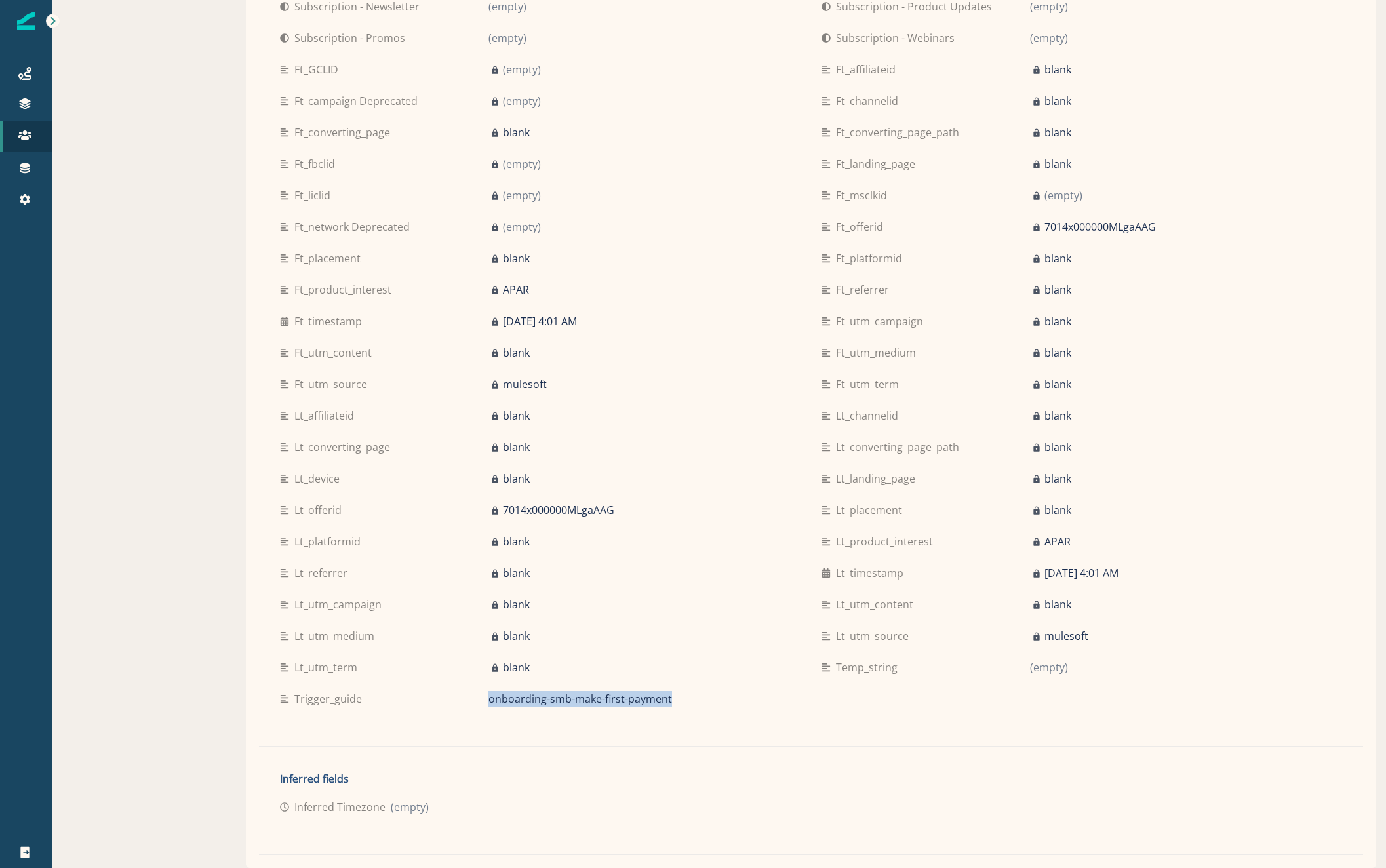
drag, startPoint x: 682, startPoint y: 700, endPoint x: 473, endPoint y: 700, distance: 209.0
click at [473, 700] on div "trigger_guide onboarding-smb-make-first-payment" at bounding box center [540, 699] width 521 height 16
copy div "onboarding-smb-make-first-payment"
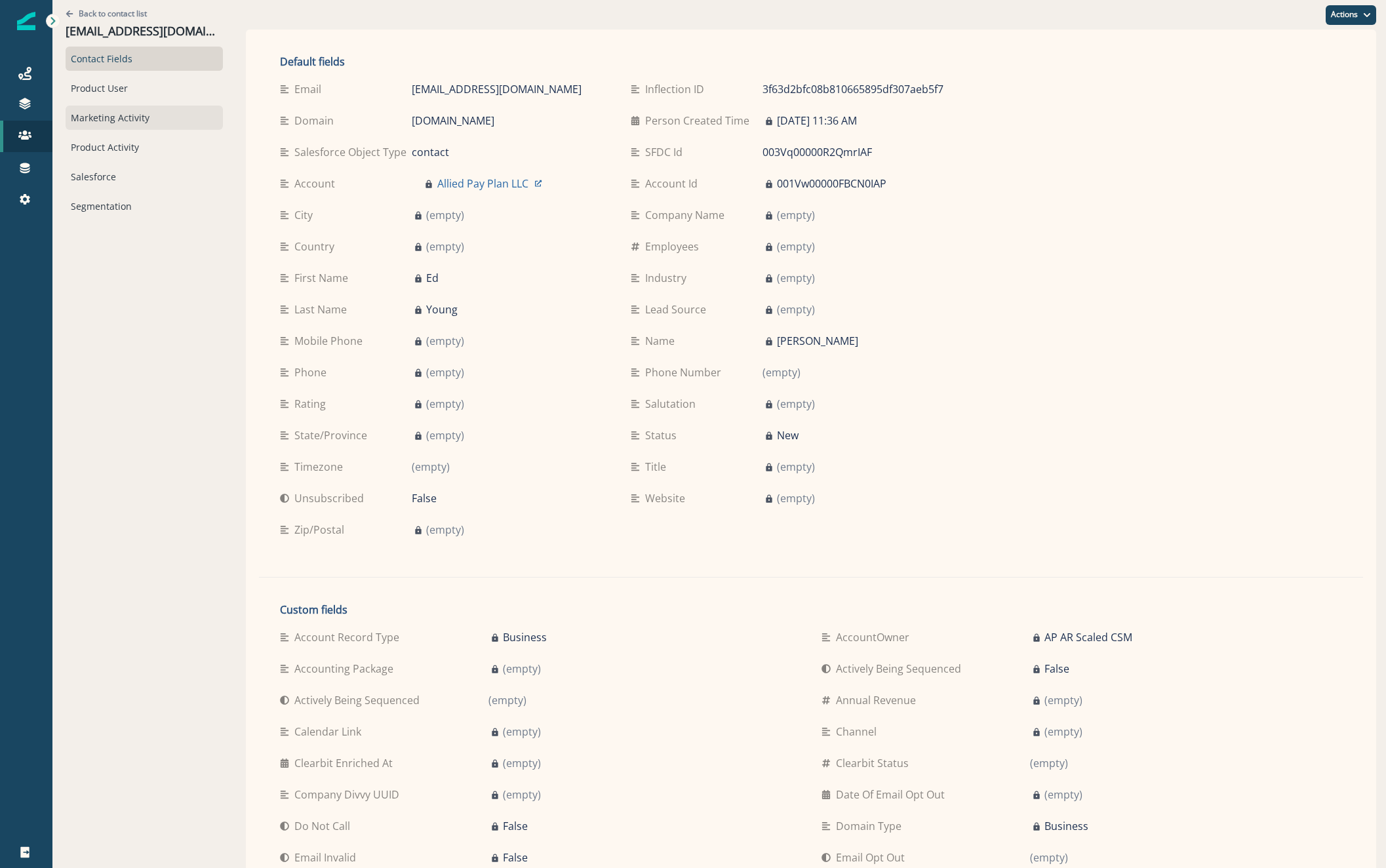
click at [136, 117] on div "Marketing Activity" at bounding box center [144, 117] width 157 height 24
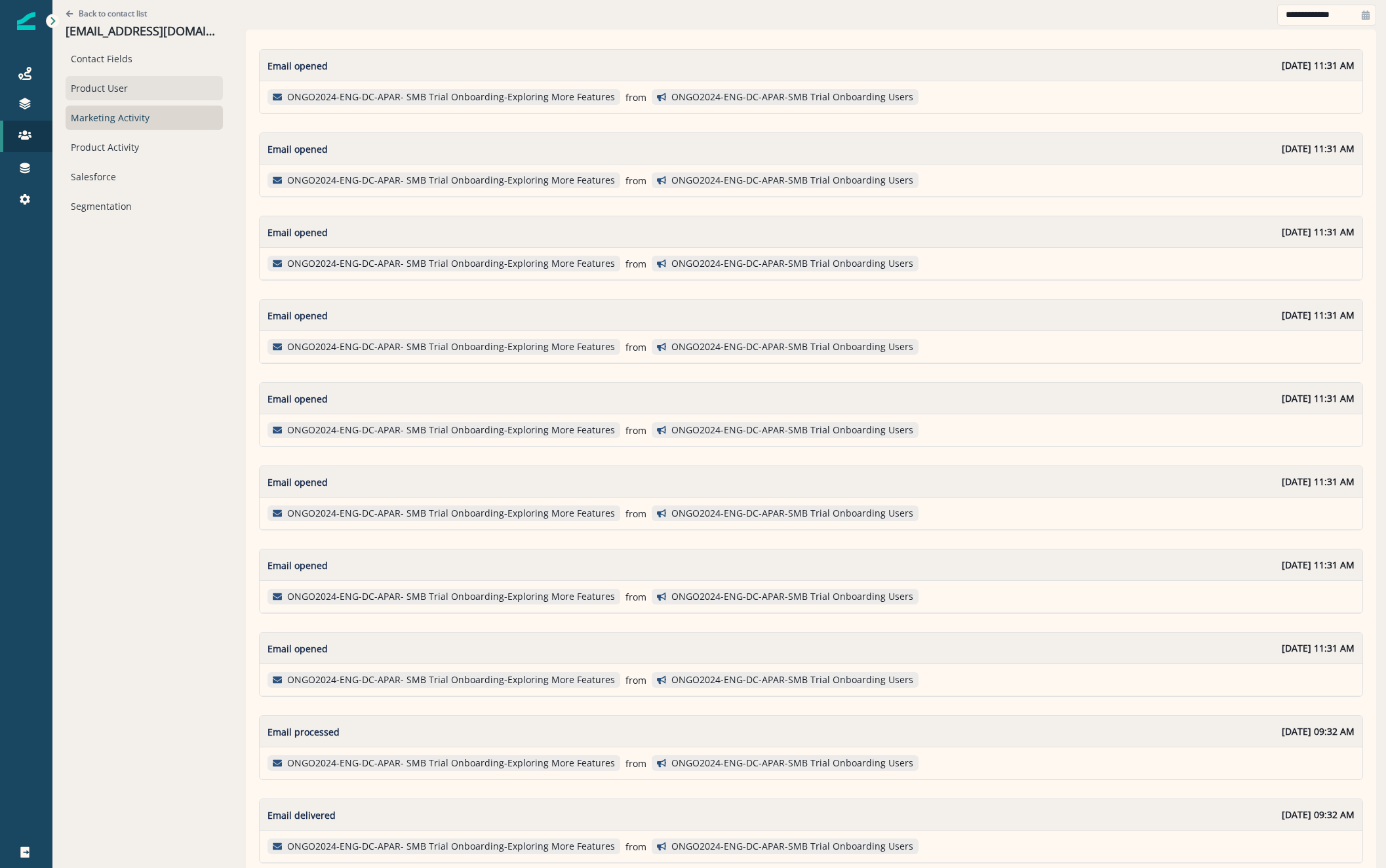
click at [125, 93] on div "Product User" at bounding box center [144, 88] width 157 height 24
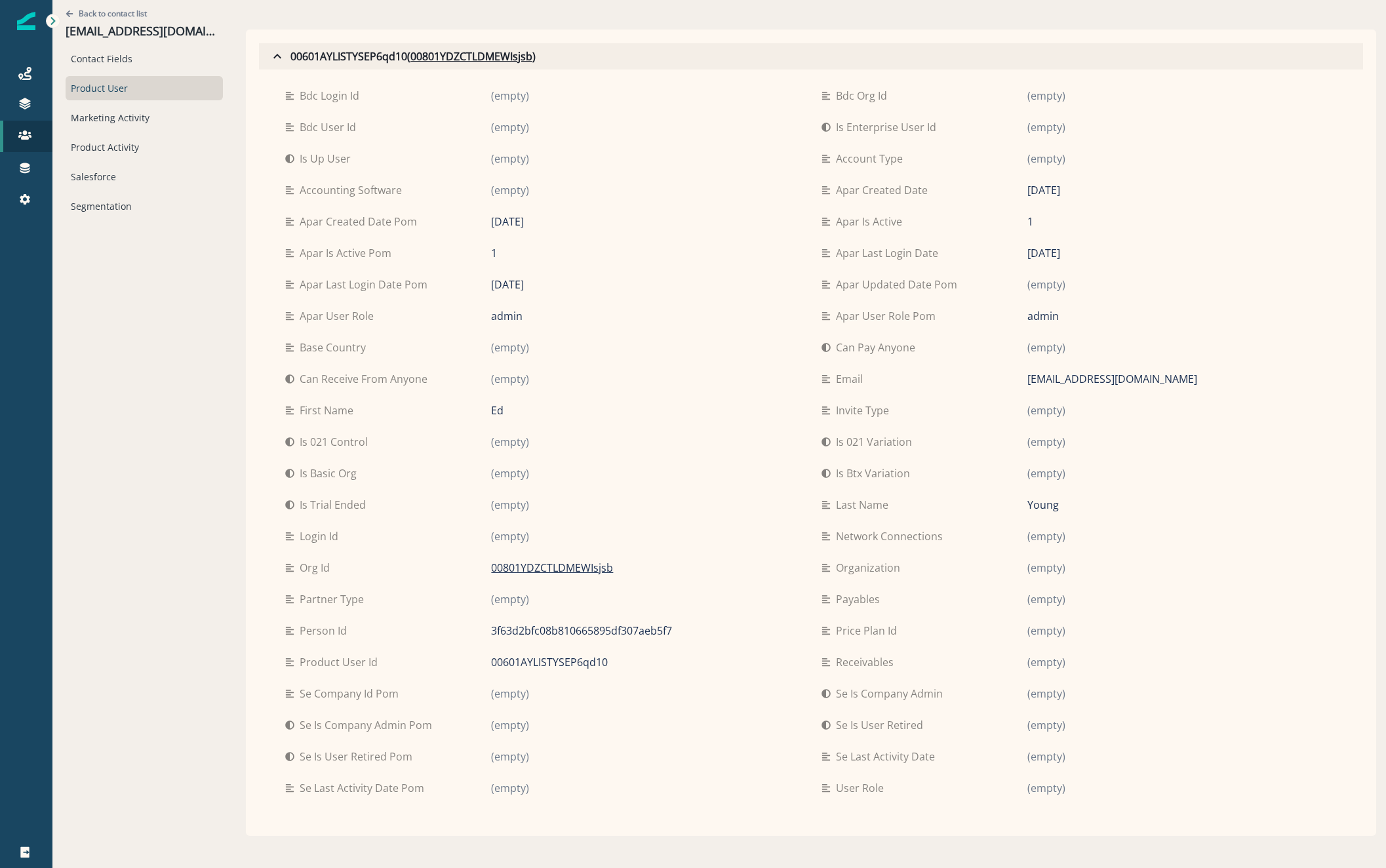
click at [274, 57] on icon "button" at bounding box center [278, 56] width 8 height 5
click at [431, 51] on u "00801YDZCTLDMEWIsjsb" at bounding box center [471, 57] width 122 height 16
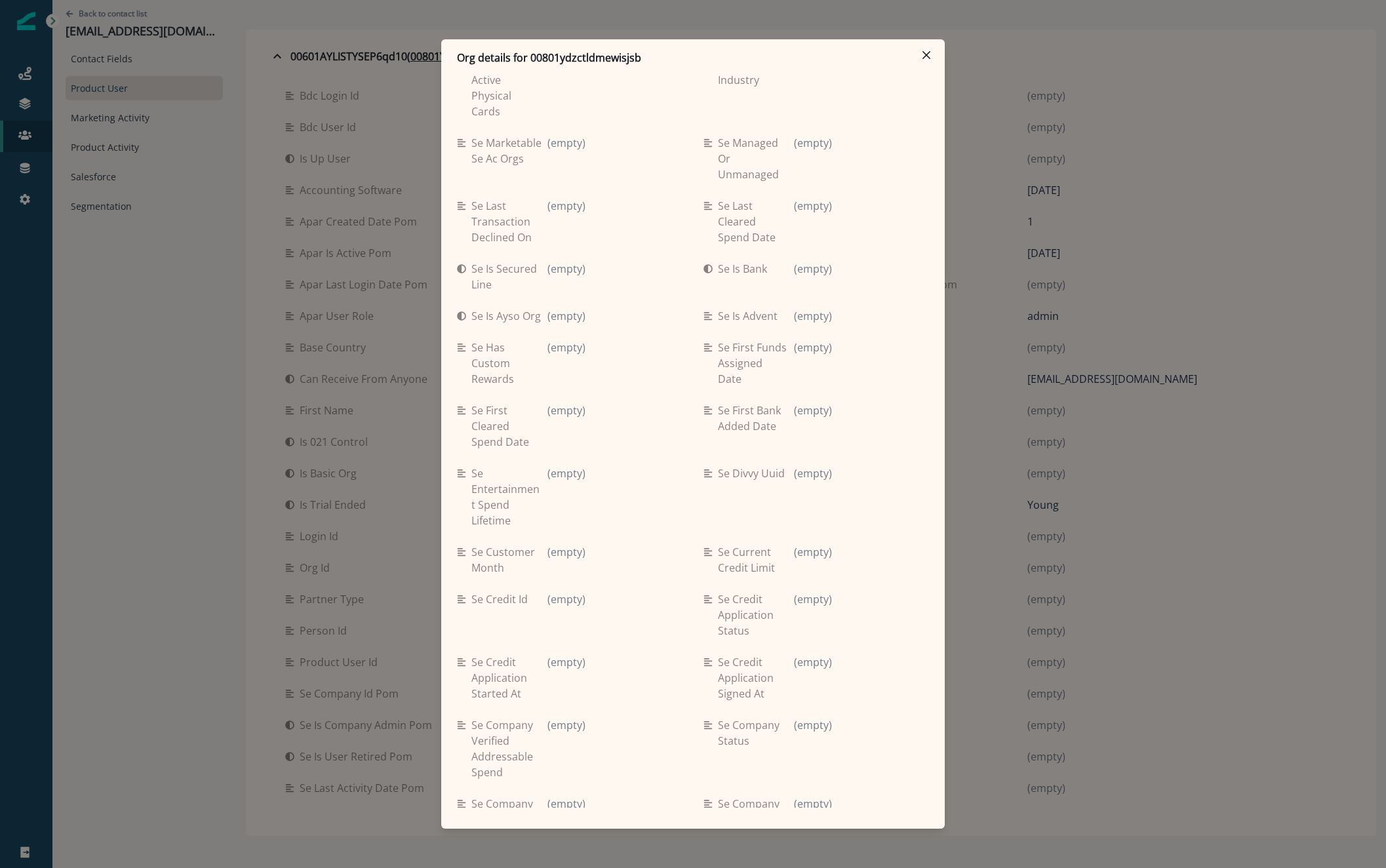
scroll to position [4759, 0]
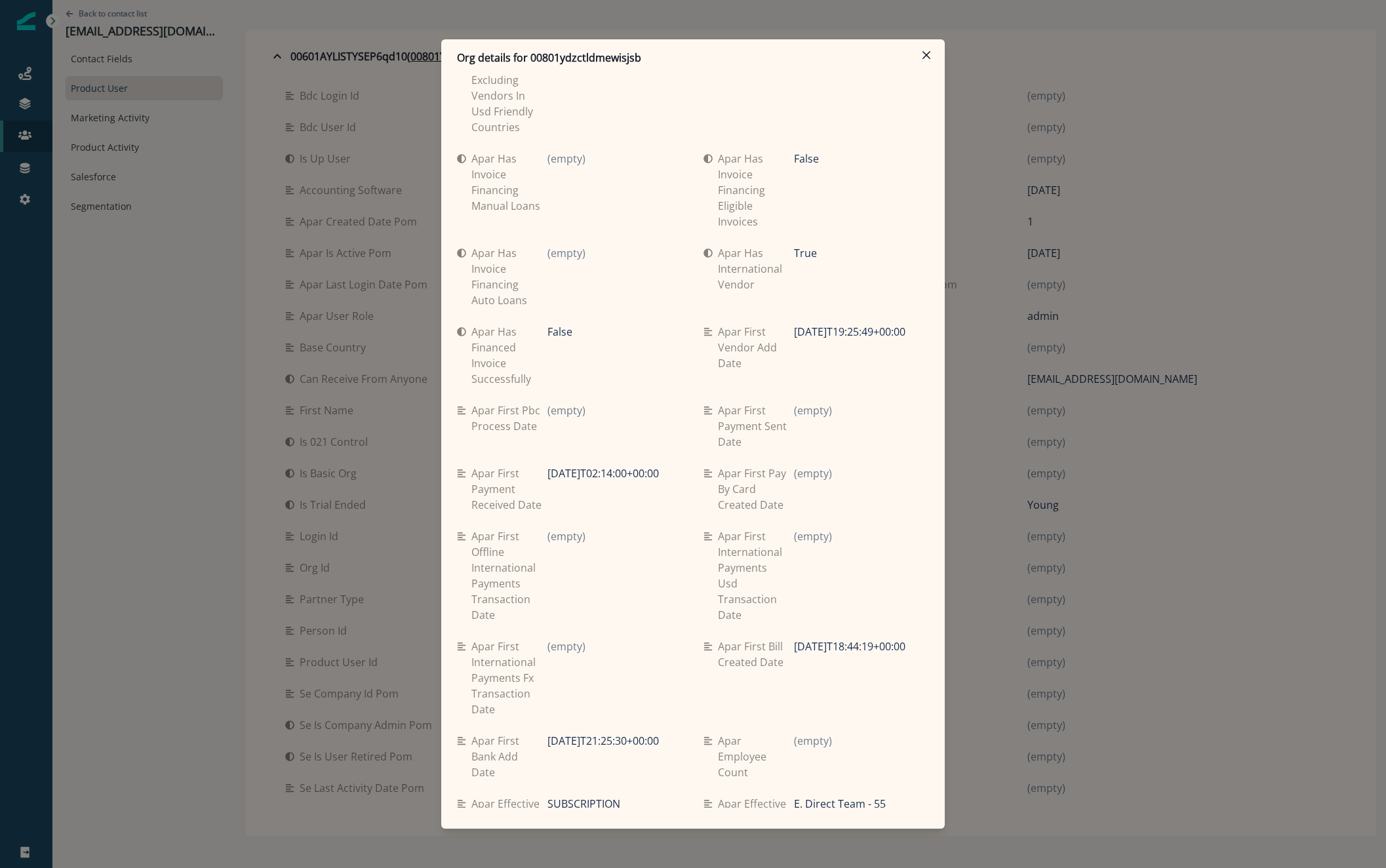
drag, startPoint x: 81, startPoint y: 493, endPoint x: 98, endPoint y: 450, distance: 46.2
click at [86, 484] on div "Org details for 00801ydzctldmewisjsb Se travel spend lifetime (empty) Se spend …" at bounding box center [693, 434] width 1386 height 868
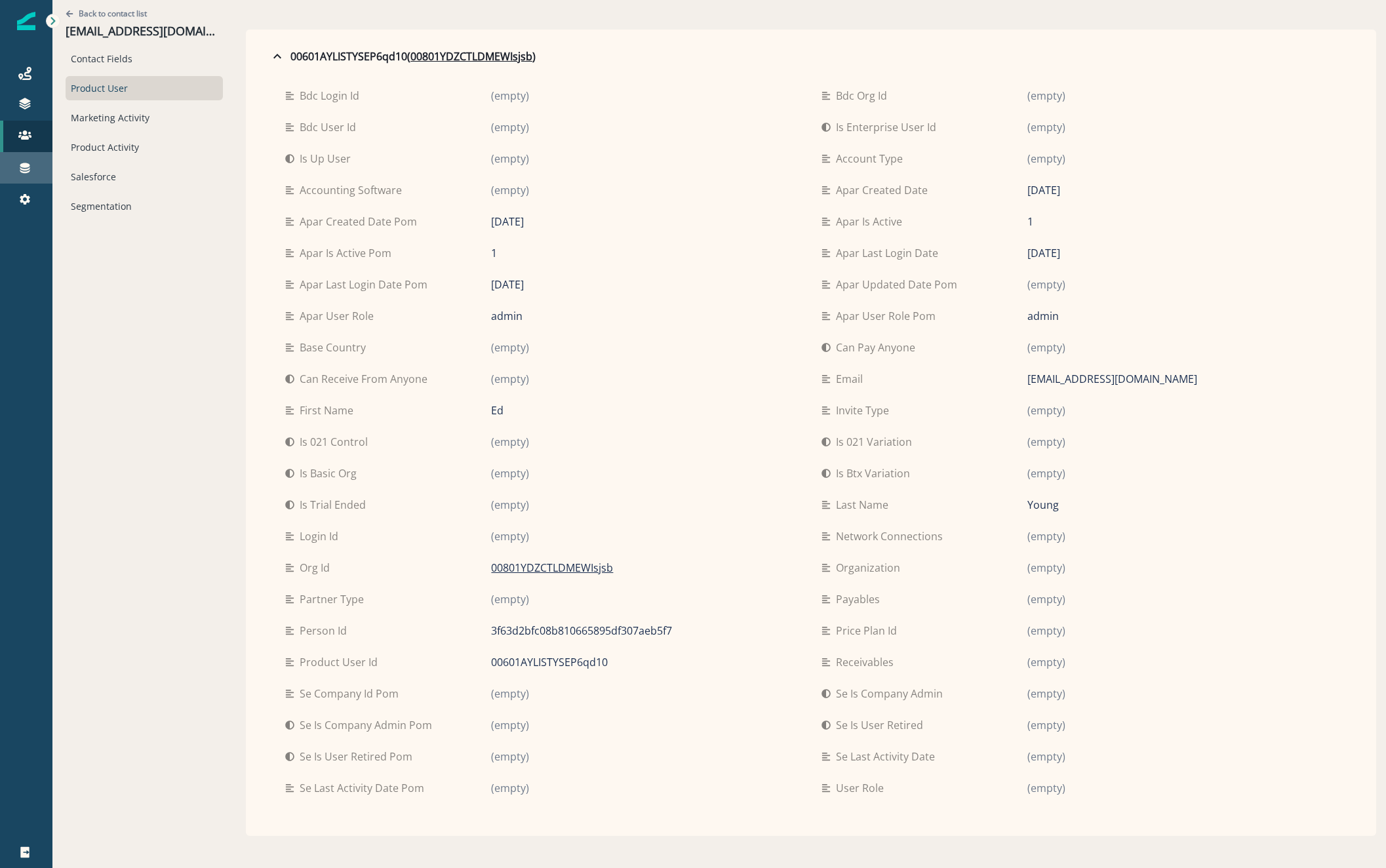
click at [26, 175] on div "Connections" at bounding box center [25, 168] width 42 height 16
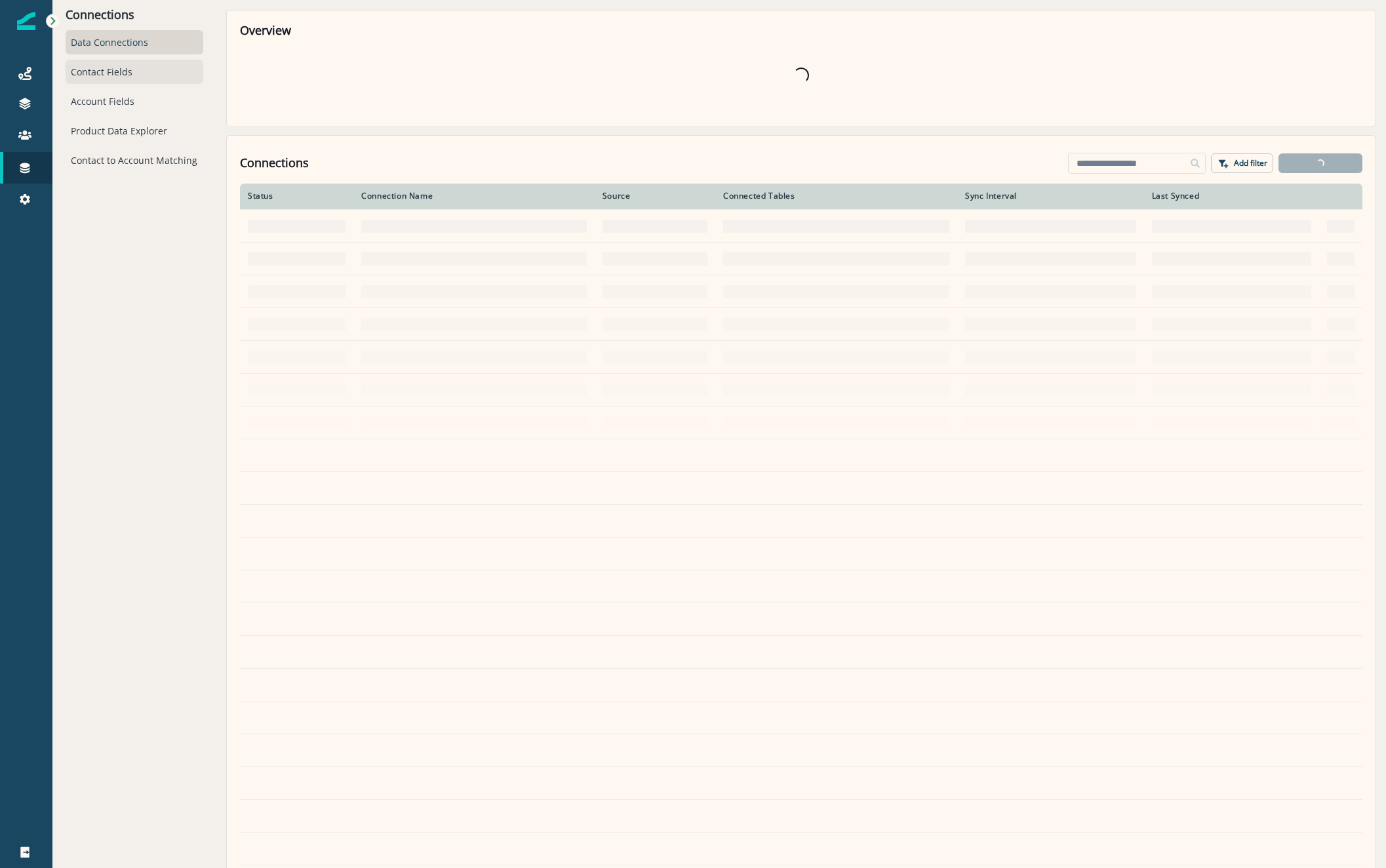
click at [121, 69] on div "Contact Fields" at bounding box center [134, 71] width 138 height 24
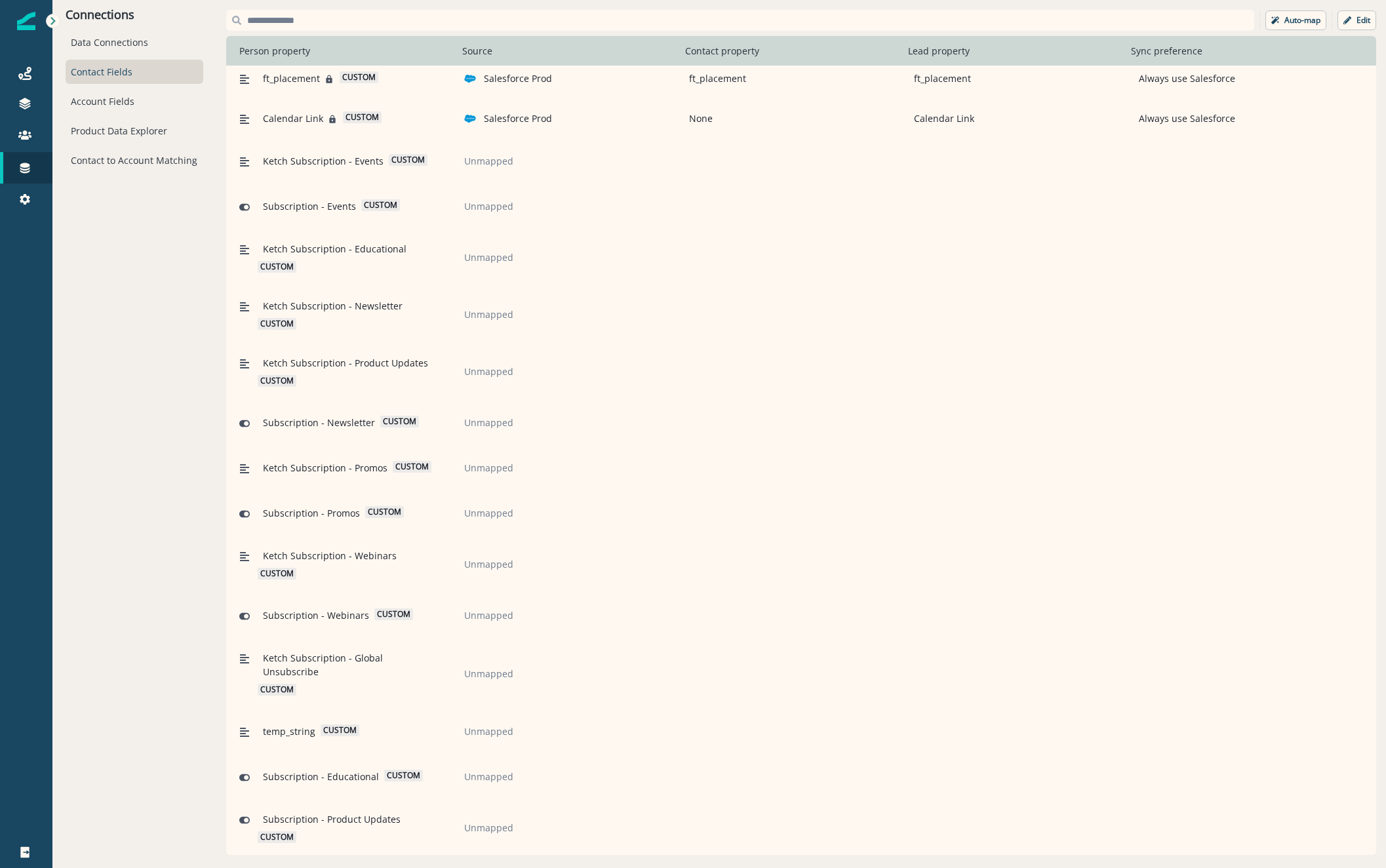
scroll to position [2503, 0]
